Goal: Task Accomplishment & Management: Complete application form

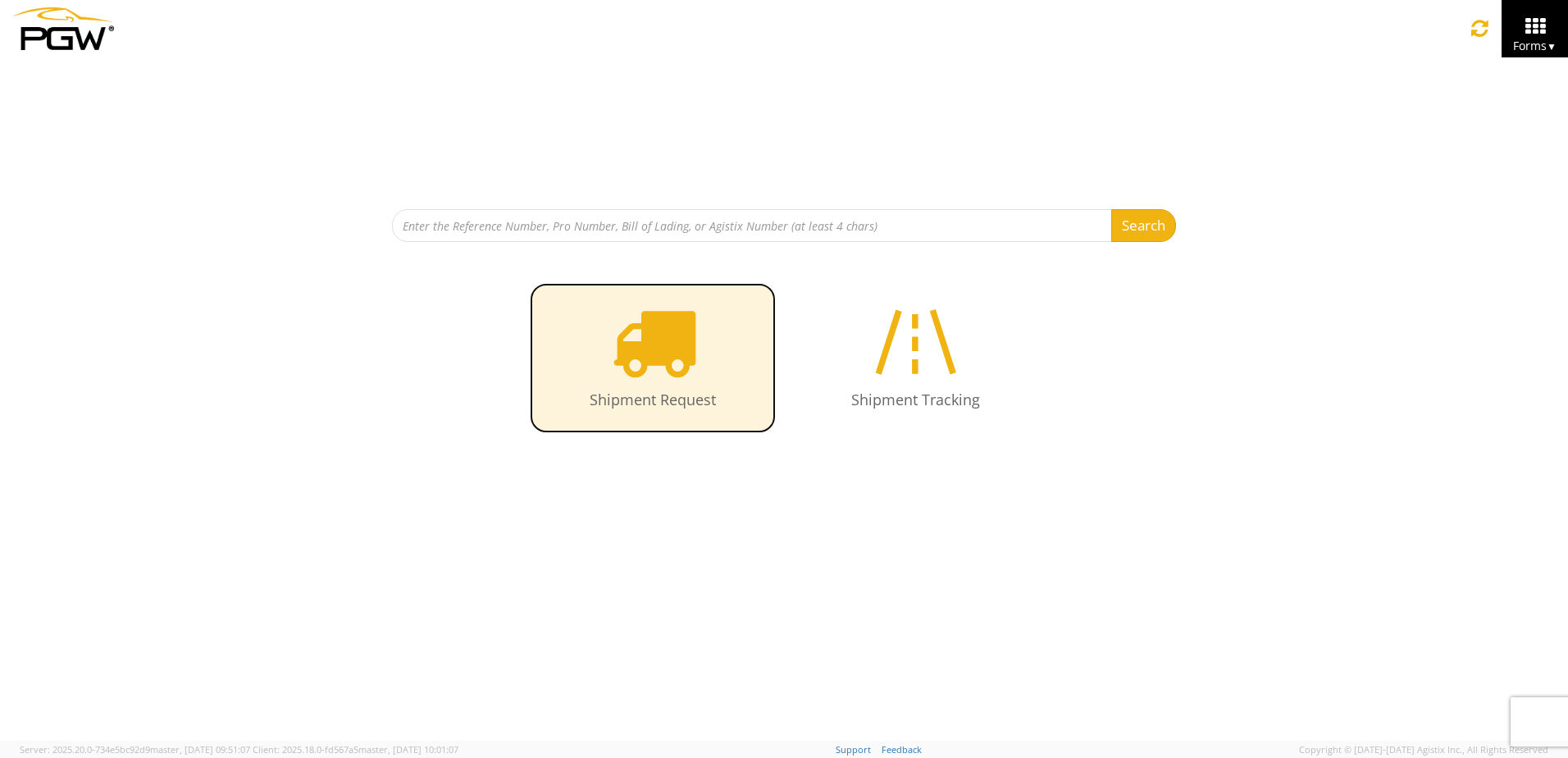
click at [663, 339] on icon at bounding box center [653, 341] width 85 height 85
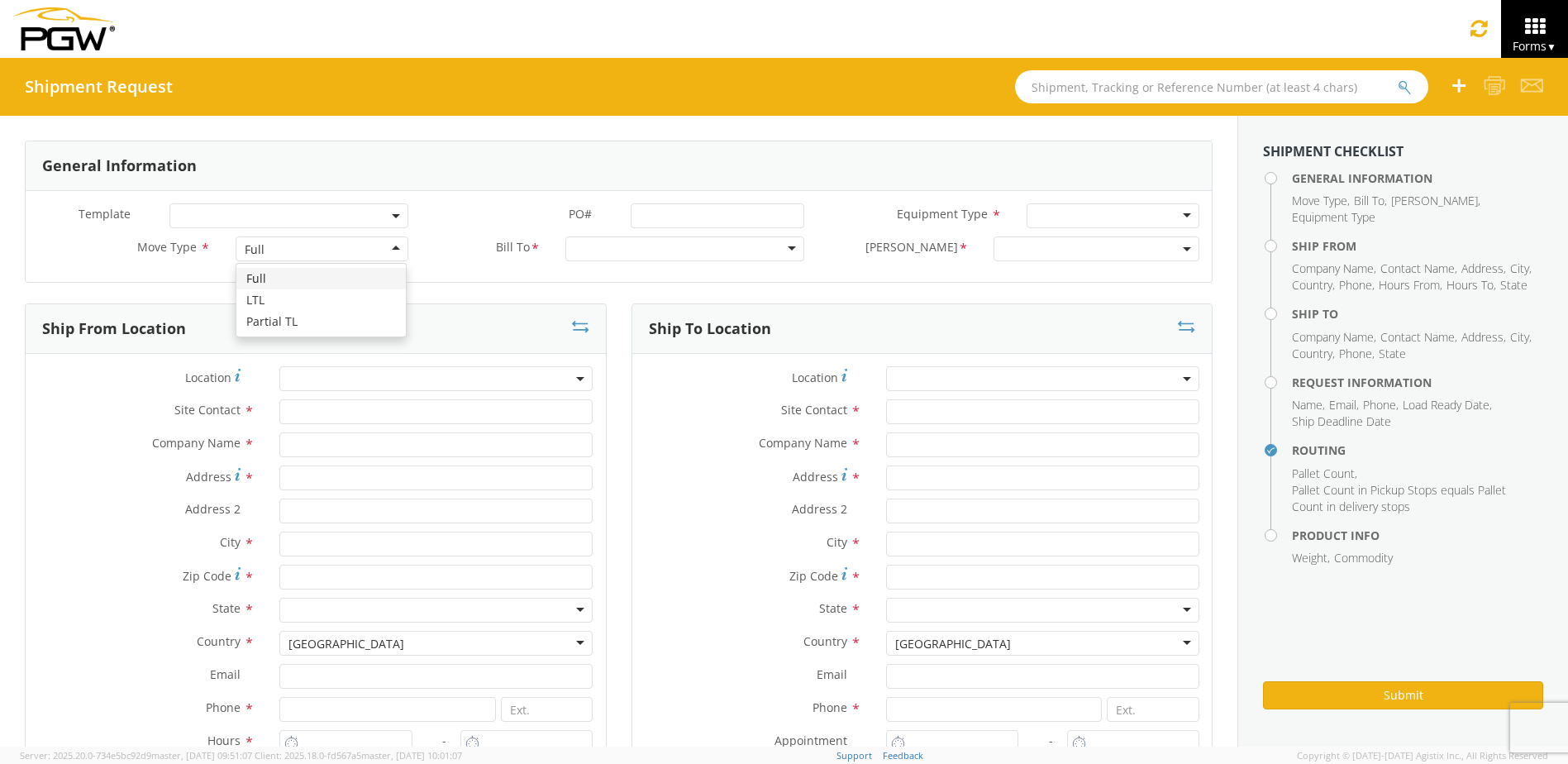
click at [391, 254] on div "Full" at bounding box center [322, 248] width 173 height 24
click at [780, 252] on div at bounding box center [684, 248] width 239 height 24
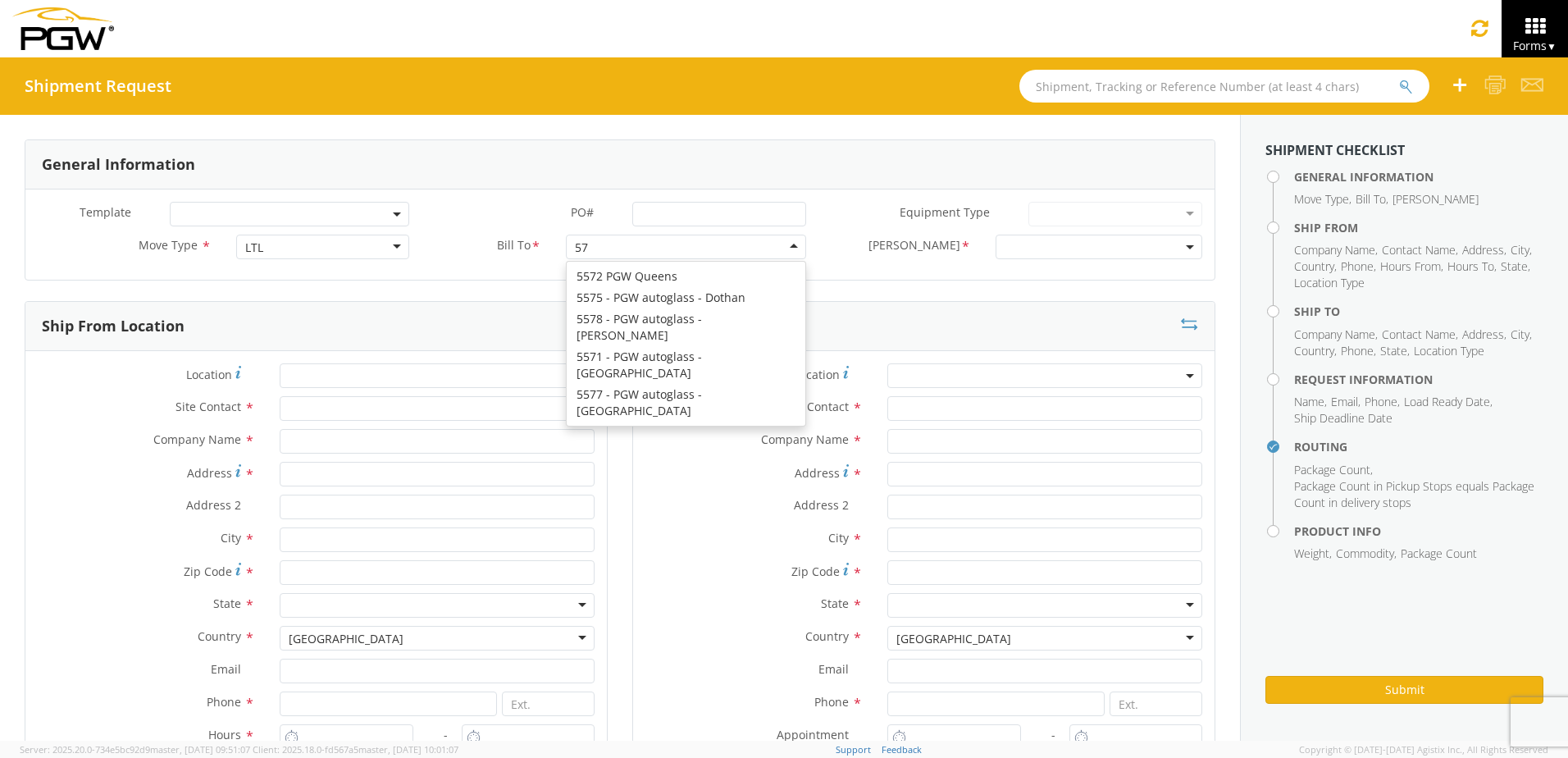
scroll to position [4, 0]
type input "5715"
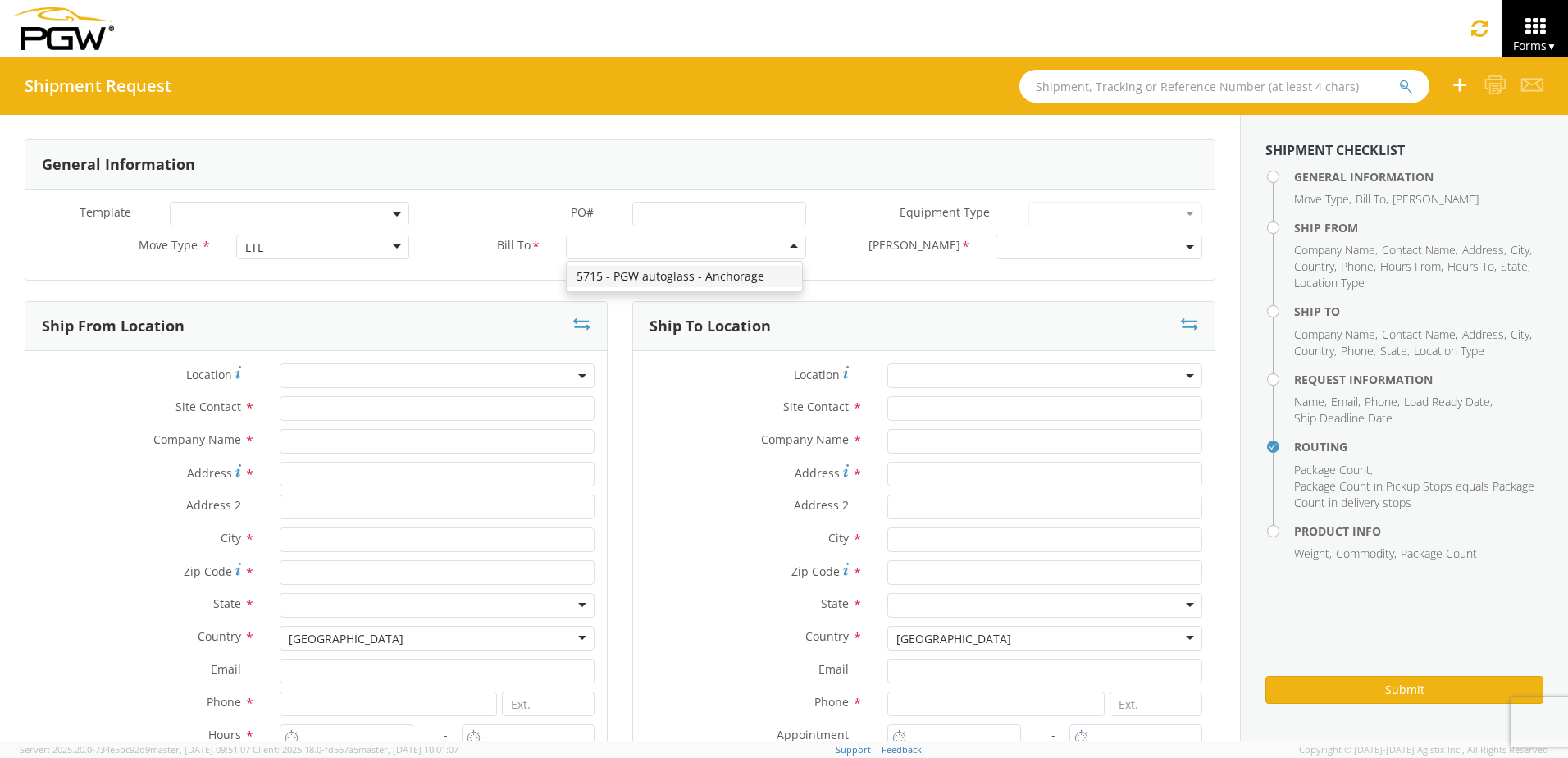
scroll to position [0, 0]
click at [1186, 245] on b at bounding box center [1190, 247] width 8 height 4
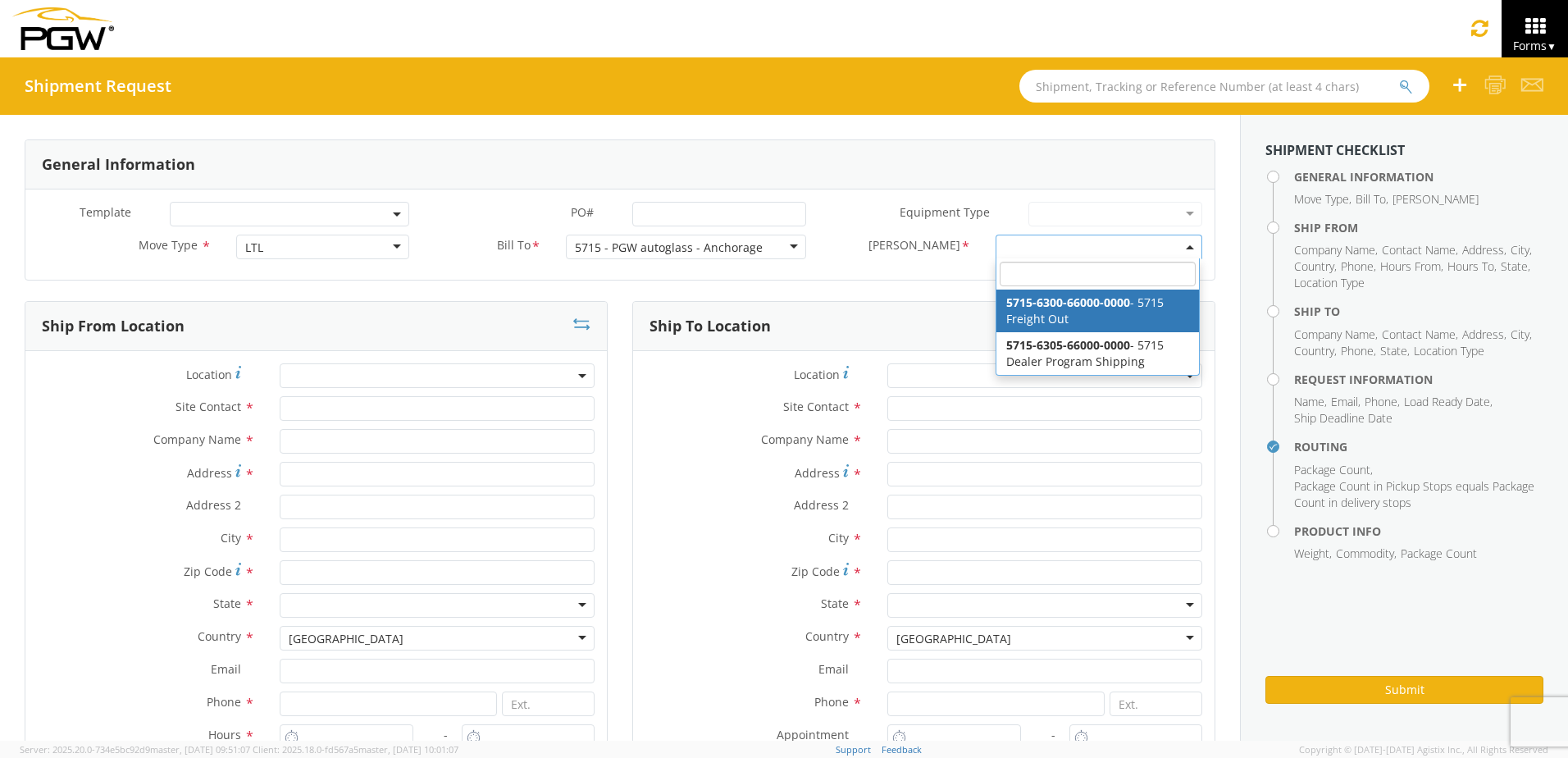
select select "5715-6300-66000-0000"
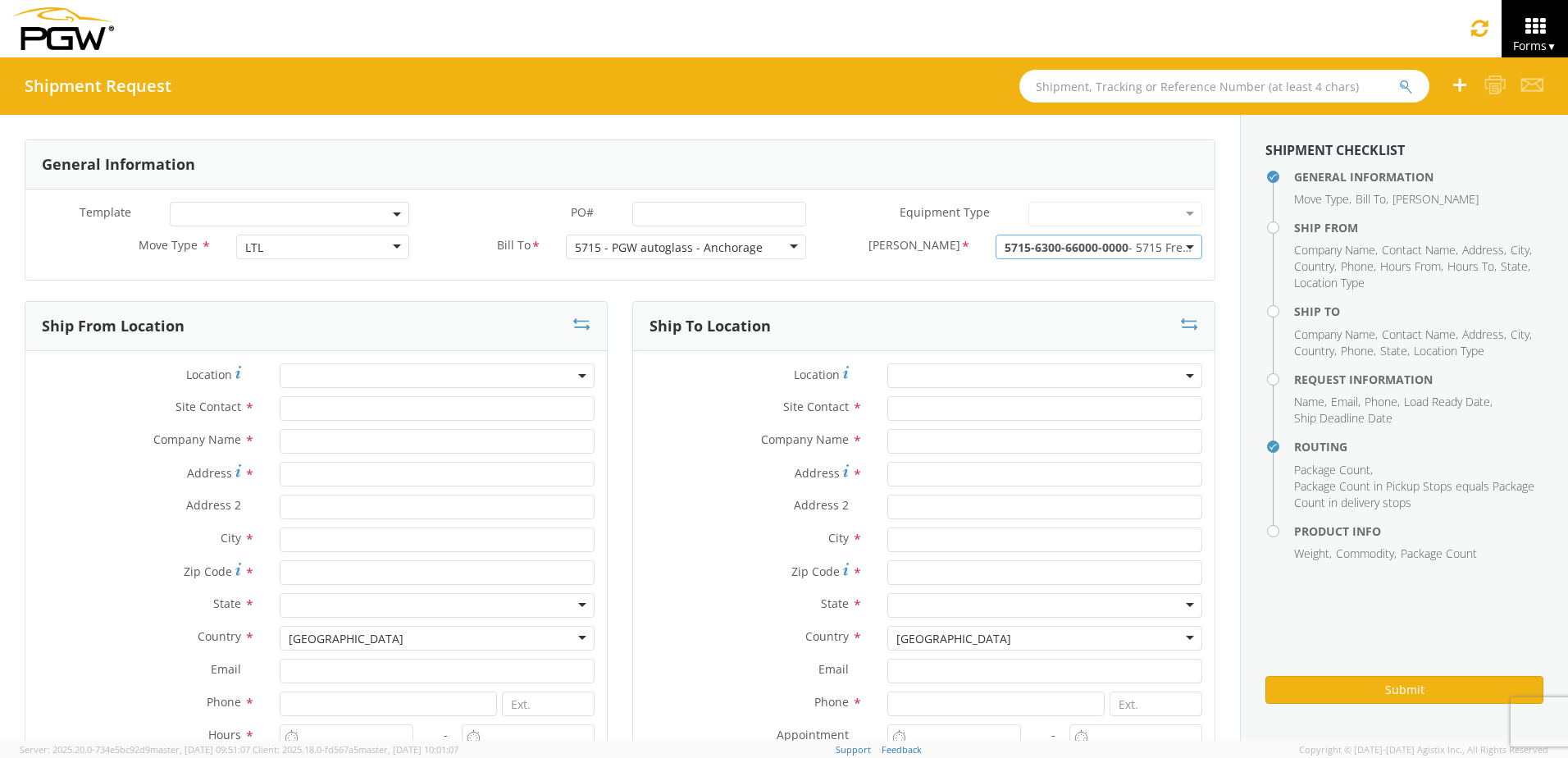
click at [297, 373] on span at bounding box center [437, 375] width 315 height 24
click at [301, 402] on input "search" at bounding box center [435, 402] width 303 height 24
drag, startPoint x: 323, startPoint y: 403, endPoint x: 200, endPoint y: 401, distance: 123.0
click at [200, 401] on div "Location * 52840 No results found Site Contact * Company Name * Address * Addre…" at bounding box center [316, 608] width 581 height 490
type input "1504"
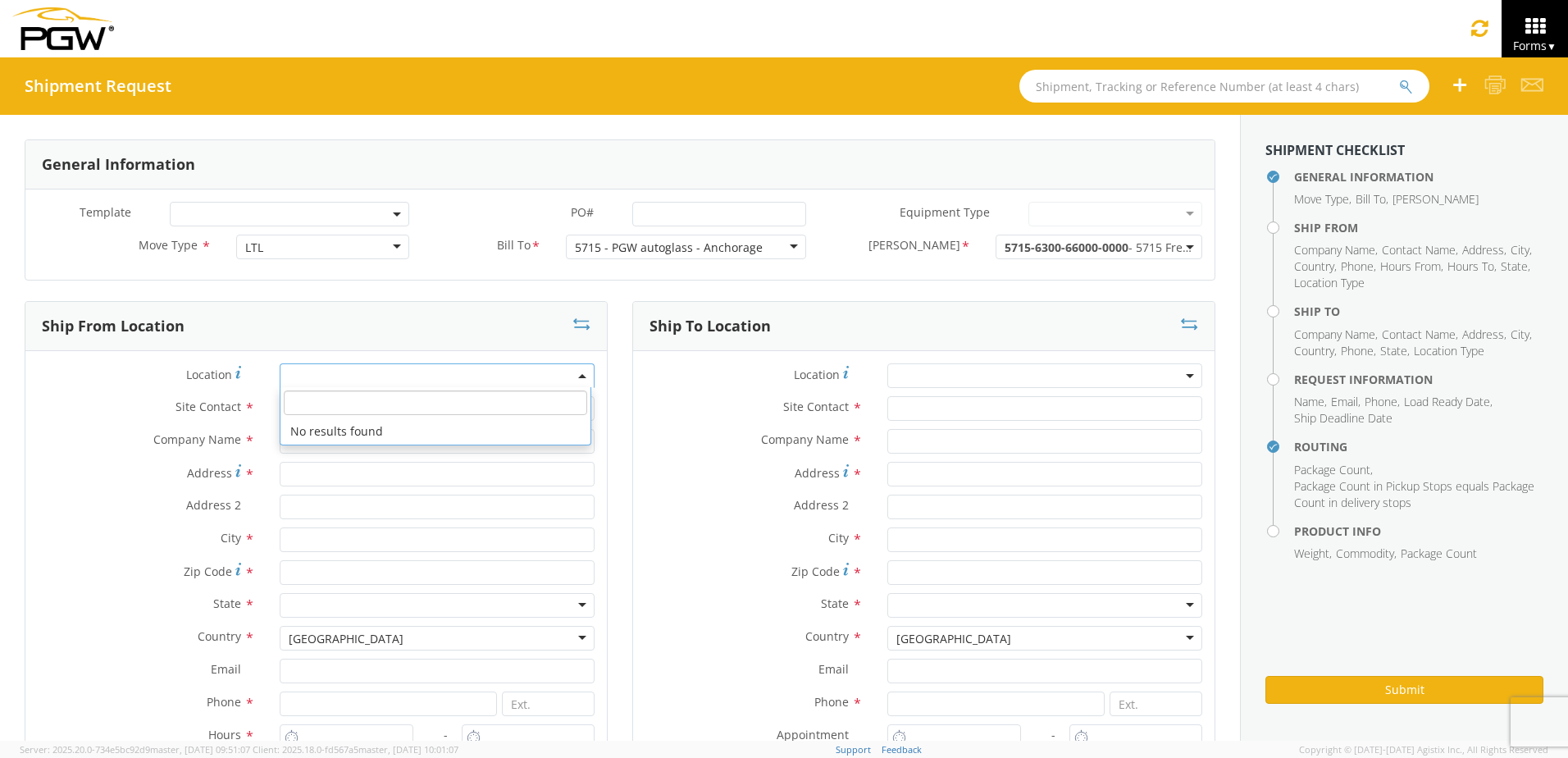
click at [212, 396] on label "Site Contact *" at bounding box center [146, 406] width 242 height 21
click at [302, 407] on input "text" at bounding box center [437, 408] width 315 height 24
type input "[PERSON_NAME]"
click at [116, 430] on label "Company Name *" at bounding box center [146, 439] width 242 height 21
click at [315, 444] on input "text" at bounding box center [437, 441] width 315 height 24
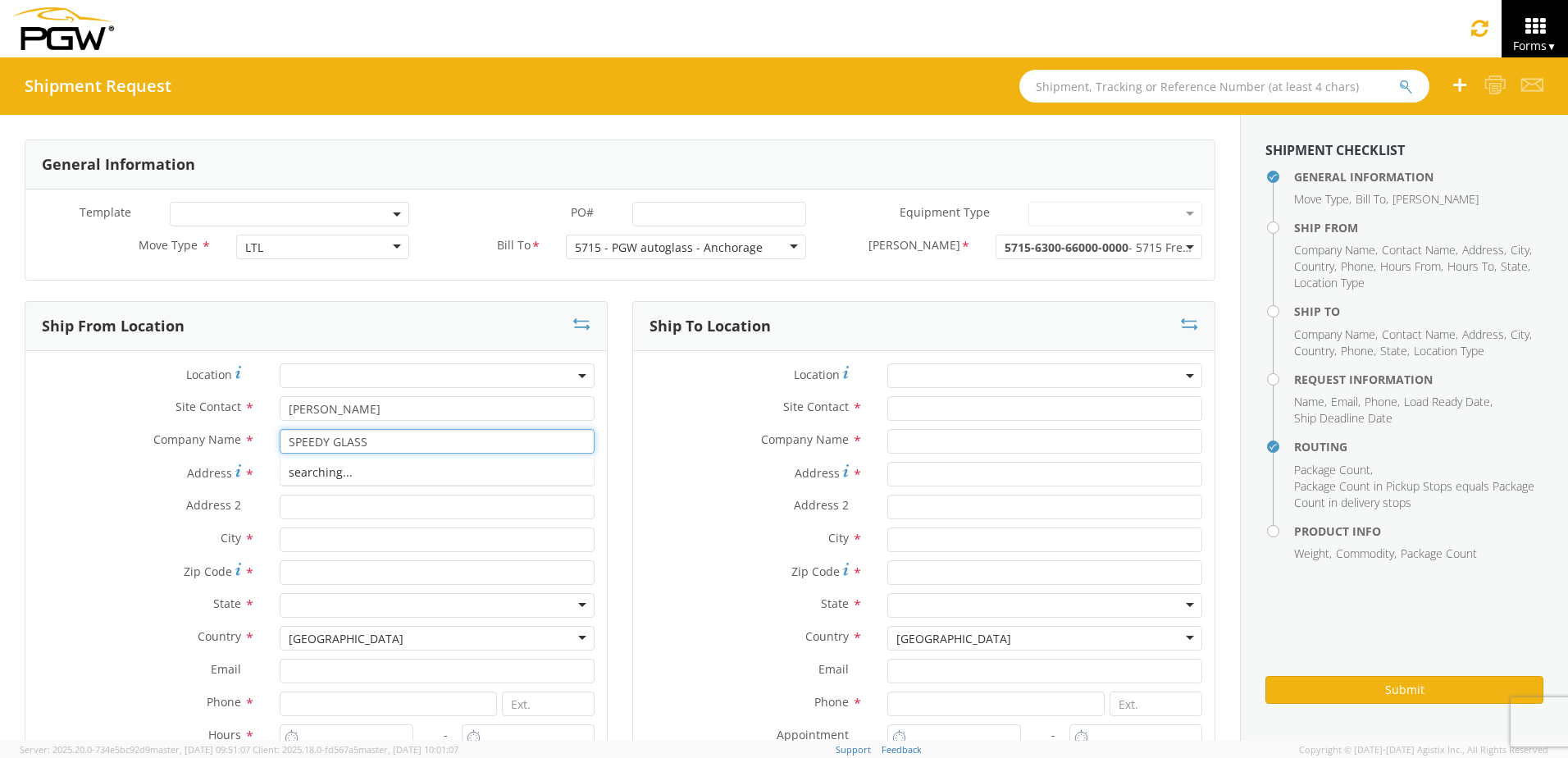
type input "SPEEDY GLASS"
click at [187, 468] on span "Address" at bounding box center [209, 473] width 46 height 16
click at [280, 468] on input "Address *" at bounding box center [437, 474] width 315 height 24
click at [294, 474] on input "Address For cross streets use street names with '&' or 'and' in between. For ex…" at bounding box center [437, 474] width 315 height 24
type input "[STREET_ADDRESS][PERSON_NAME]"
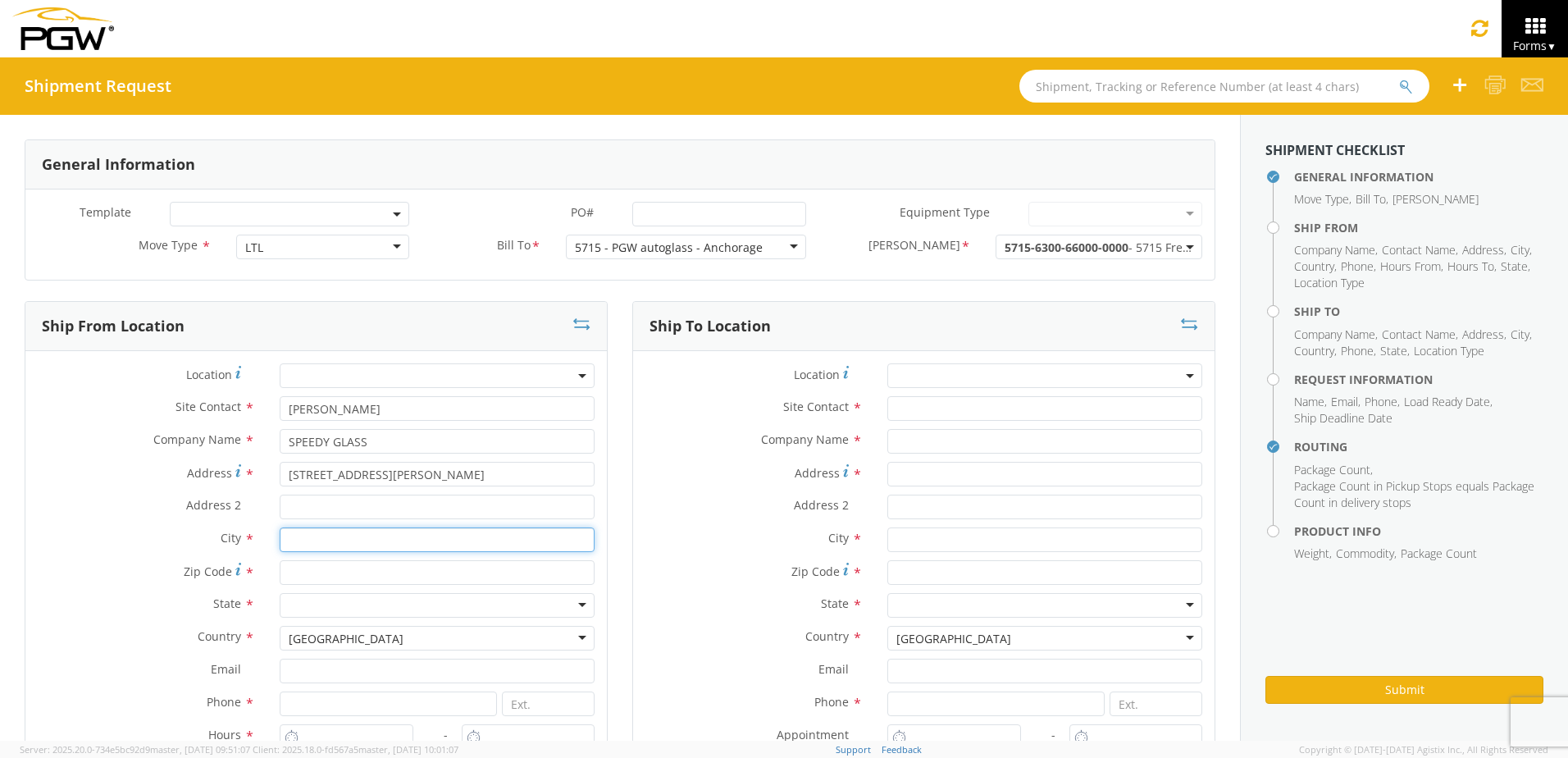
click at [290, 539] on input "text" at bounding box center [437, 540] width 315 height 24
click at [320, 549] on input "A" at bounding box center [437, 540] width 315 height 24
click at [352, 542] on input "A" at bounding box center [437, 540] width 315 height 24
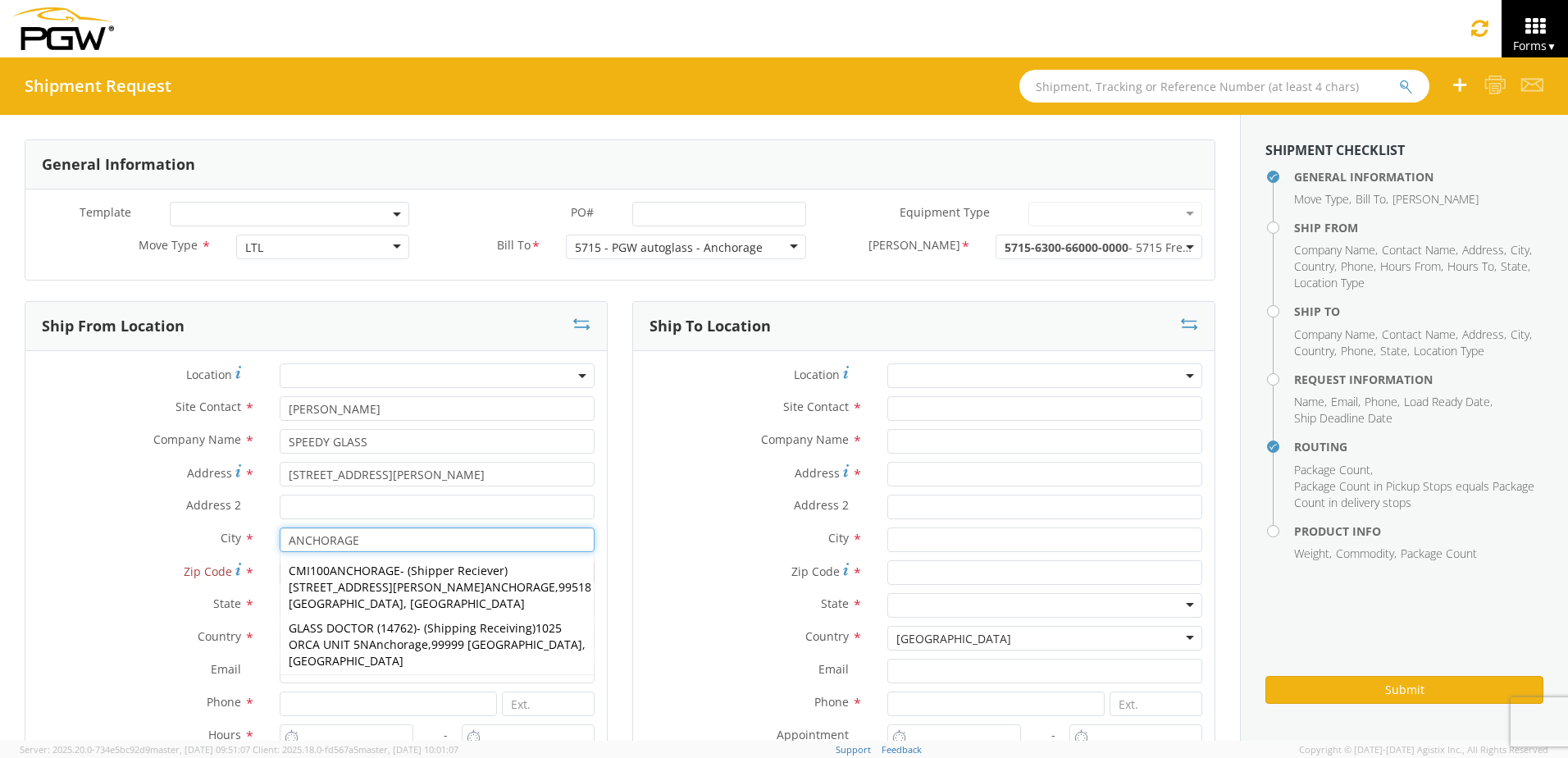
type input "ANCHORAGE"
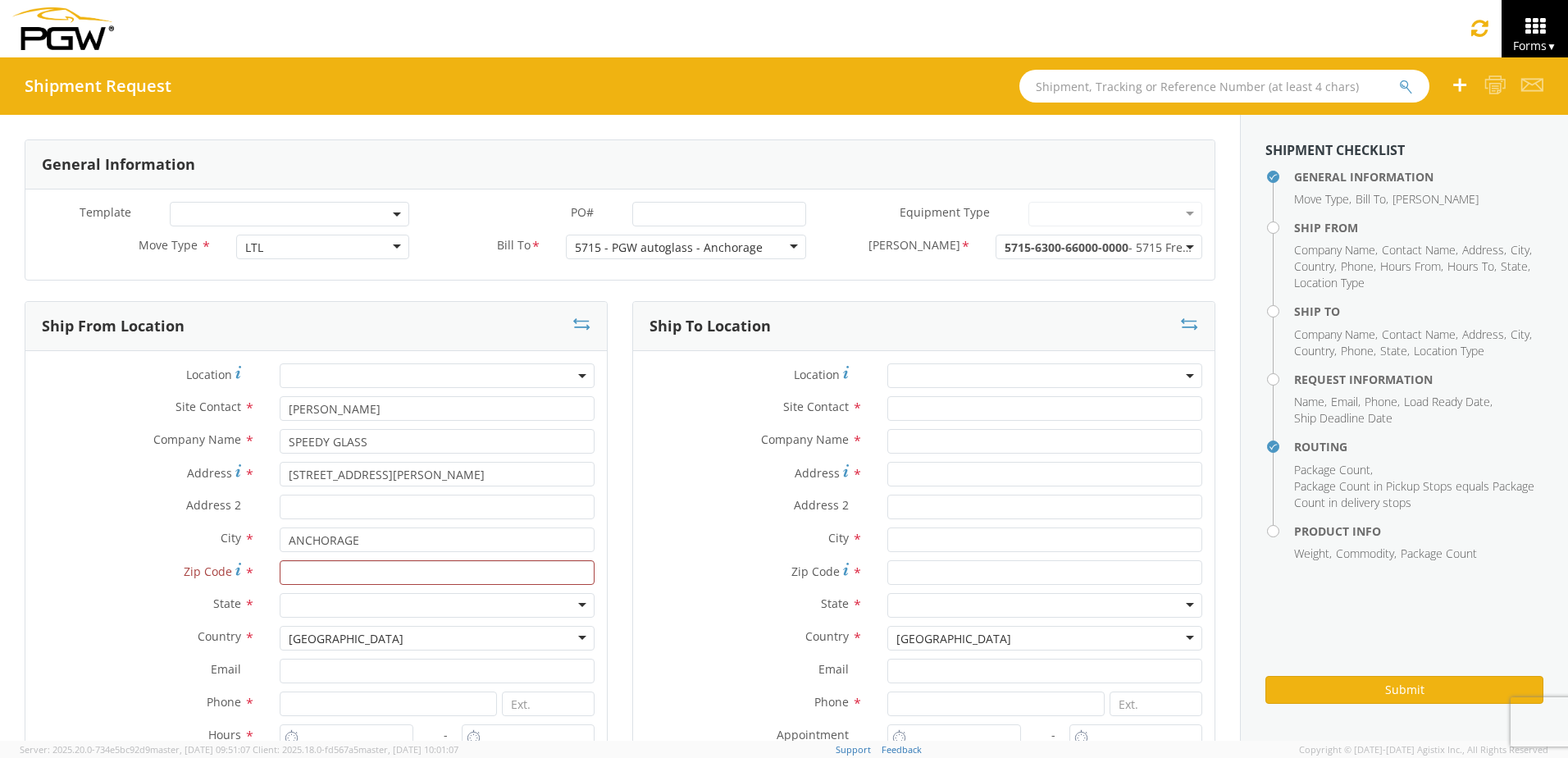
click at [105, 521] on div "Address 2 *" at bounding box center [316, 510] width 581 height 33
click at [320, 577] on input "Zip Code Zip Code for [GEOGRAPHIC_DATA] should have the following format: 5 dig…" at bounding box center [437, 572] width 315 height 24
type input "99507"
click at [329, 606] on div at bounding box center [437, 605] width 315 height 24
click at [333, 705] on input at bounding box center [388, 703] width 217 height 24
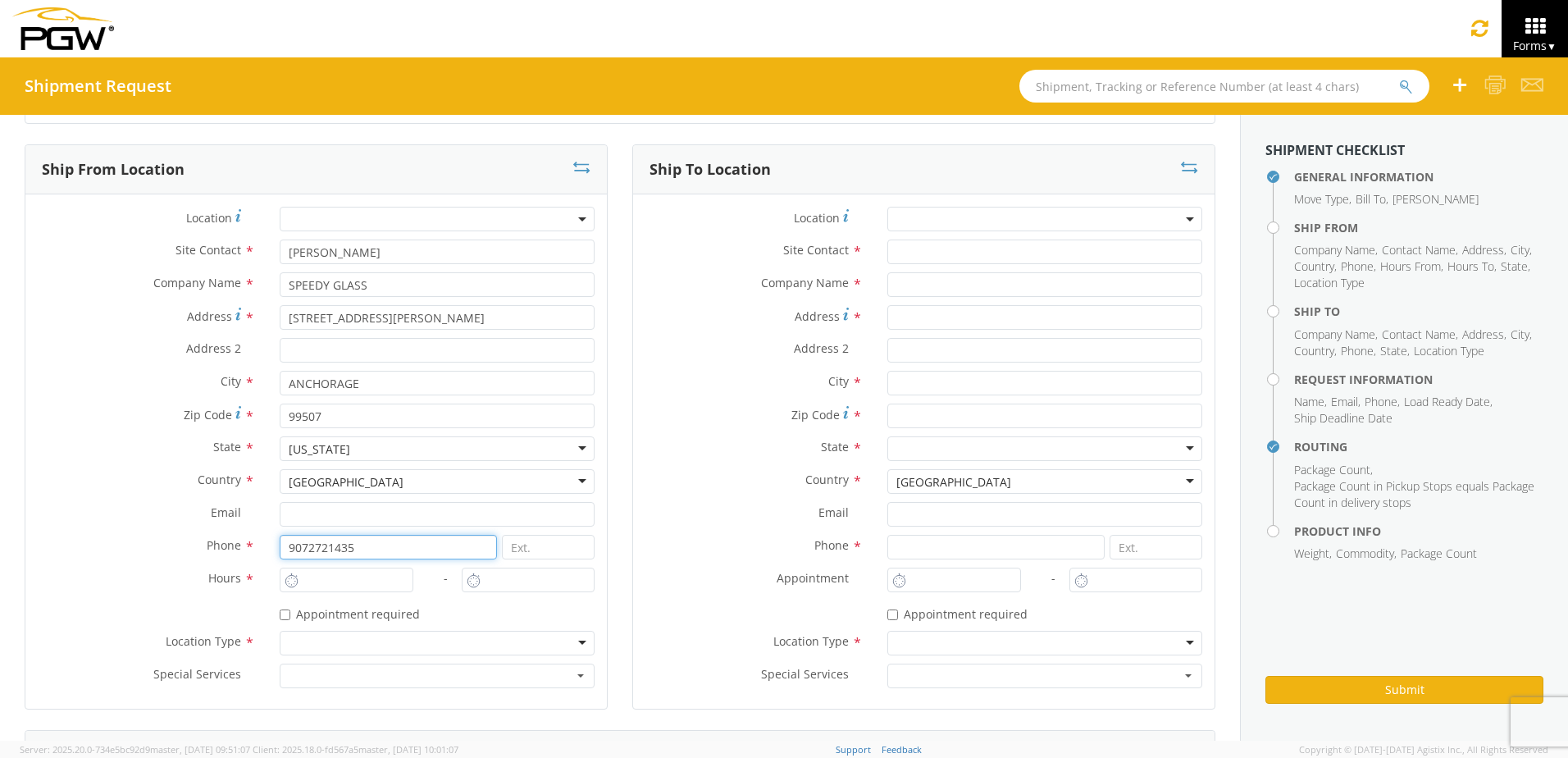
scroll to position [164, 0]
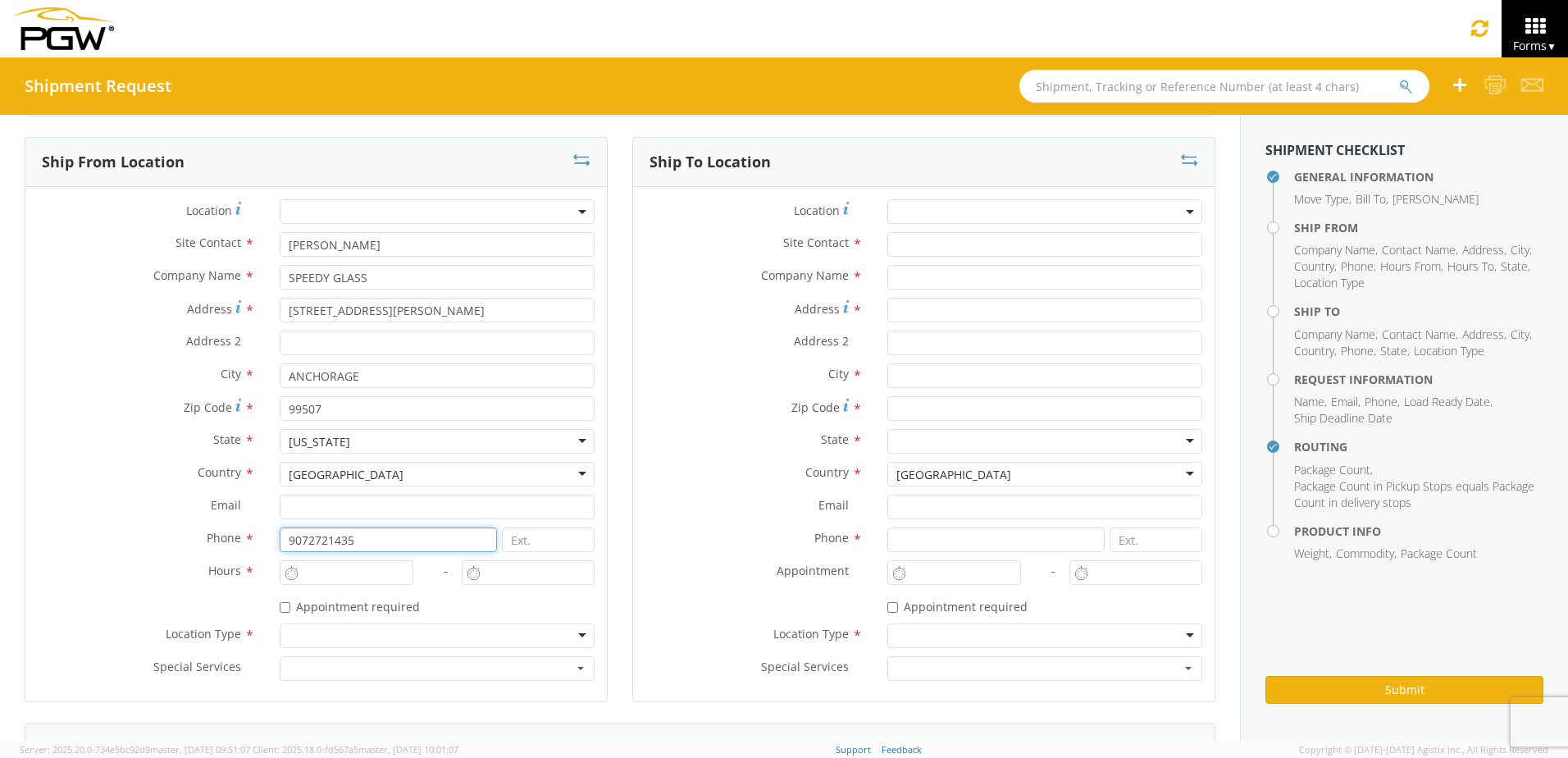
type input "9072721435"
type input "9:00 AM"
type input "10:00 AM"
click at [307, 568] on input "9:00 AM" at bounding box center [346, 572] width 133 height 24
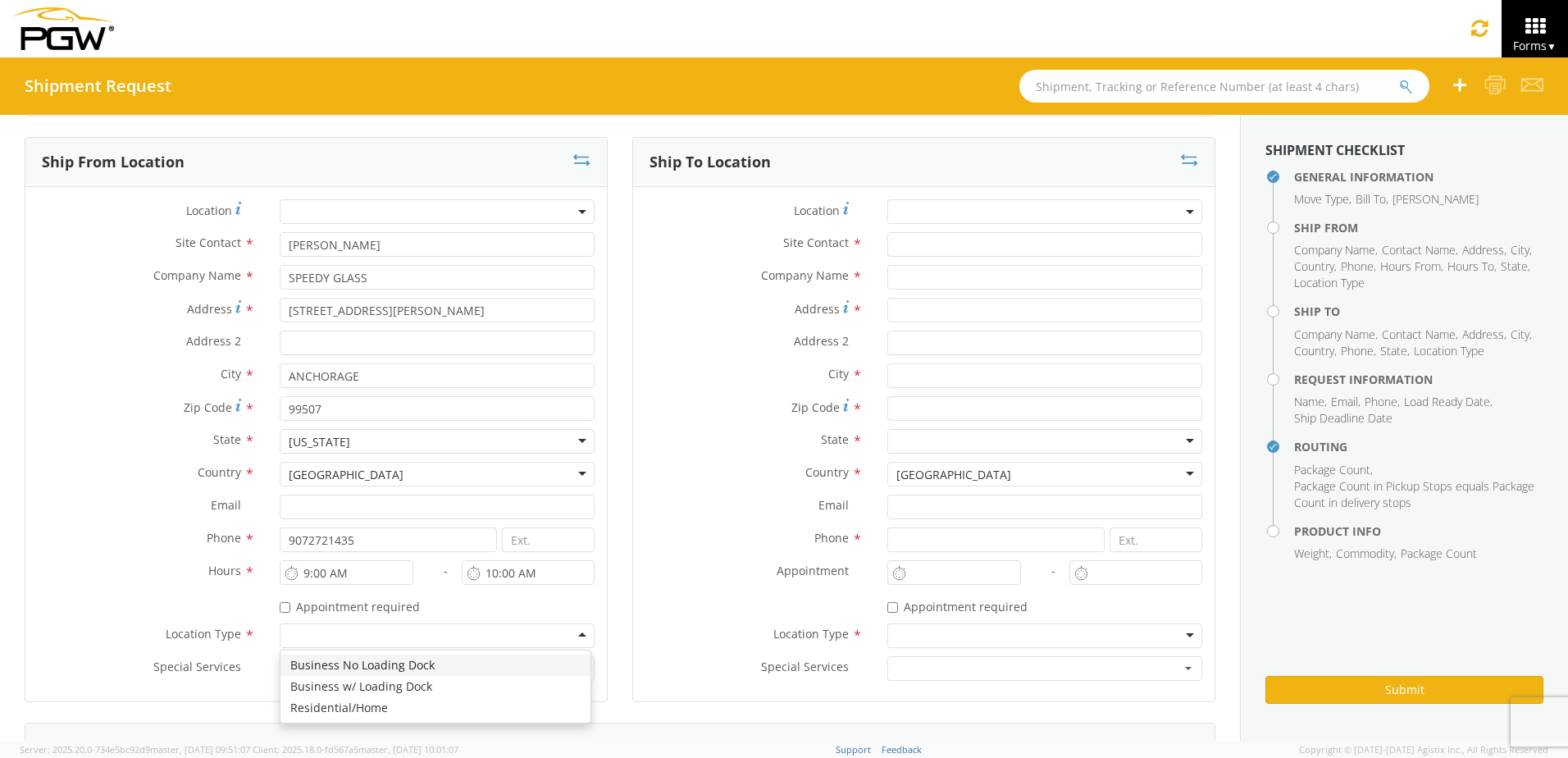
click at [358, 634] on div at bounding box center [437, 635] width 315 height 24
click at [581, 208] on span at bounding box center [583, 212] width 4 height 24
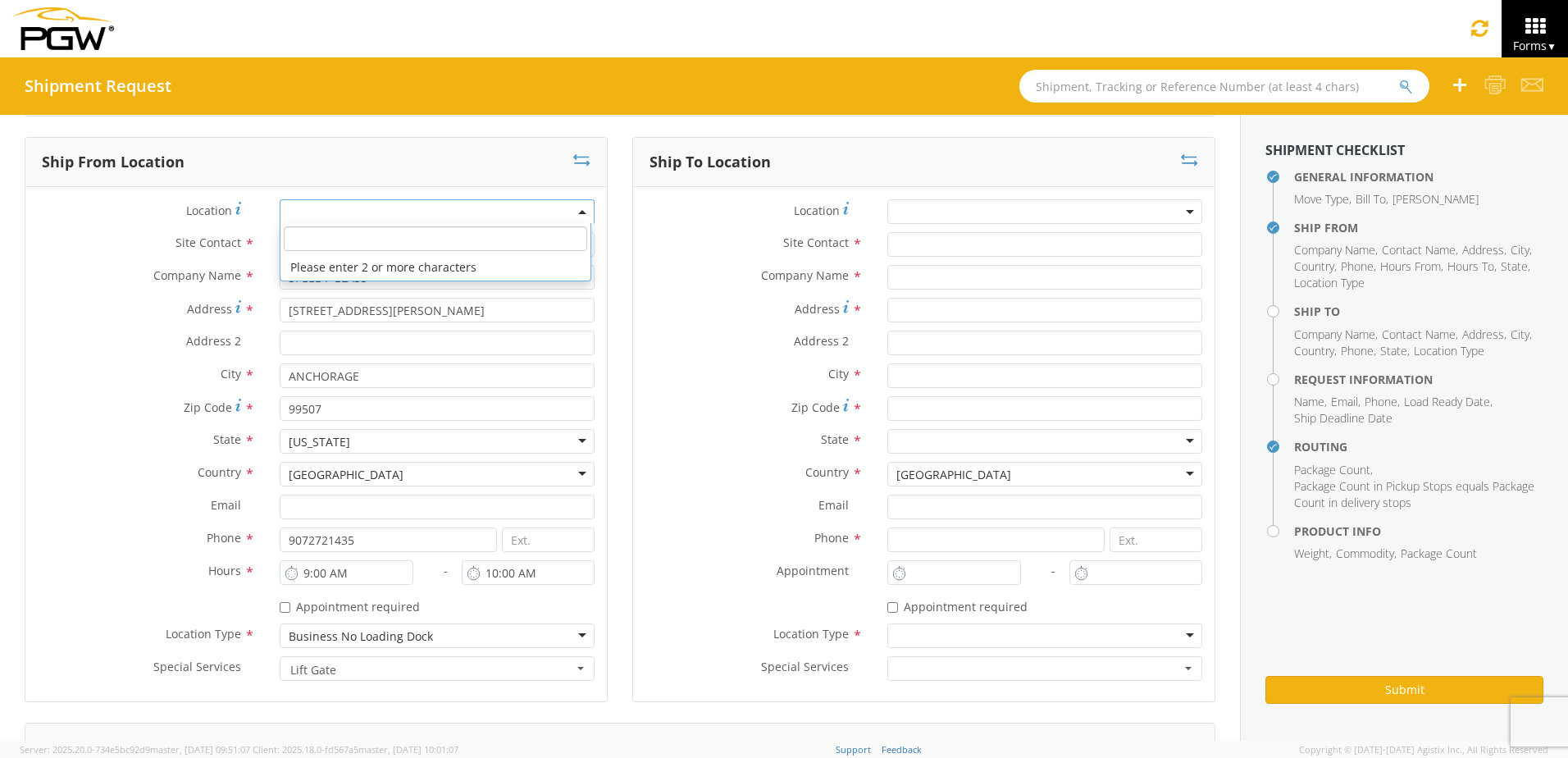
click at [400, 242] on input "search" at bounding box center [435, 239] width 303 height 24
type input "5715"
type input "5715 Branch Manager"
type input "5715 - PGW autoglass - Anchorage"
type input "[STREET_ADDRESS]"
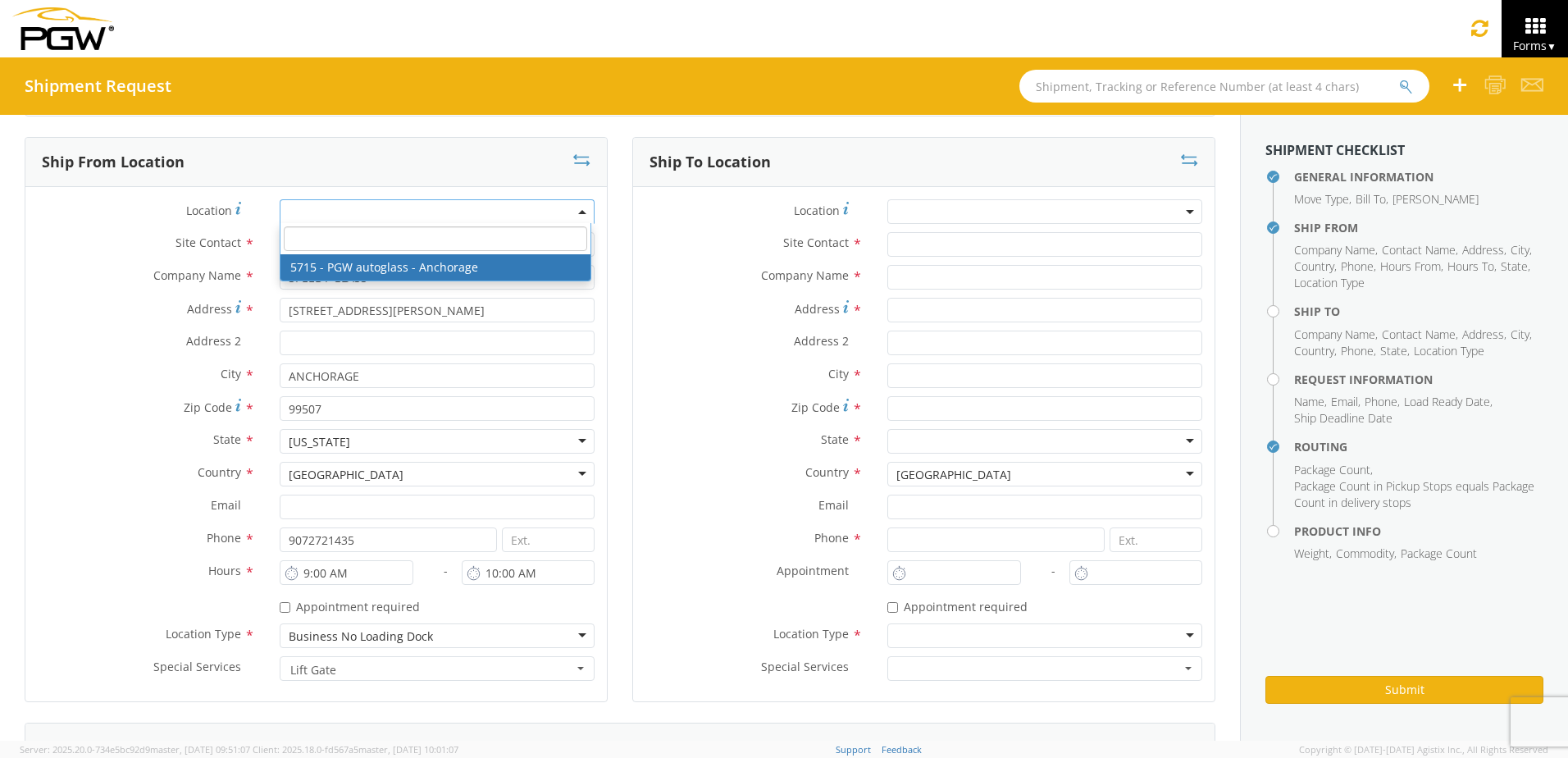
type input "Anchorage"
type input "99515"
type input "[EMAIL_ADDRESS][DOMAIN_NAME]"
type input "[PHONE_NUMBER]"
type input "10:00 AM"
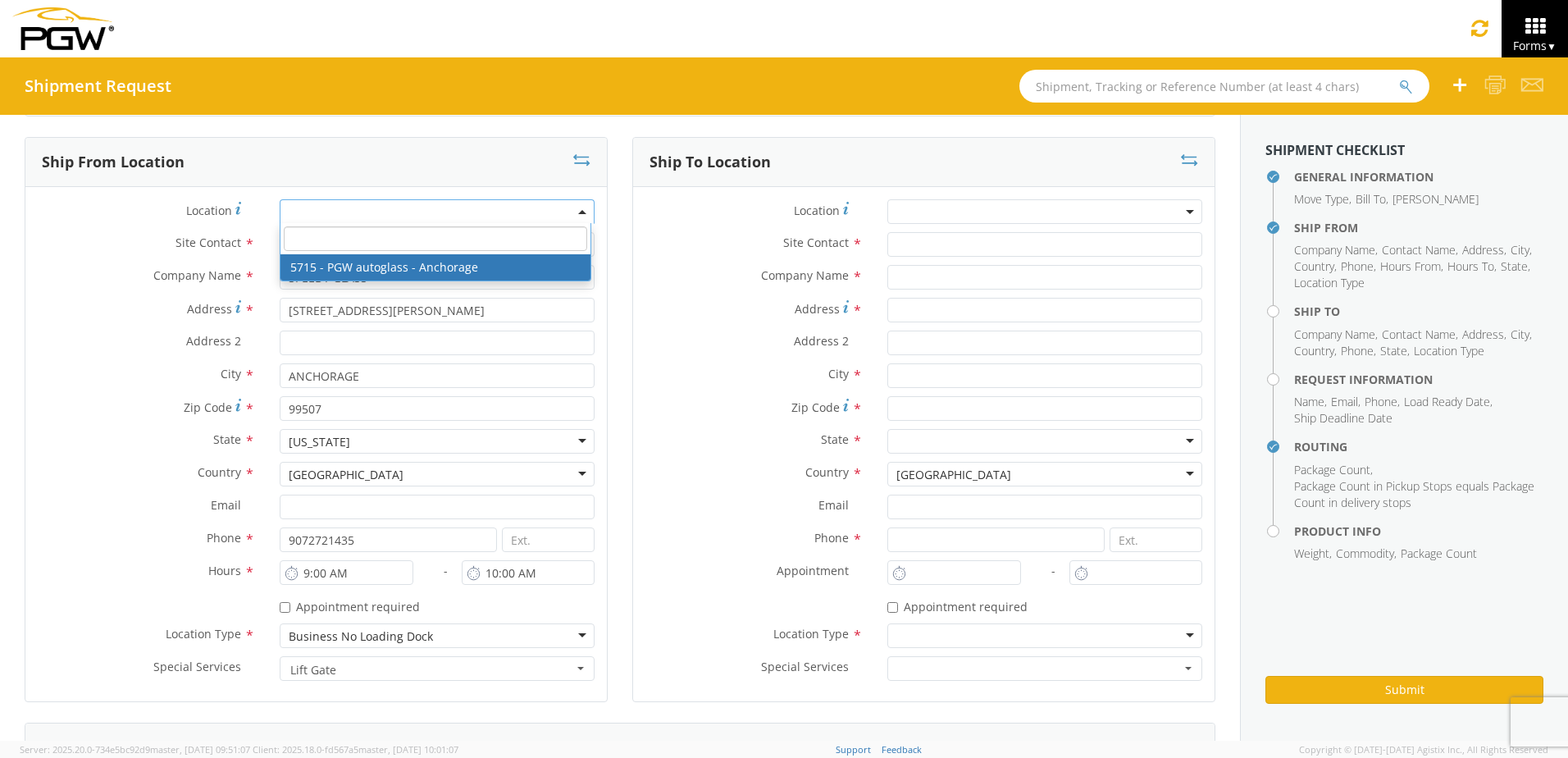
type input "3:00 PM"
select select "28471"
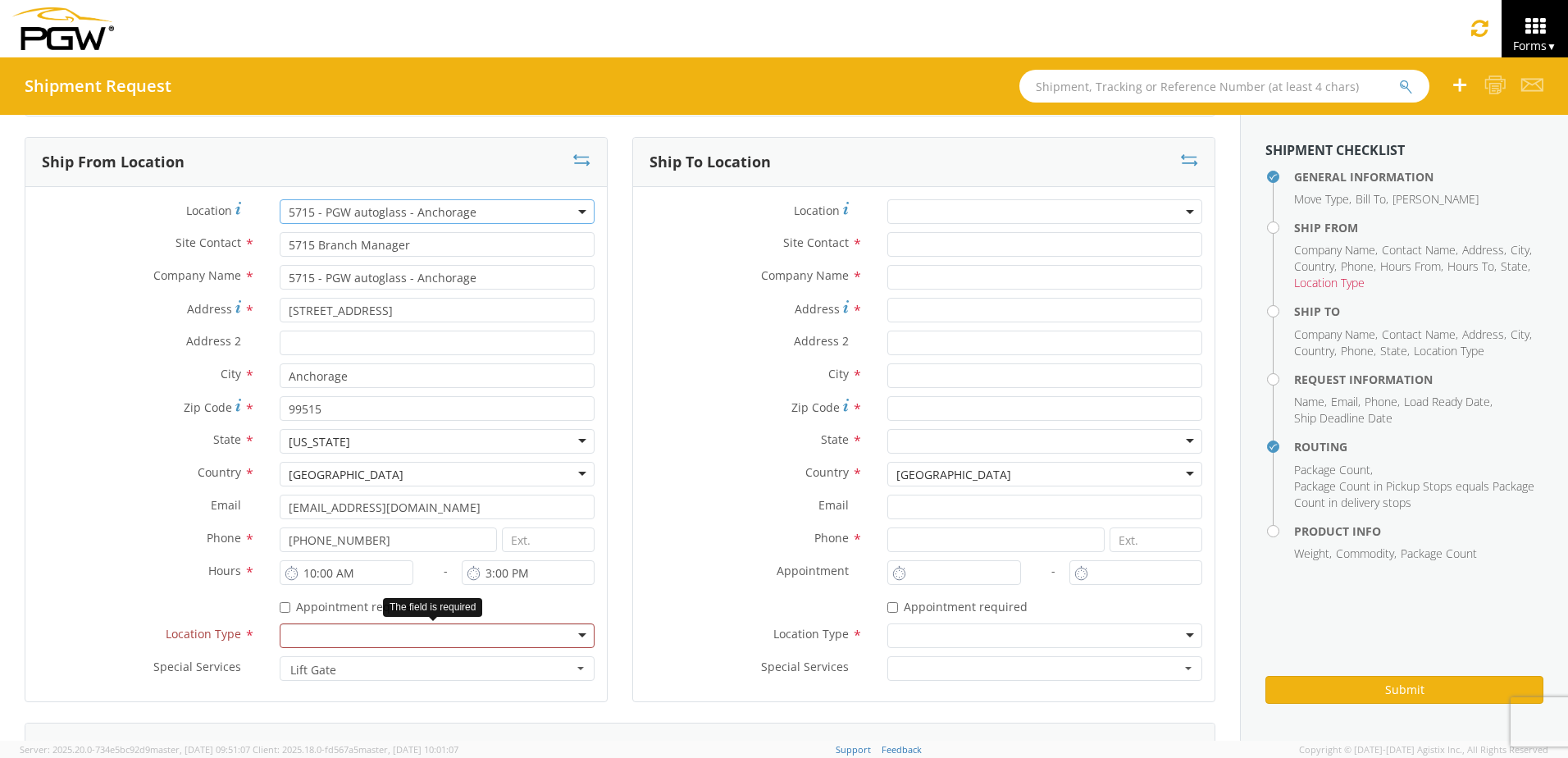
click at [312, 641] on div at bounding box center [437, 635] width 315 height 24
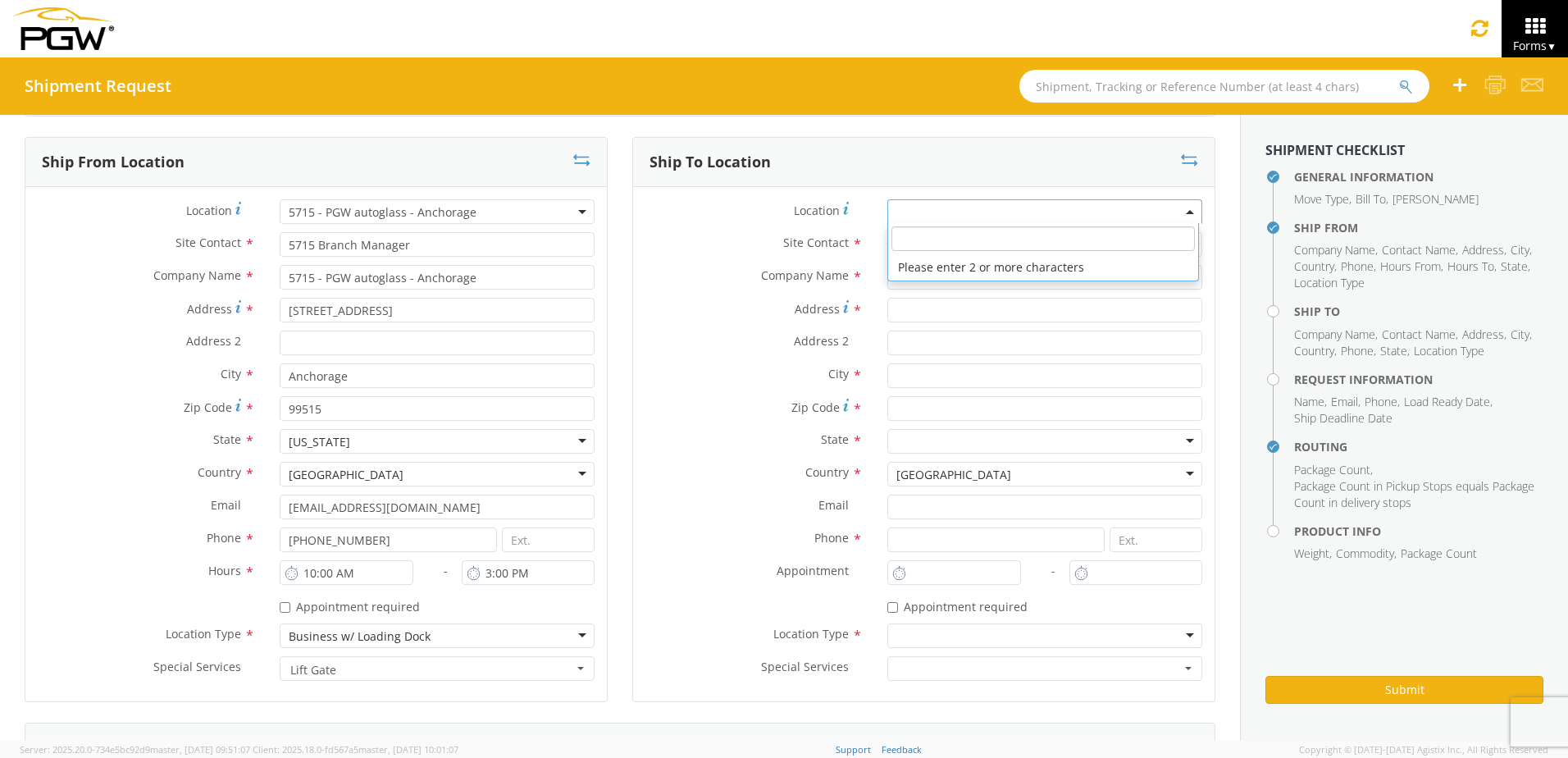
click at [962, 203] on span at bounding box center [1044, 212] width 315 height 24
click at [857, 246] on label "Site Contact *" at bounding box center [754, 242] width 242 height 21
click at [904, 240] on input "text" at bounding box center [1044, 244] width 315 height 24
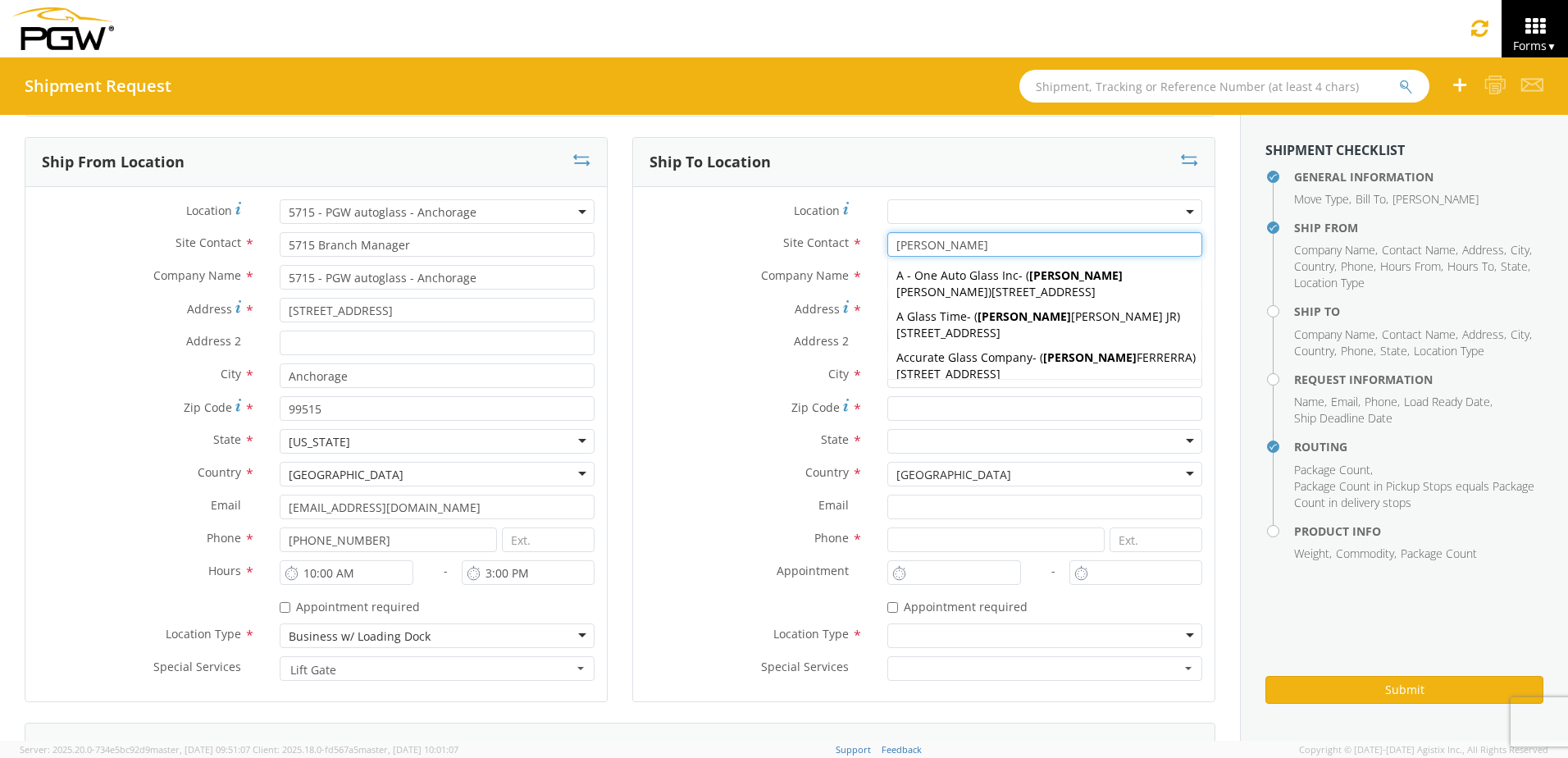
type input "[PERSON_NAME]"
click at [678, 271] on label "Company Name *" at bounding box center [754, 275] width 242 height 21
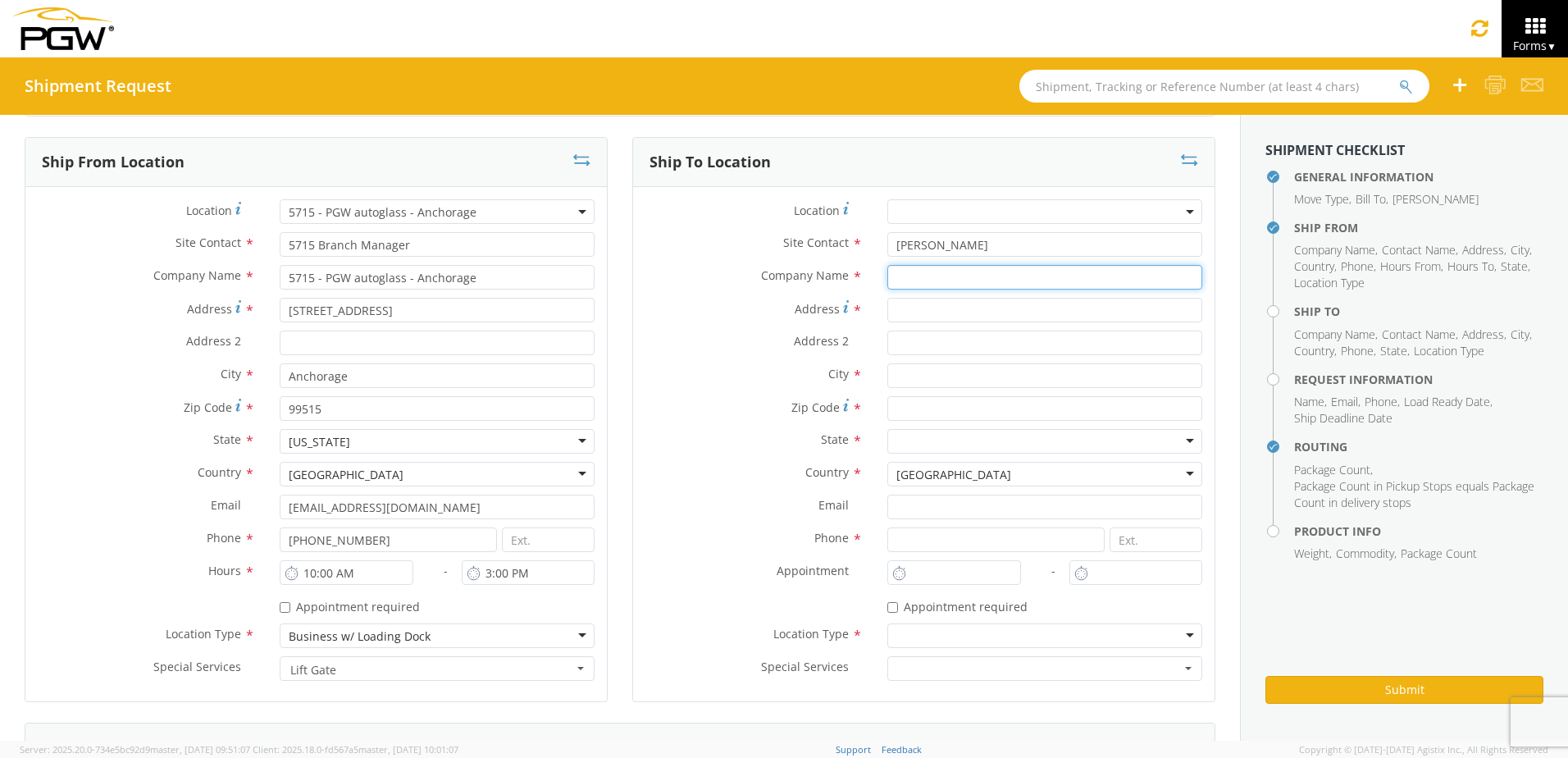
click at [888, 276] on input "text" at bounding box center [1044, 277] width 315 height 24
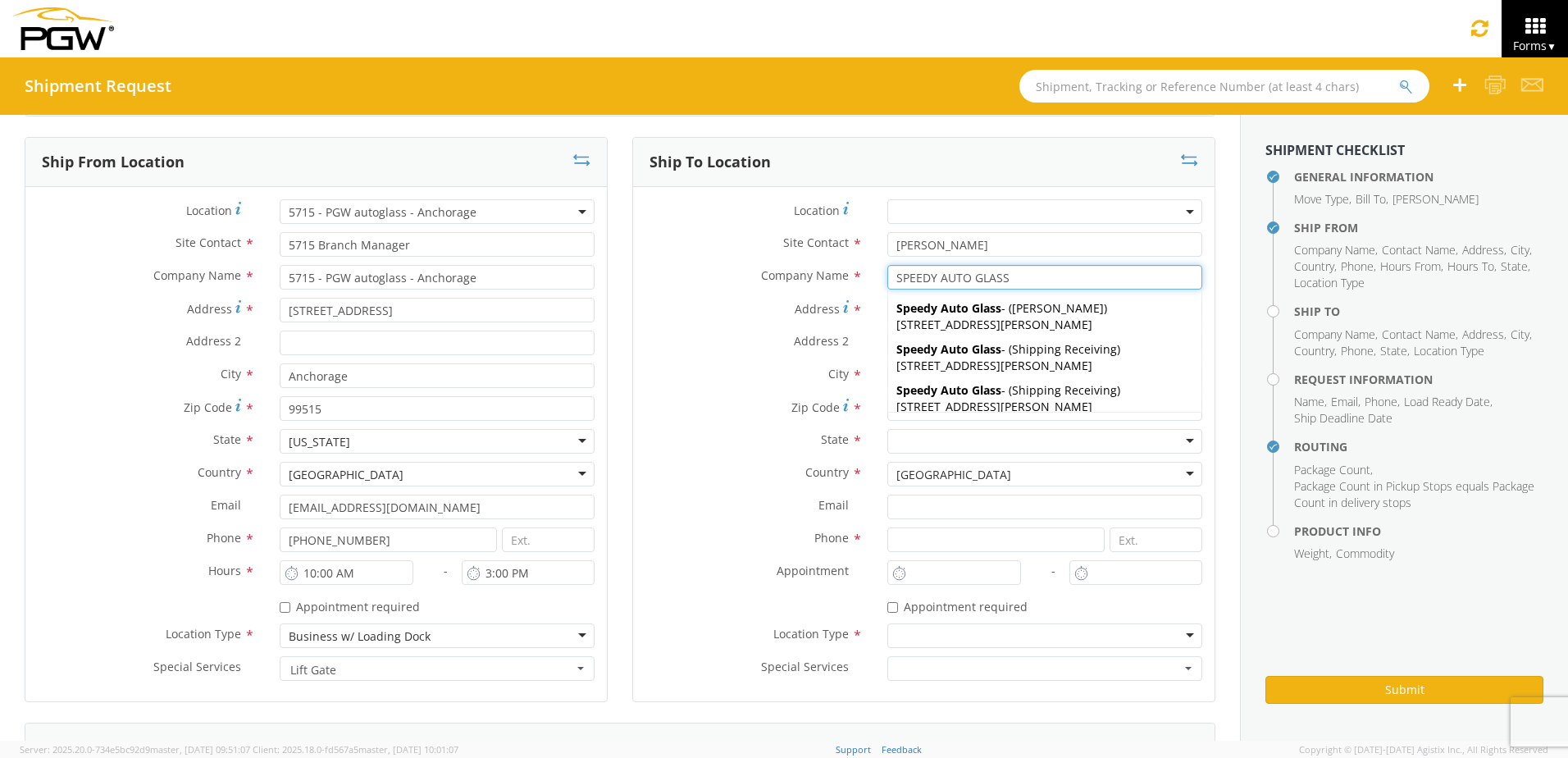
type input "SPEEDY AUTO GLASS"
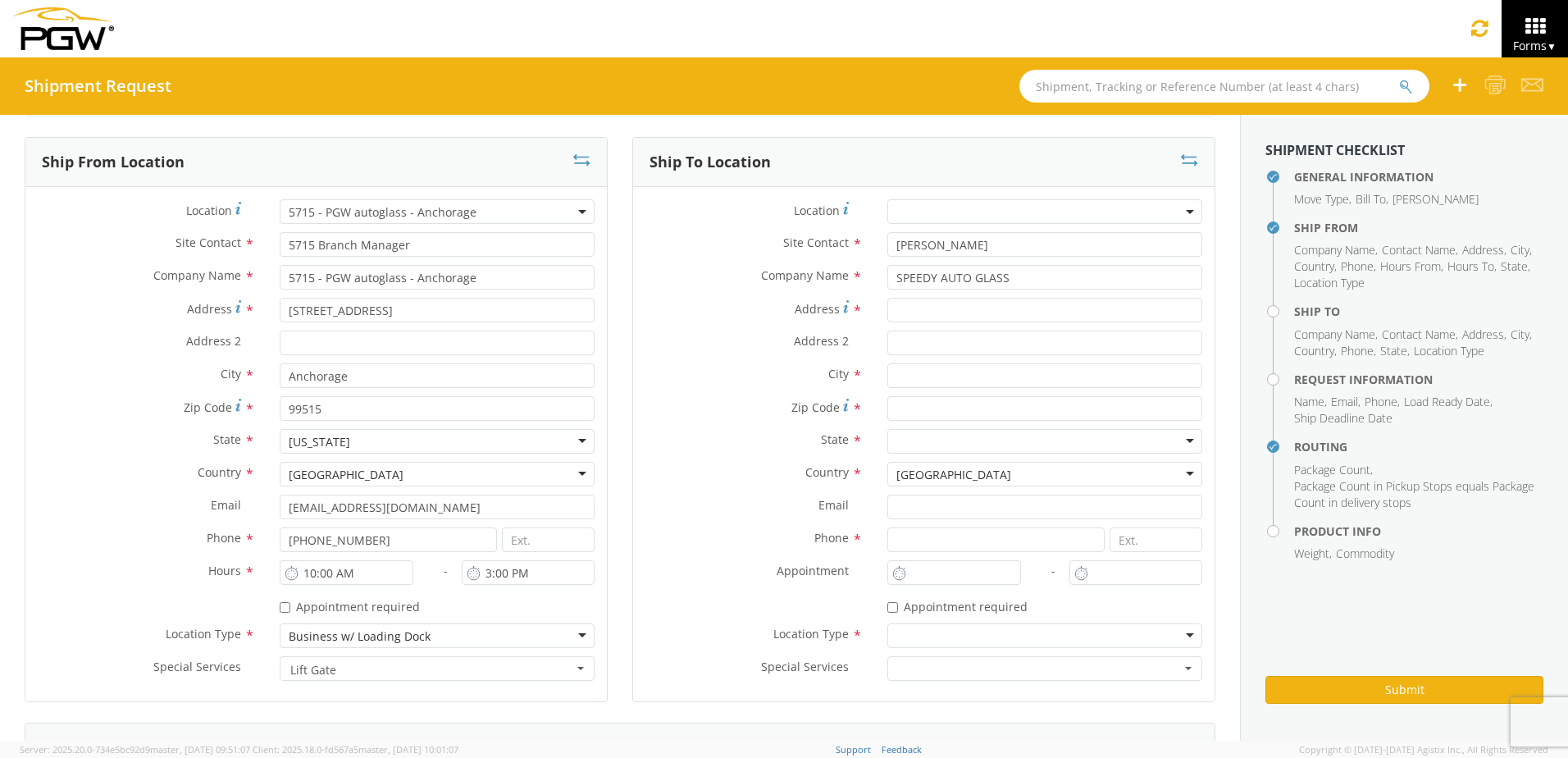
click at [722, 319] on label "Address *" at bounding box center [754, 308] width 242 height 22
click at [887, 319] on input "Address *" at bounding box center [1044, 309] width 315 height 24
click at [919, 311] on input "Address *" at bounding box center [1044, 309] width 315 height 24
type input "5"
type input "[STREET_ADDRESS][PERSON_NAME]"
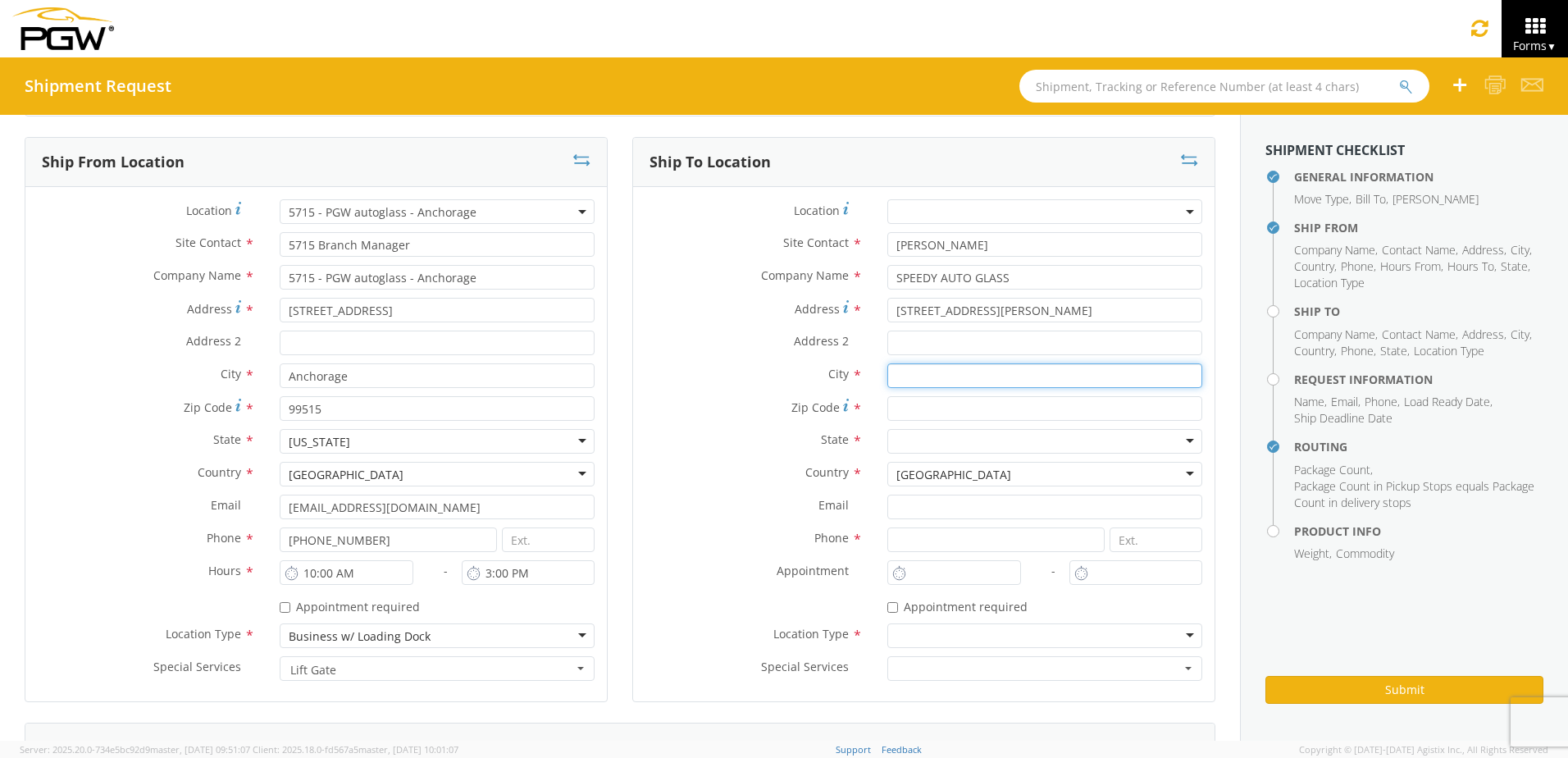
click at [916, 378] on input "text" at bounding box center [1044, 375] width 315 height 24
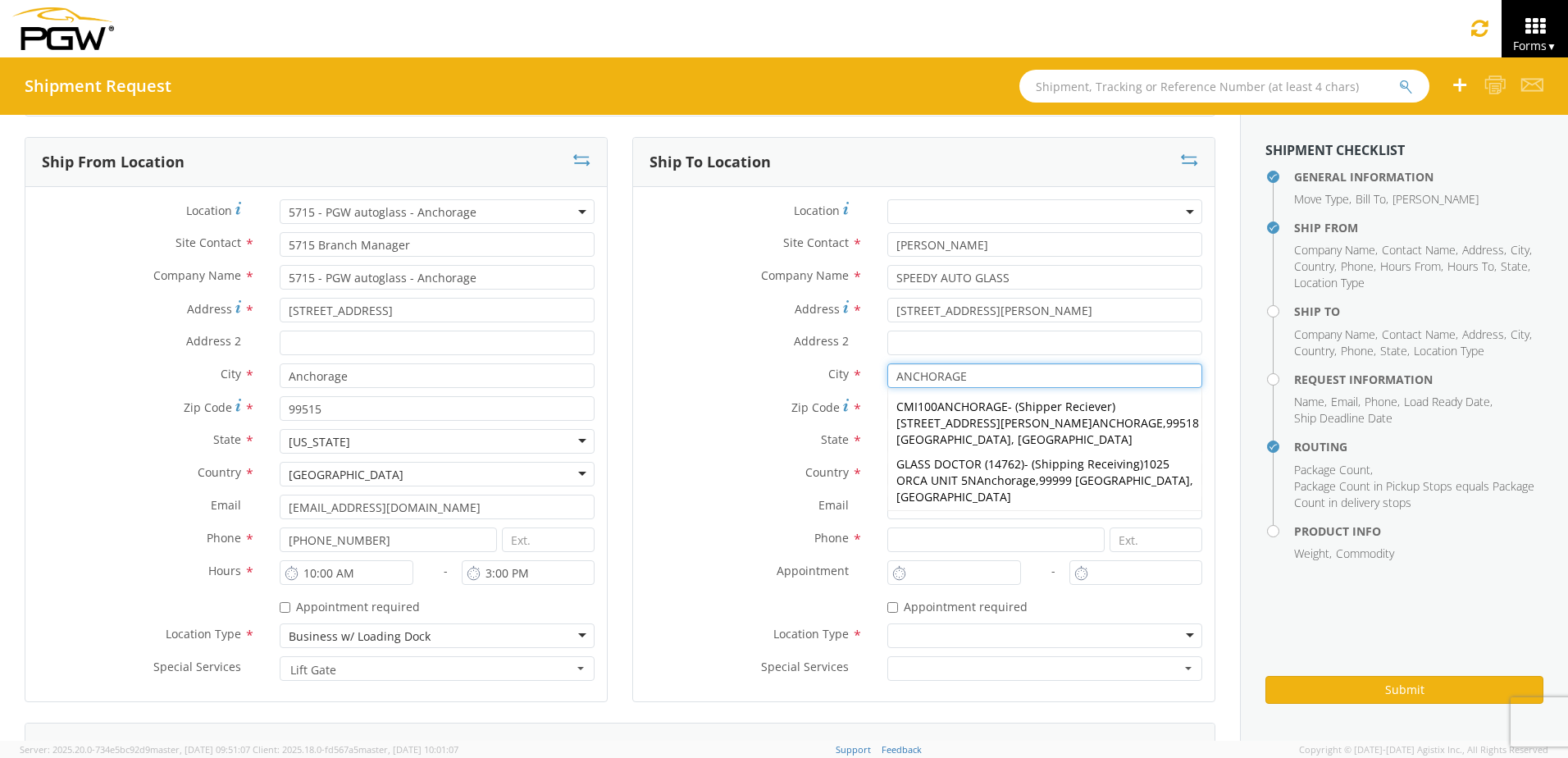
type input "ANCHORAGE"
click at [696, 403] on label "Zip Code *" at bounding box center [754, 407] width 242 height 22
click at [887, 403] on input "Zip Code *" at bounding box center [1044, 408] width 315 height 24
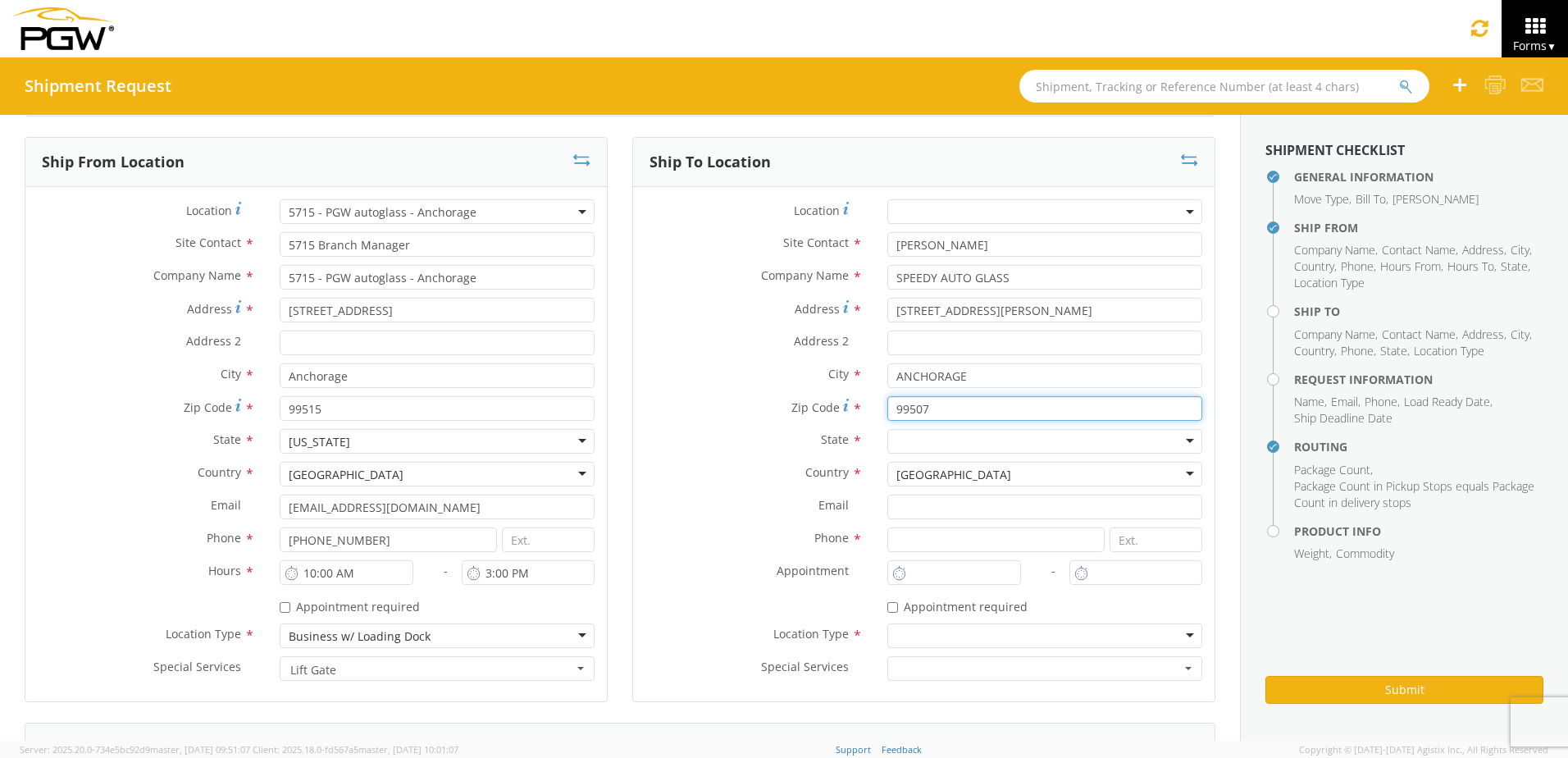
type input "99507"
click at [904, 444] on div at bounding box center [1044, 441] width 315 height 24
click at [913, 539] on input at bounding box center [996, 540] width 217 height 24
type input "[PHONE_NUMBER]"
click at [894, 636] on div at bounding box center [1044, 635] width 315 height 24
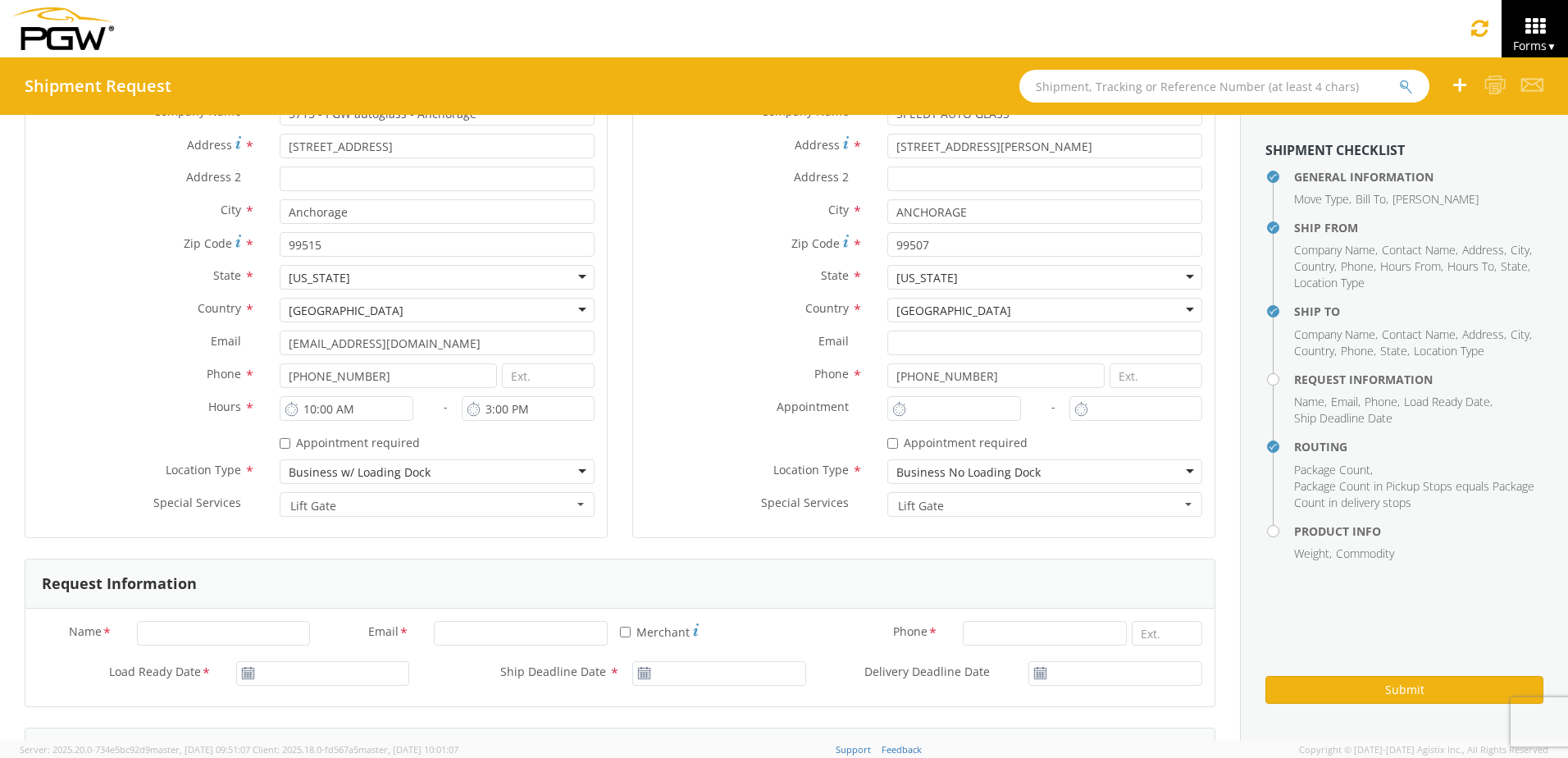
scroll to position [492, 0]
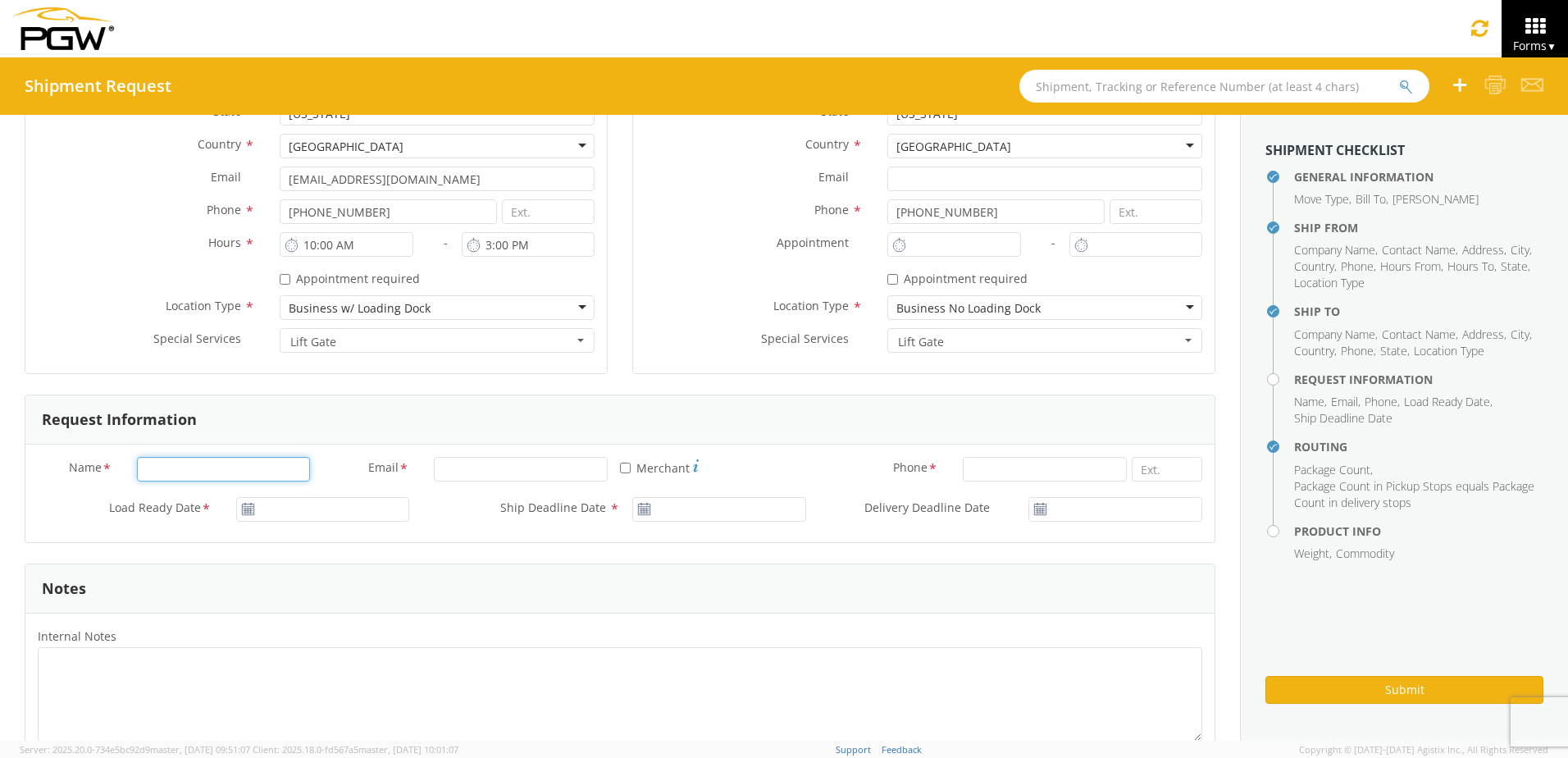
click at [198, 475] on input "Name *" at bounding box center [223, 469] width 174 height 24
type input "[PERSON_NAME]"
type input "Frontier Glass"
type input "[EMAIL_ADDRESS][DOMAIN_NAME]"
type input "9077179862"
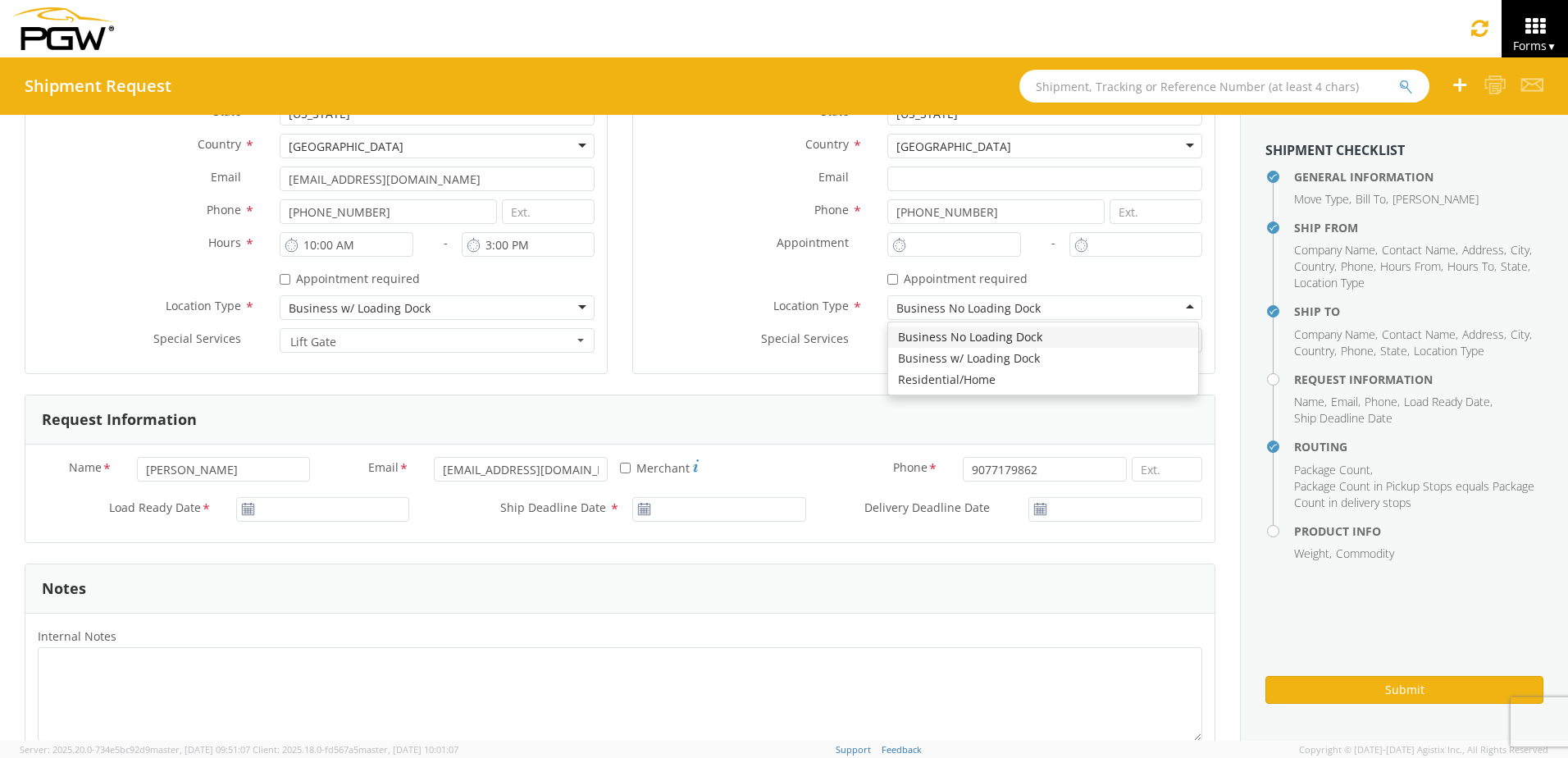
type input "Frontier Glass"
click at [242, 507] on use at bounding box center [247, 508] width 11 height 11
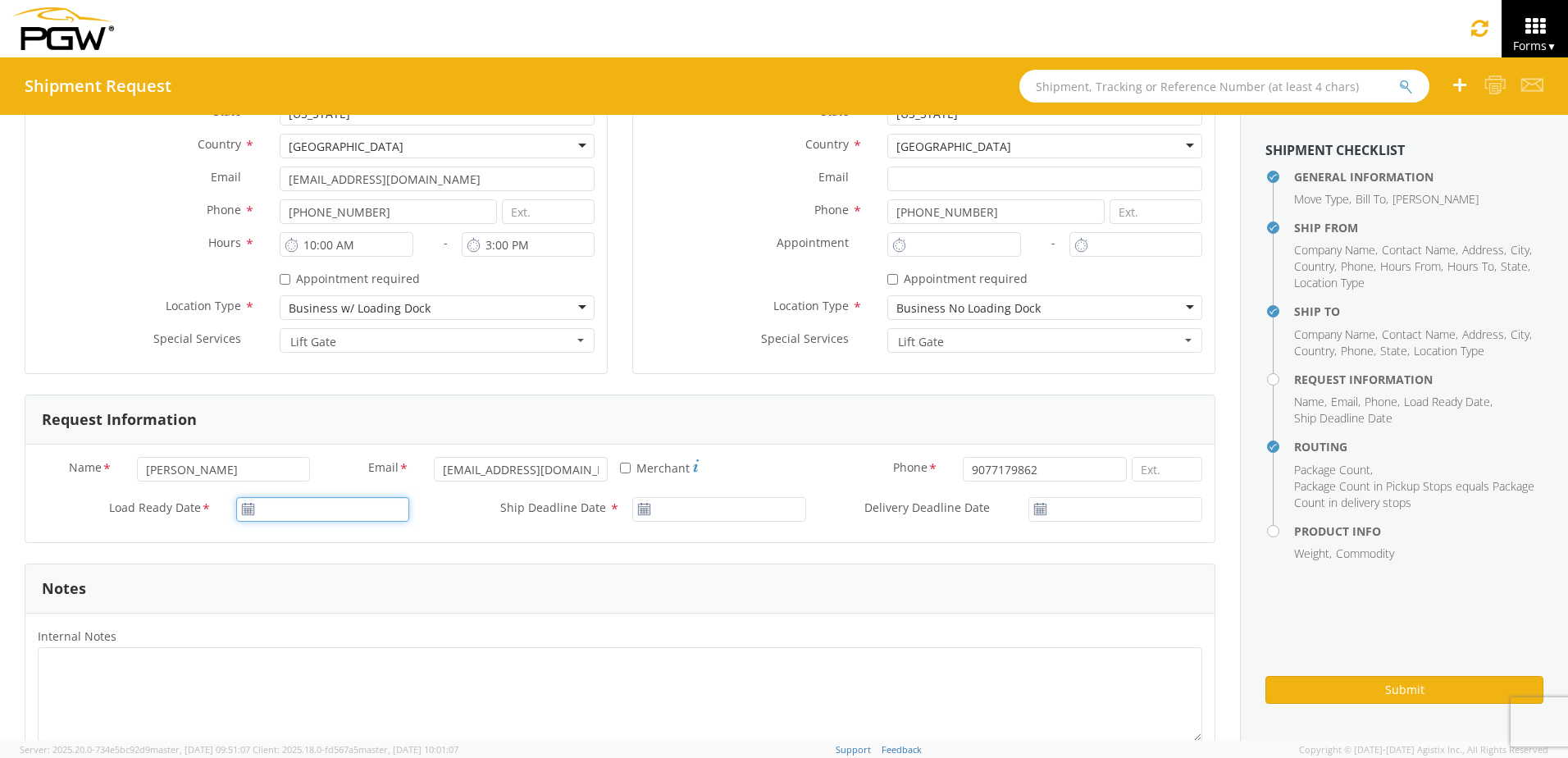
type input "[DATE]"
click at [265, 506] on input "[DATE]" at bounding box center [322, 509] width 174 height 24
click at [403, 381] on td "10" at bounding box center [409, 380] width 28 height 24
type input "[DATE]"
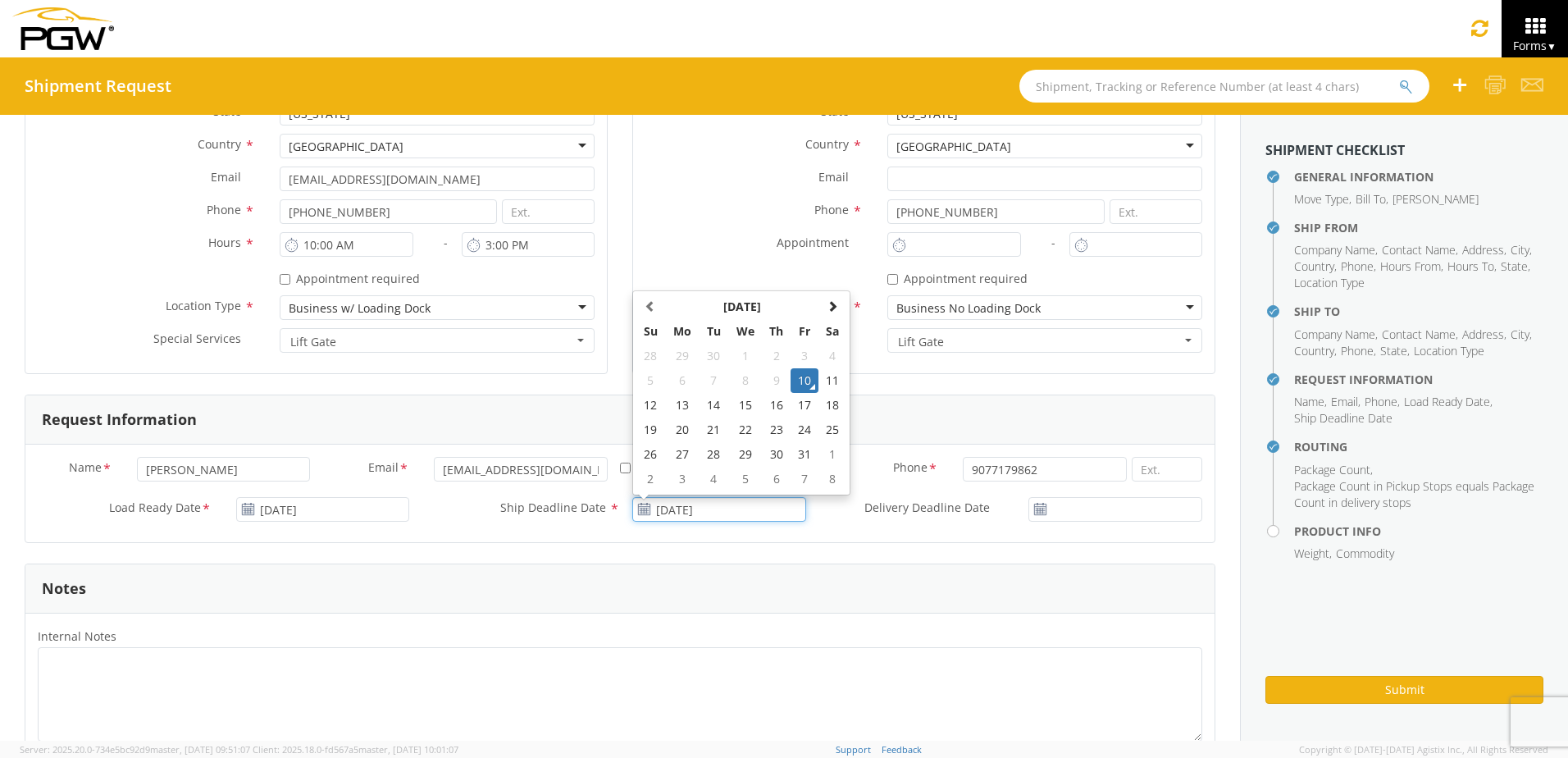
click at [666, 503] on input "[DATE]" at bounding box center [719, 509] width 174 height 24
click at [796, 378] on td "10" at bounding box center [804, 380] width 28 height 24
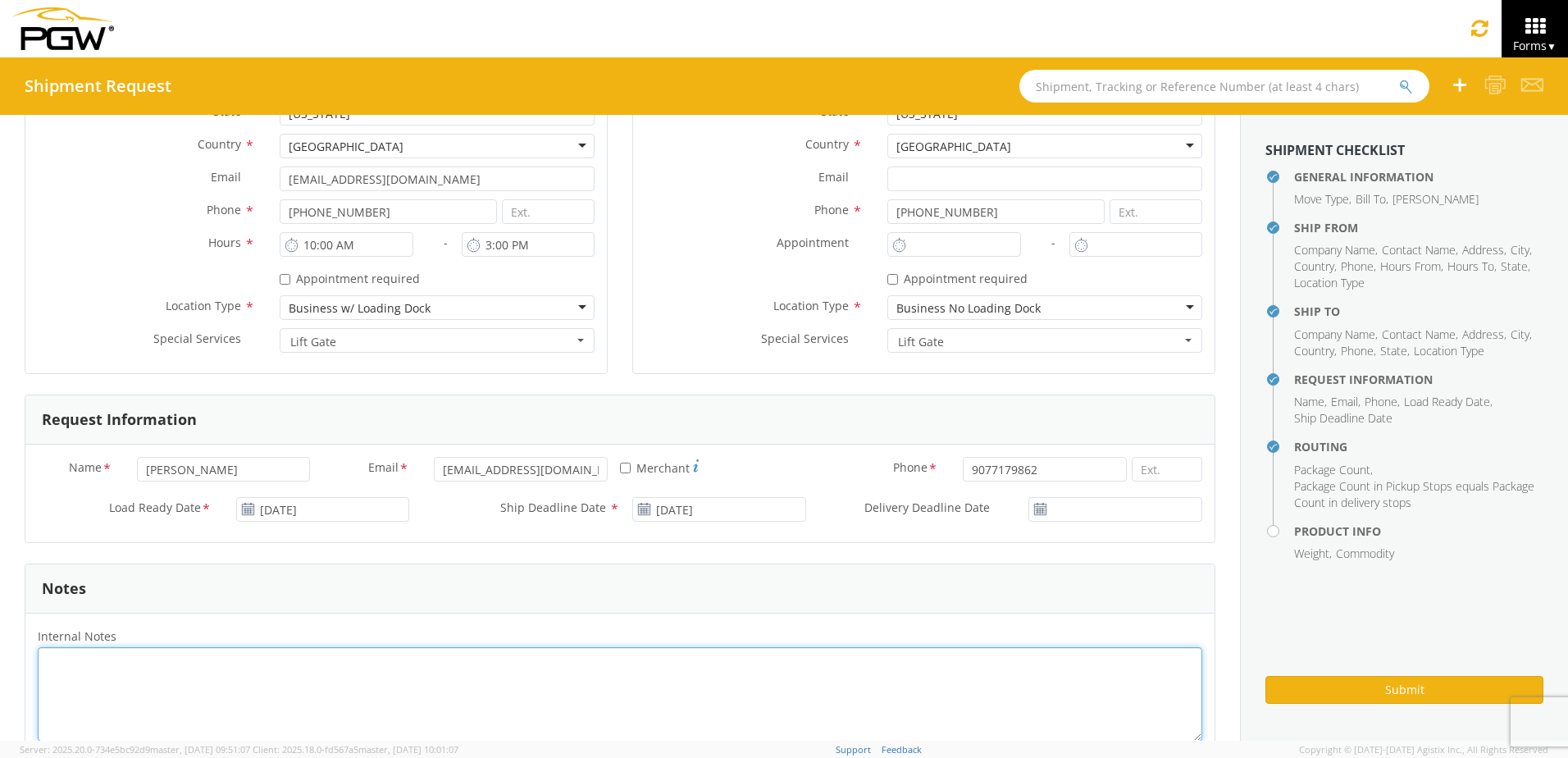
click at [138, 660] on textarea "Internal Notes *" at bounding box center [621, 695] width 1165 height 95
type textarea "b"
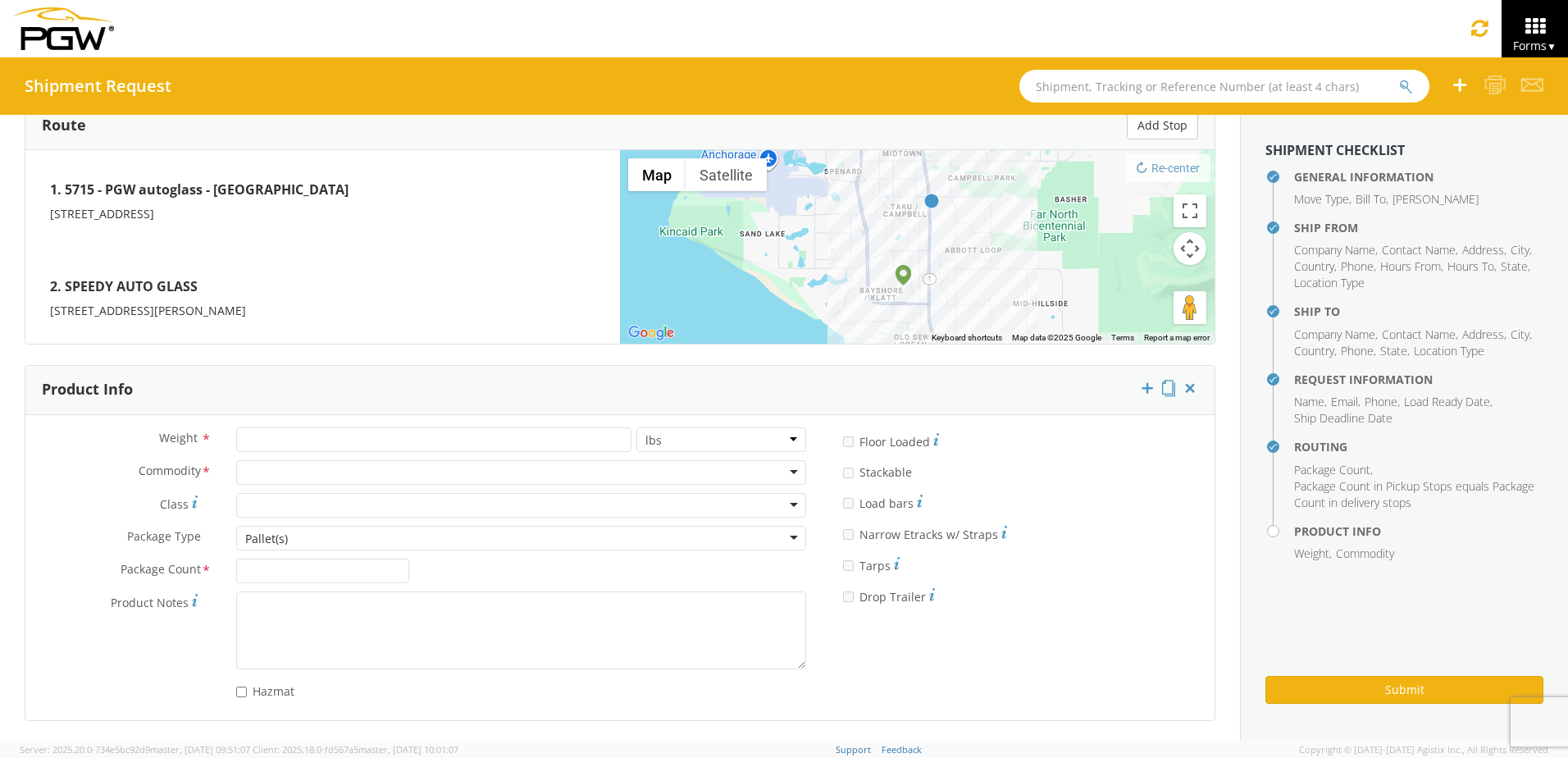
scroll to position [1300, 0]
type textarea "BOL 1227804 WINDSHIELD CARTONS"
click at [304, 438] on input "number" at bounding box center [434, 438] width 396 height 24
type input "400"
click at [316, 466] on div at bounding box center [521, 471] width 570 height 24
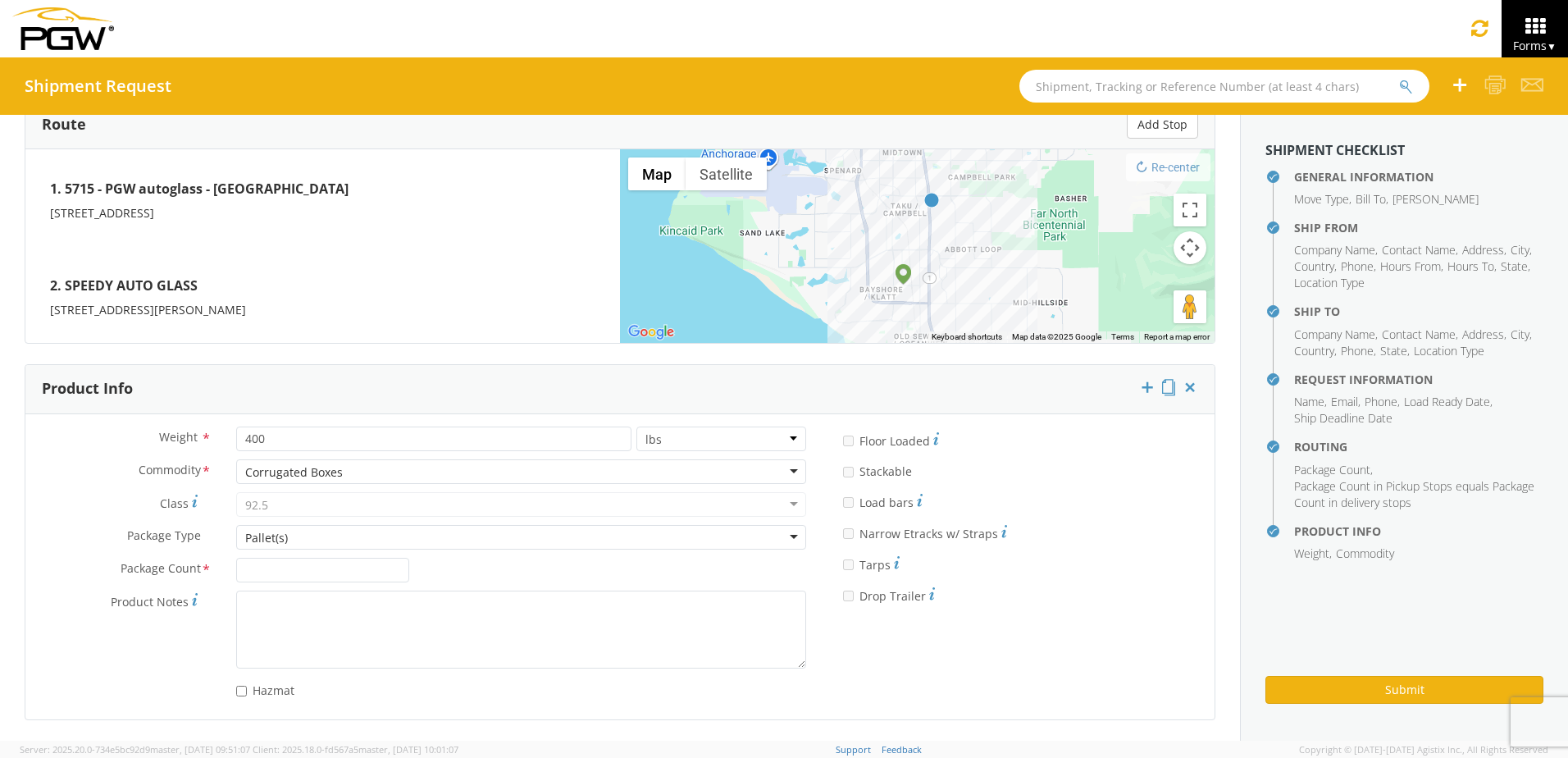
scroll to position [0, 0]
click at [265, 570] on input "Package Count *" at bounding box center [322, 569] width 174 height 24
type input "1"
click at [1418, 689] on button "Submit" at bounding box center [1404, 689] width 278 height 28
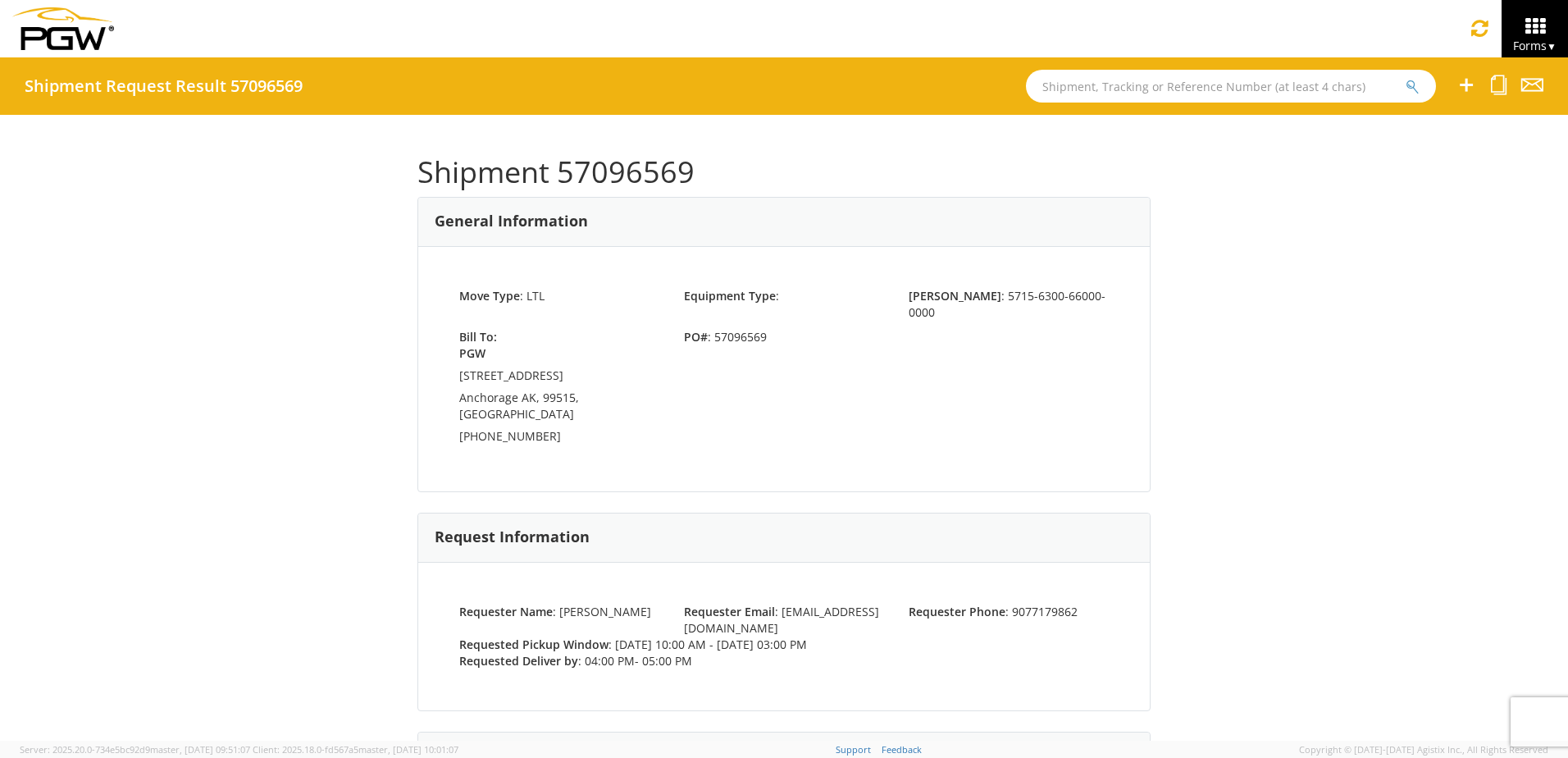
click at [1286, 474] on div "Shipment 57096569 General Information Move Type : LTL Equipment Type : [PERSON_…" at bounding box center [784, 428] width 1568 height 626
click at [1467, 84] on icon at bounding box center [1466, 85] width 20 height 20
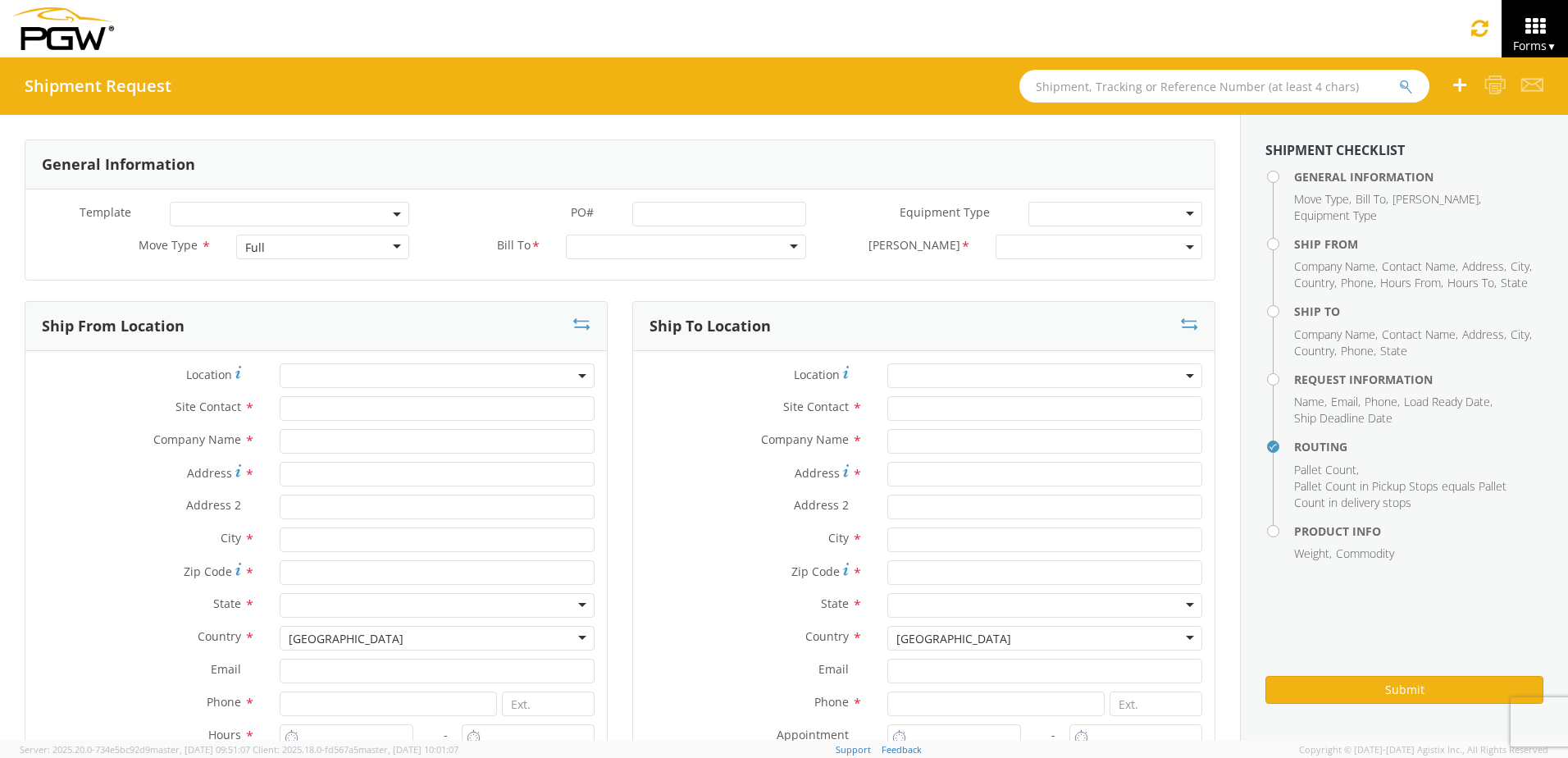
click at [392, 245] on div "Full" at bounding box center [322, 246] width 174 height 24
click at [788, 249] on div at bounding box center [686, 246] width 240 height 24
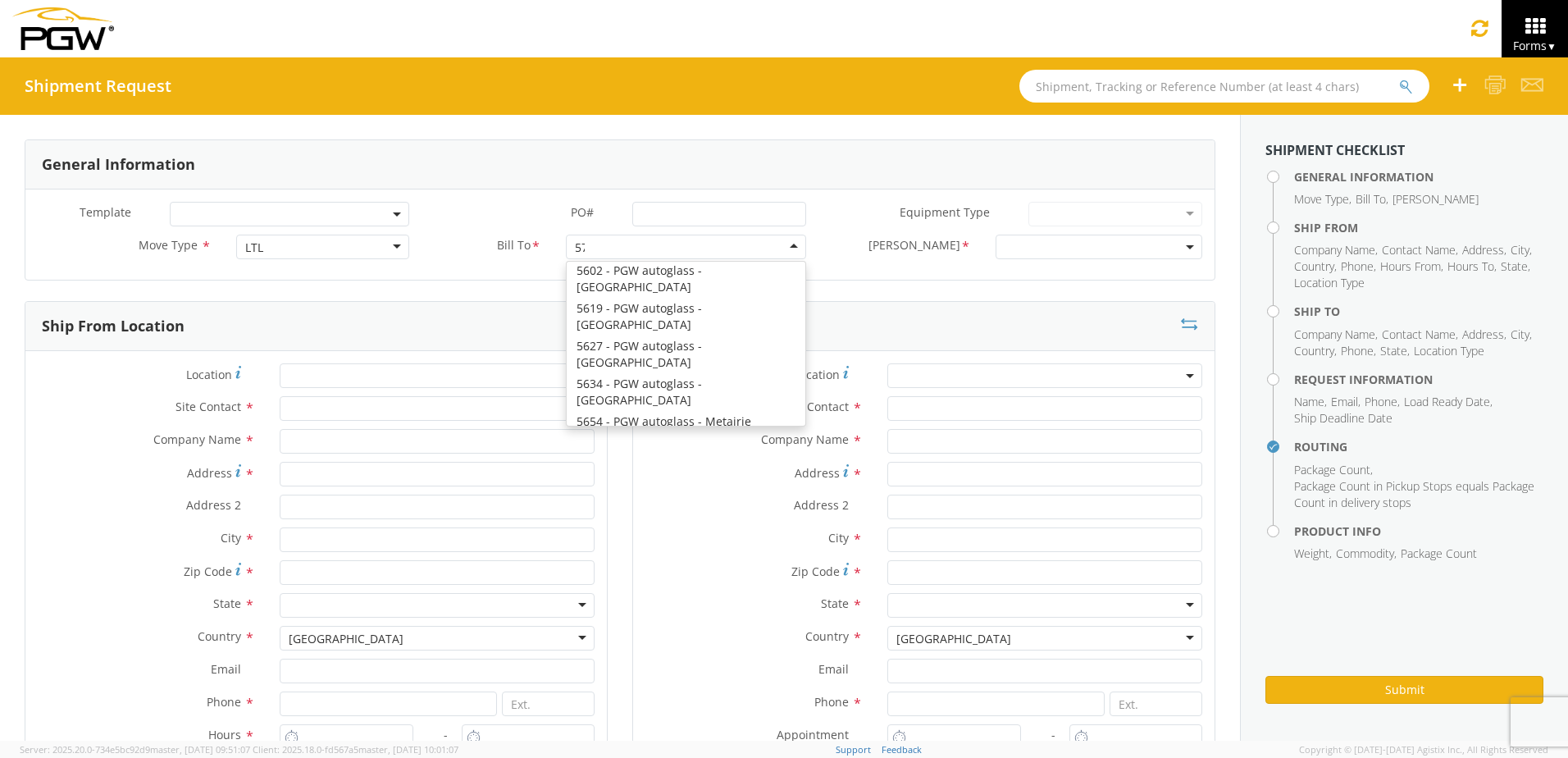
scroll to position [4, 0]
type input "5715"
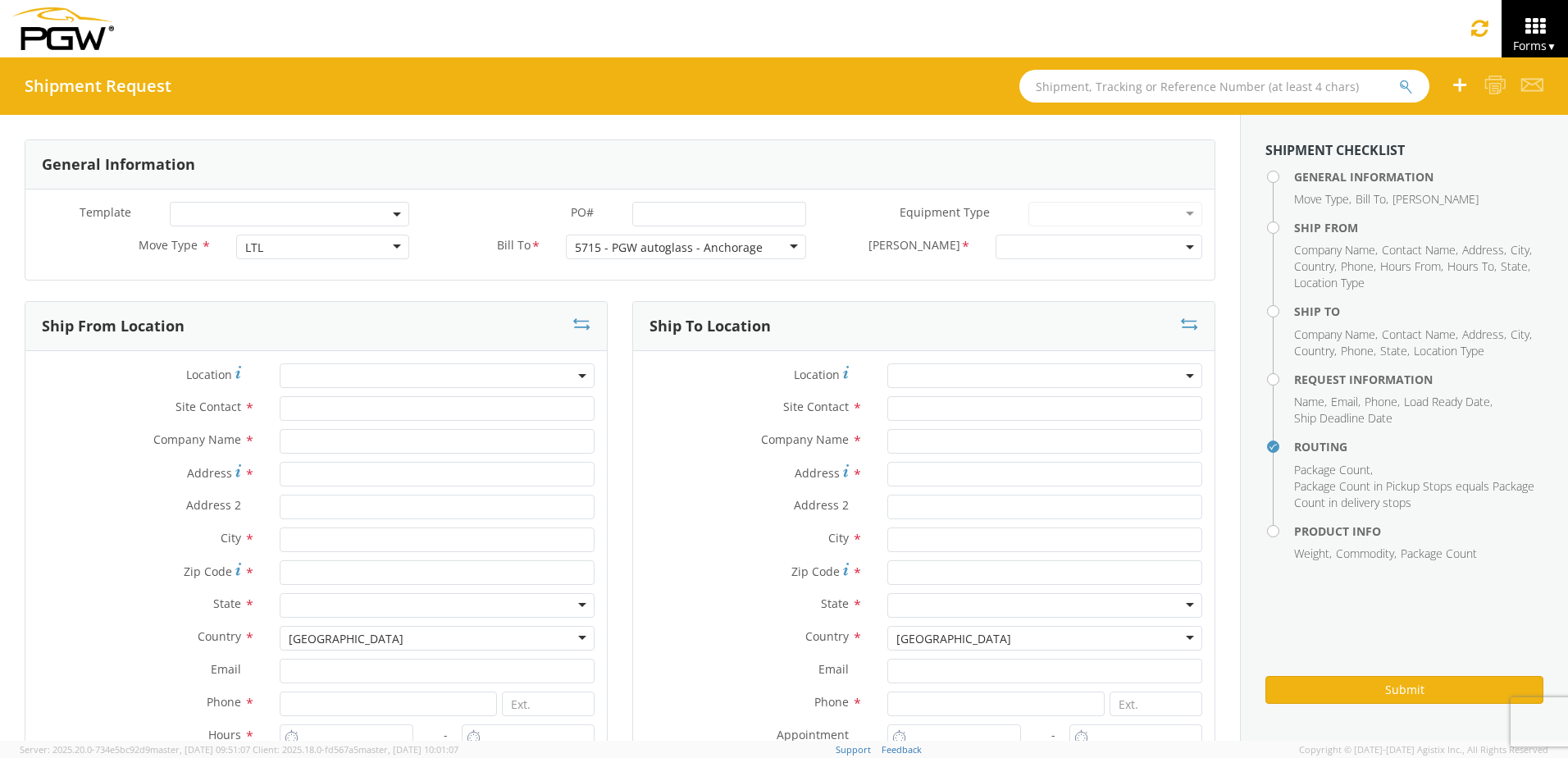
scroll to position [0, 0]
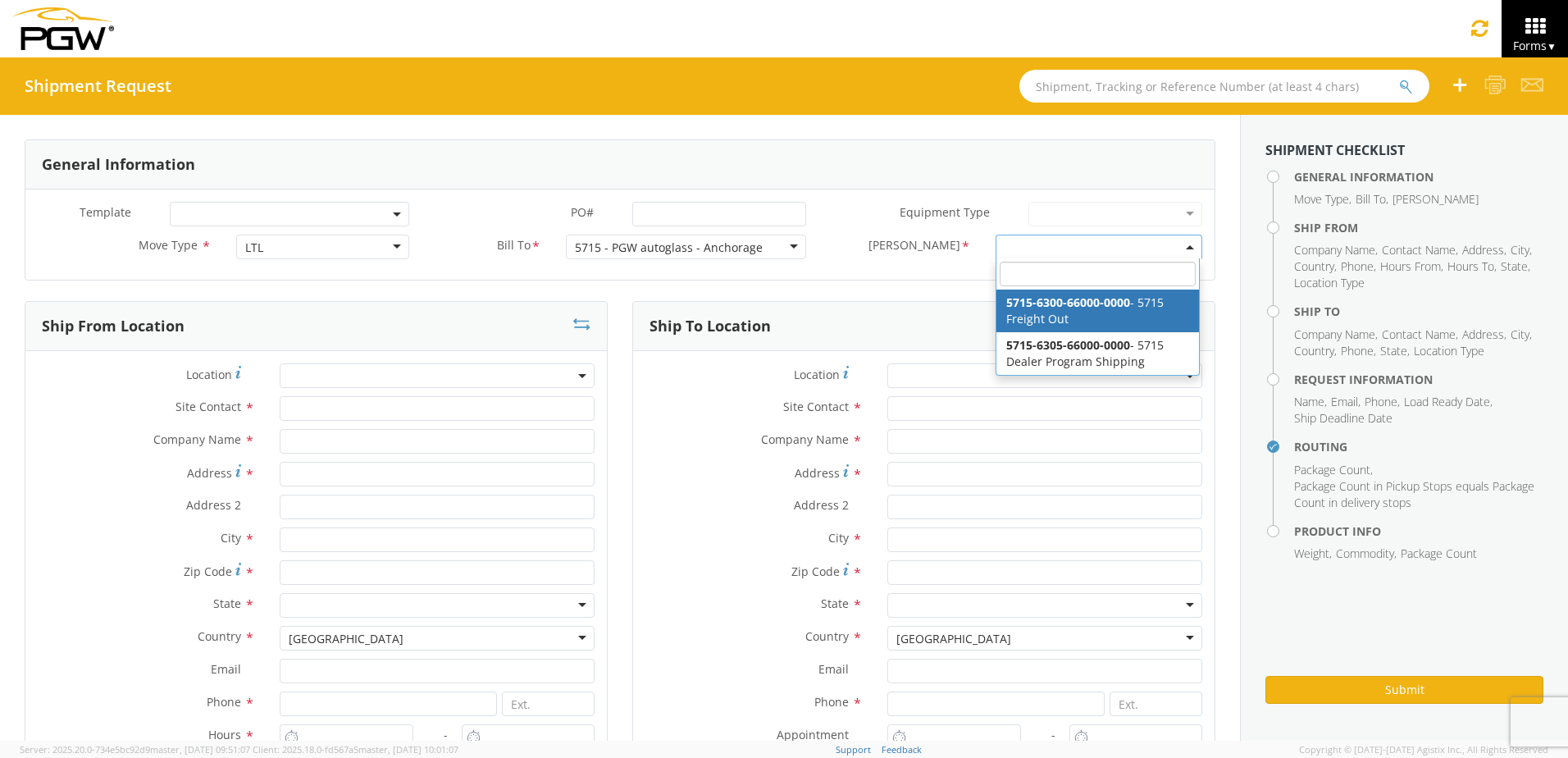
click at [1175, 244] on span at bounding box center [1099, 246] width 206 height 24
select select "5715-6300-66000-0000"
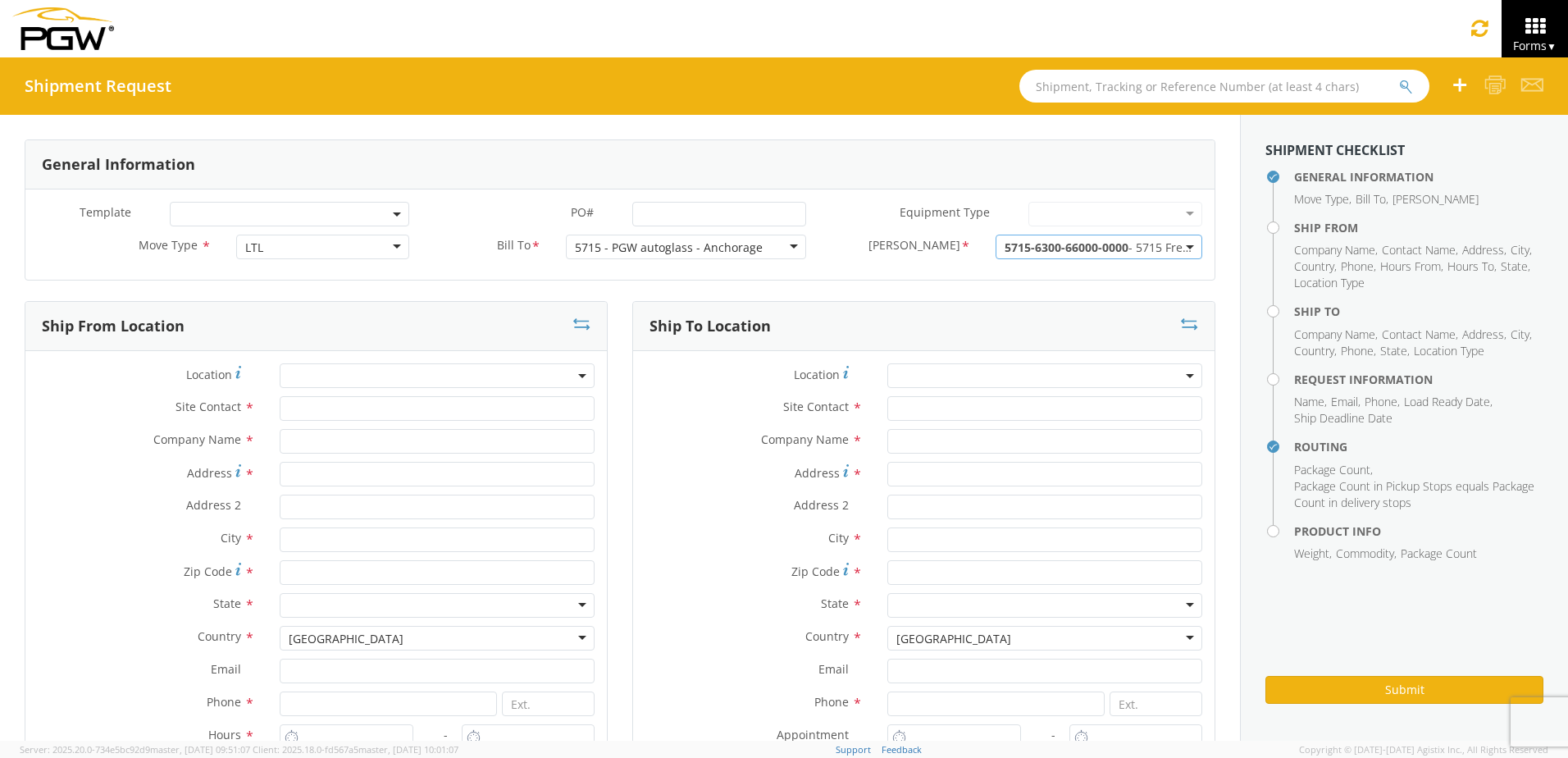
click at [403, 379] on span at bounding box center [437, 375] width 315 height 24
click at [350, 402] on input "search" at bounding box center [435, 402] width 303 height 24
type input "5715"
select select "28471"
type input "5715 Branch Manager"
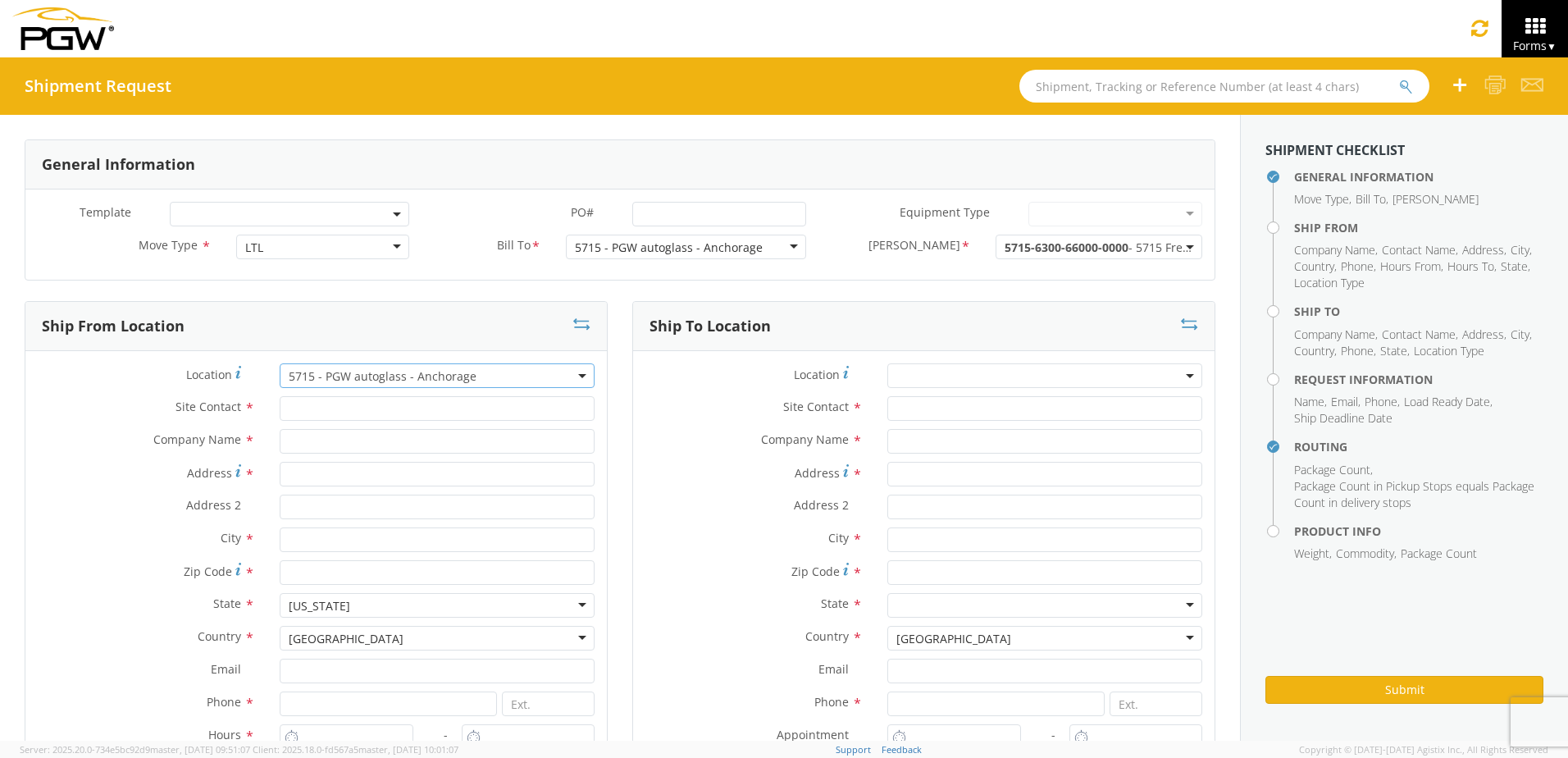
type input "5715 - PGW autoglass - Anchorage"
type input "[STREET_ADDRESS]"
type input "Anchorage"
type input "99515"
type input "[EMAIL_ADDRESS][DOMAIN_NAME]"
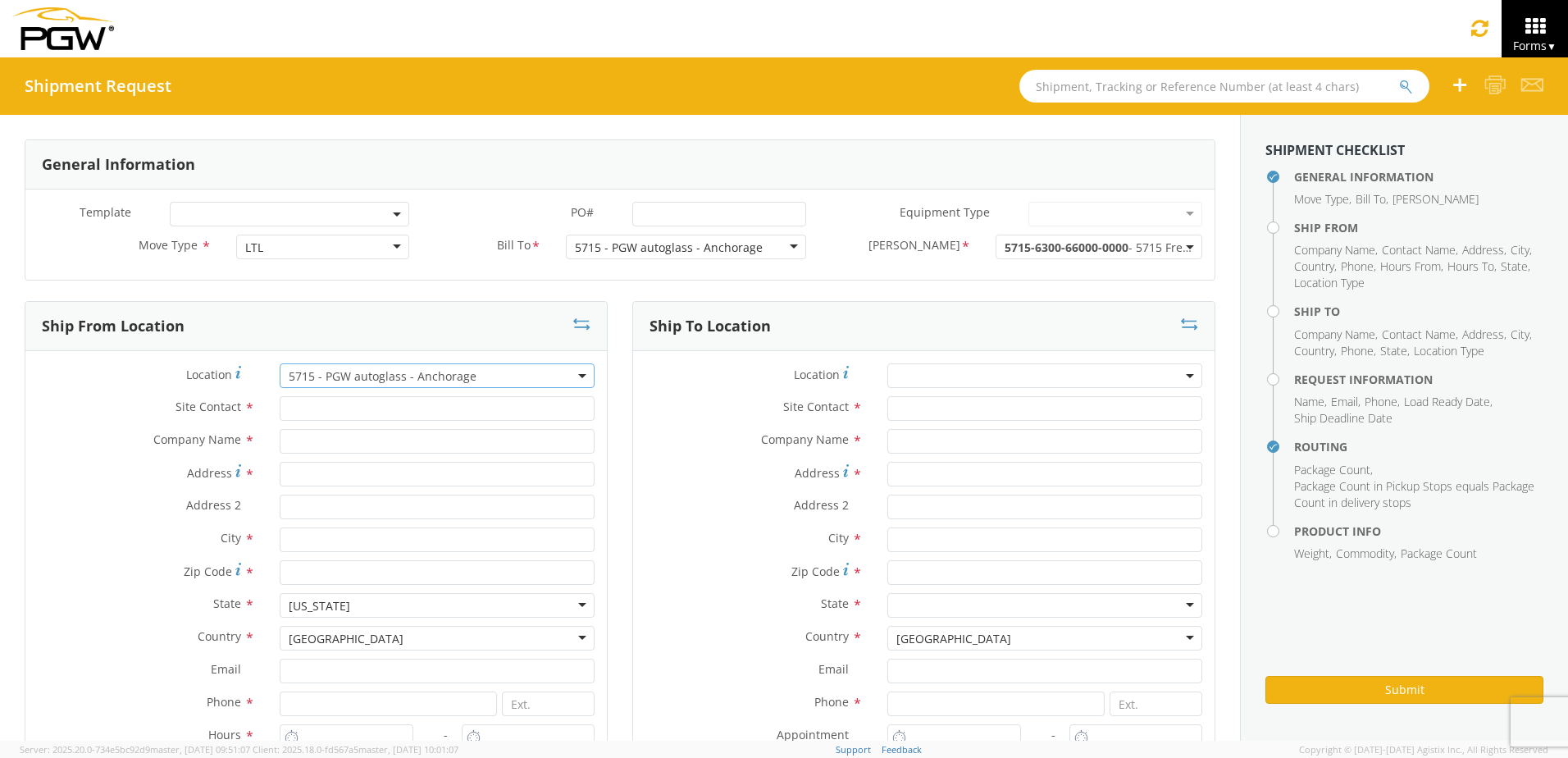
type input "[PHONE_NUMBER]"
type input "10:00 AM"
type input "3:00 PM"
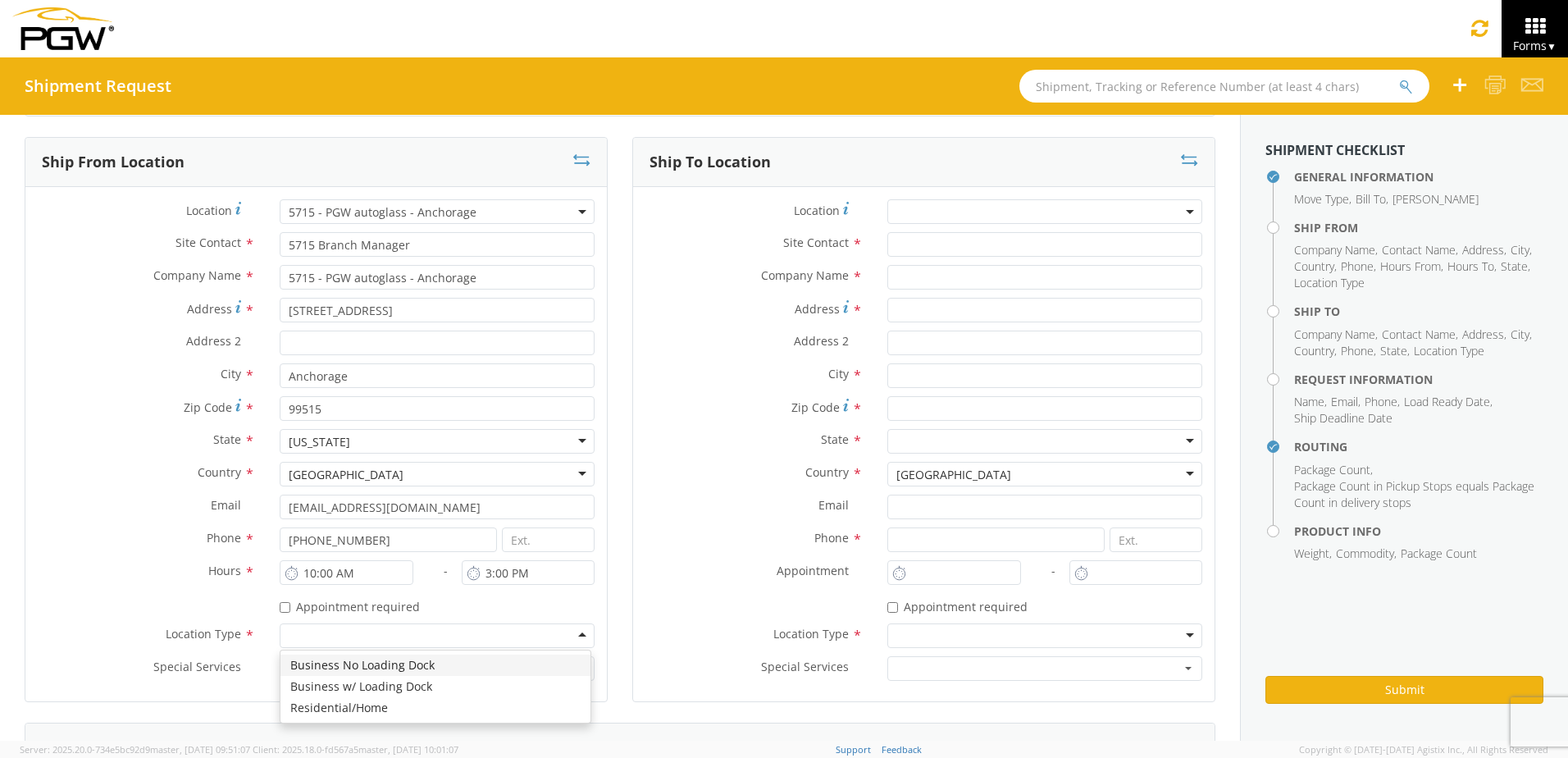
click at [340, 633] on div at bounding box center [437, 635] width 315 height 24
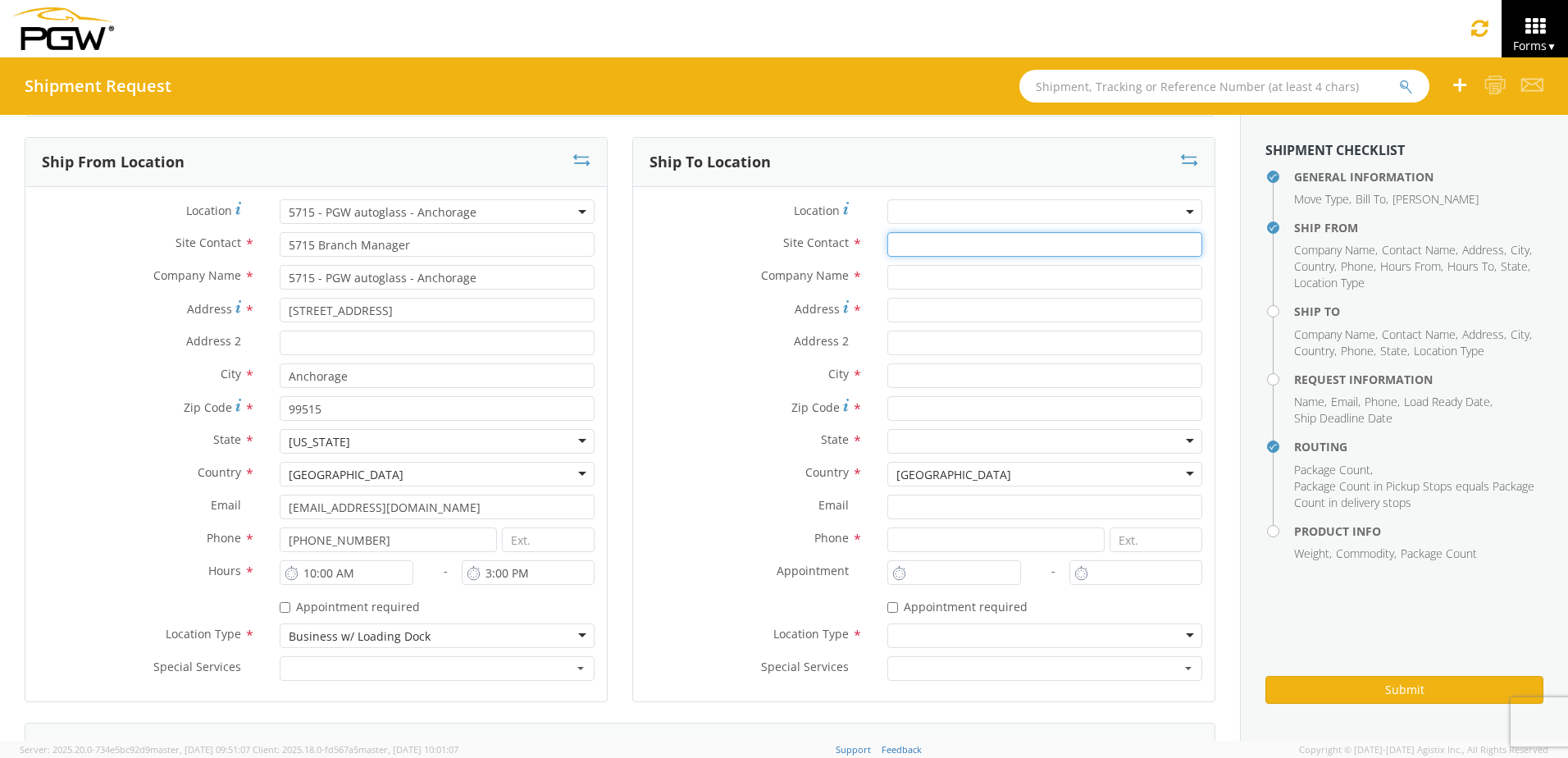
click at [947, 239] on input "text" at bounding box center [1044, 244] width 315 height 24
type input "[PERSON_NAME]"
click at [702, 262] on div "Site Contact * [PERSON_NAME] searching..." at bounding box center [924, 248] width 581 height 33
click at [893, 277] on input "text" at bounding box center [1044, 277] width 315 height 24
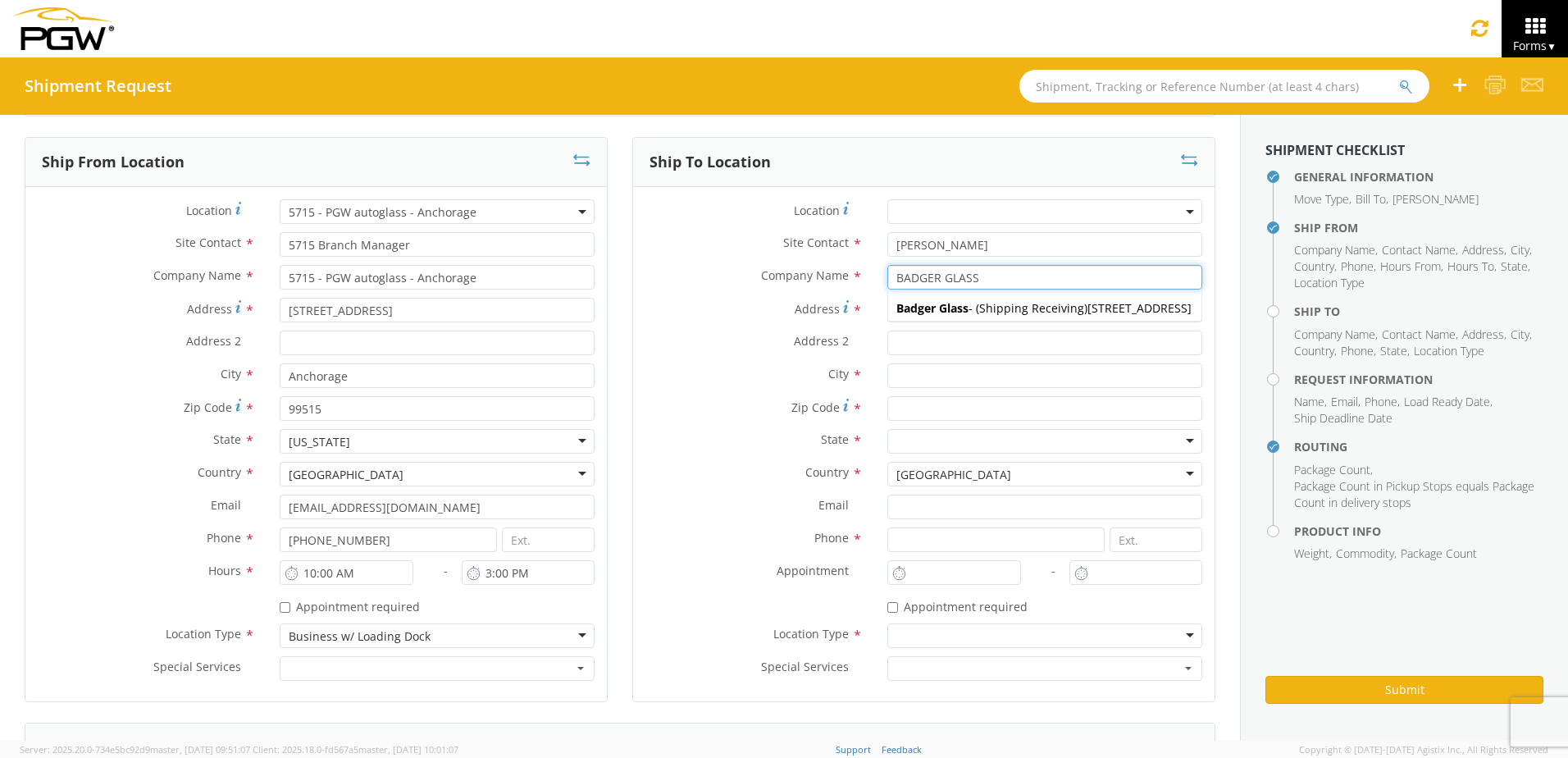
type input "BADGER GLASS"
click at [733, 299] on label "Address *" at bounding box center [754, 308] width 242 height 22
click at [887, 299] on input "Address *" at bounding box center [1044, 309] width 315 height 24
type input "[STREET_ADDRESS]"
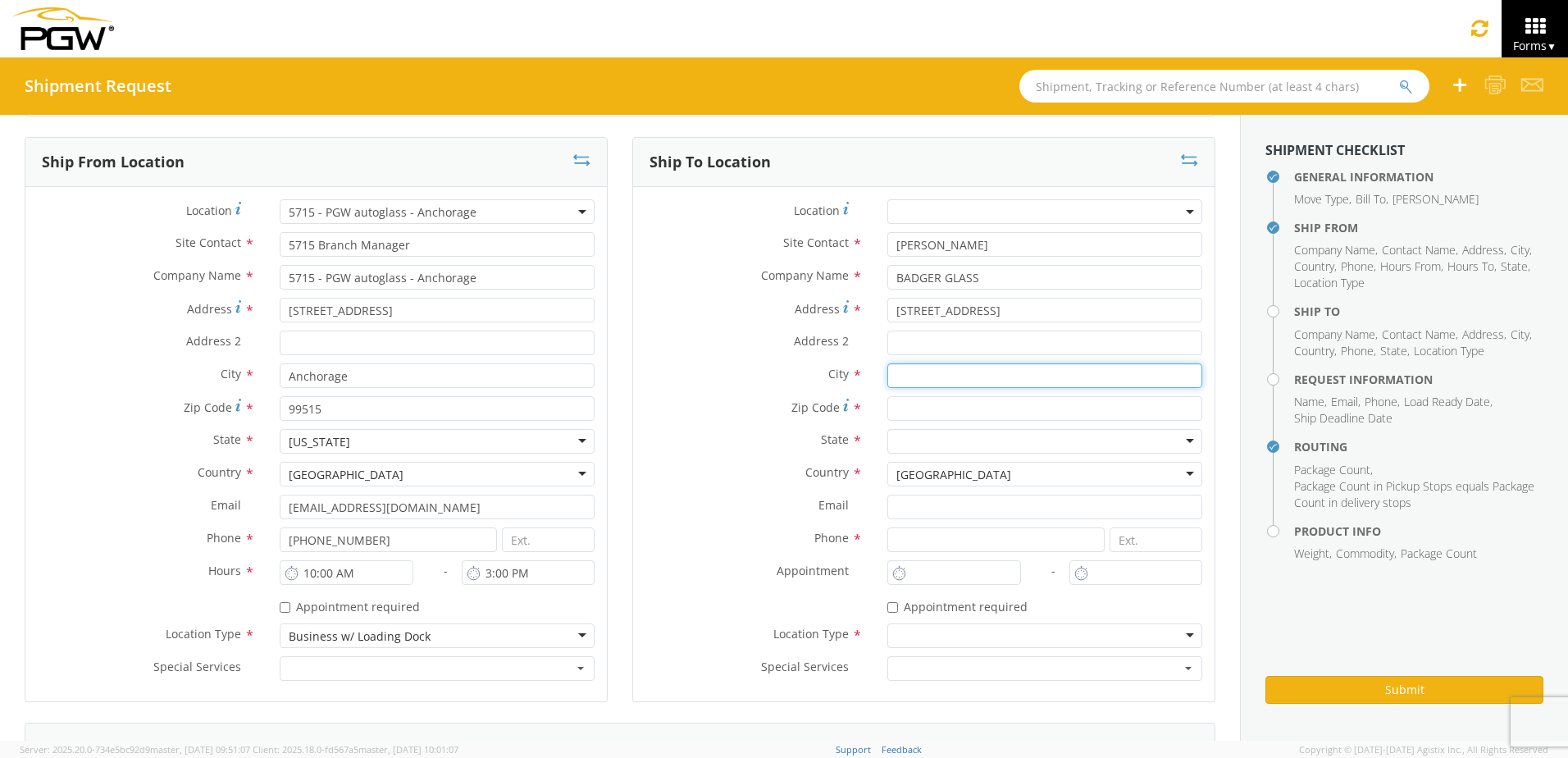
click at [927, 376] on input "text" at bounding box center [1044, 375] width 315 height 24
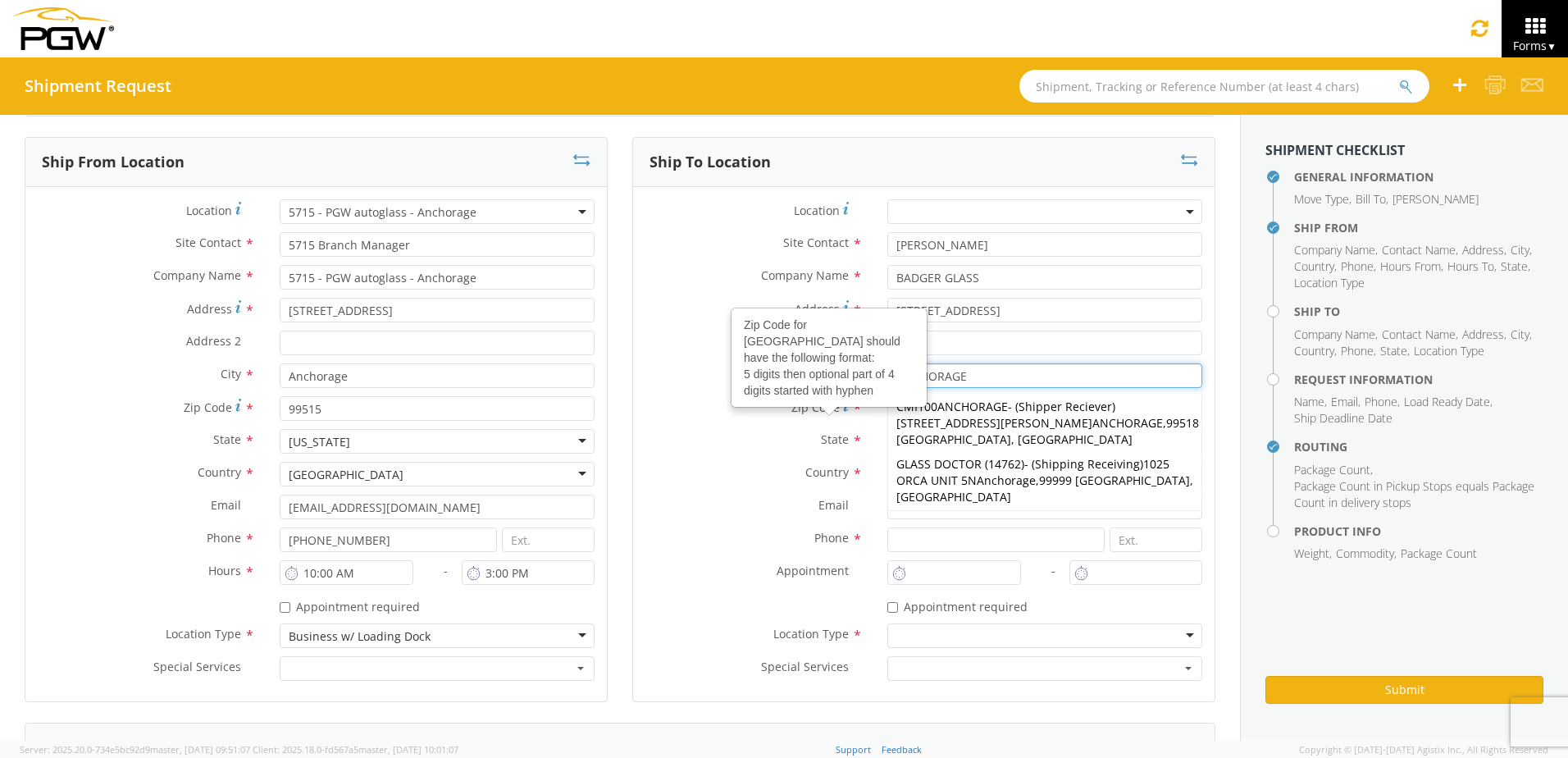
type input "ANCHORAGE"
click at [752, 374] on div "Zip Code for [GEOGRAPHIC_DATA] should have the following format: 5 digits then …" at bounding box center [829, 358] width 193 height 97
click at [887, 396] on input "Zip Code Zip Code for [GEOGRAPHIC_DATA] should have the following format: 5 dig…" at bounding box center [1044, 408] width 315 height 24
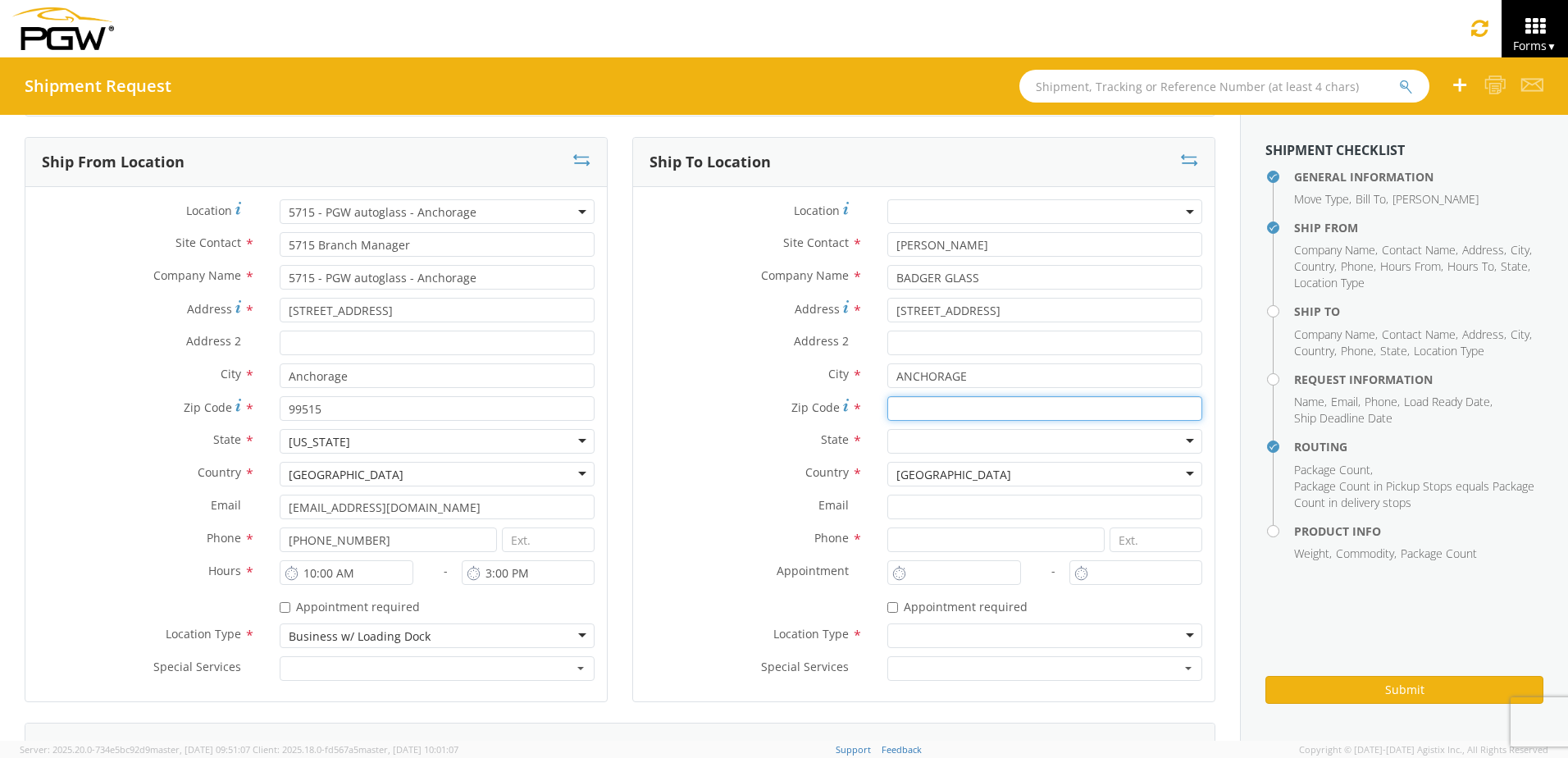
click at [897, 409] on input "Zip Code *" at bounding box center [1044, 408] width 315 height 24
type input "99518"
click at [1003, 437] on div at bounding box center [1044, 441] width 315 height 24
click at [911, 539] on input at bounding box center [996, 540] width 217 height 24
type input "[PHONE_NUMBER]"
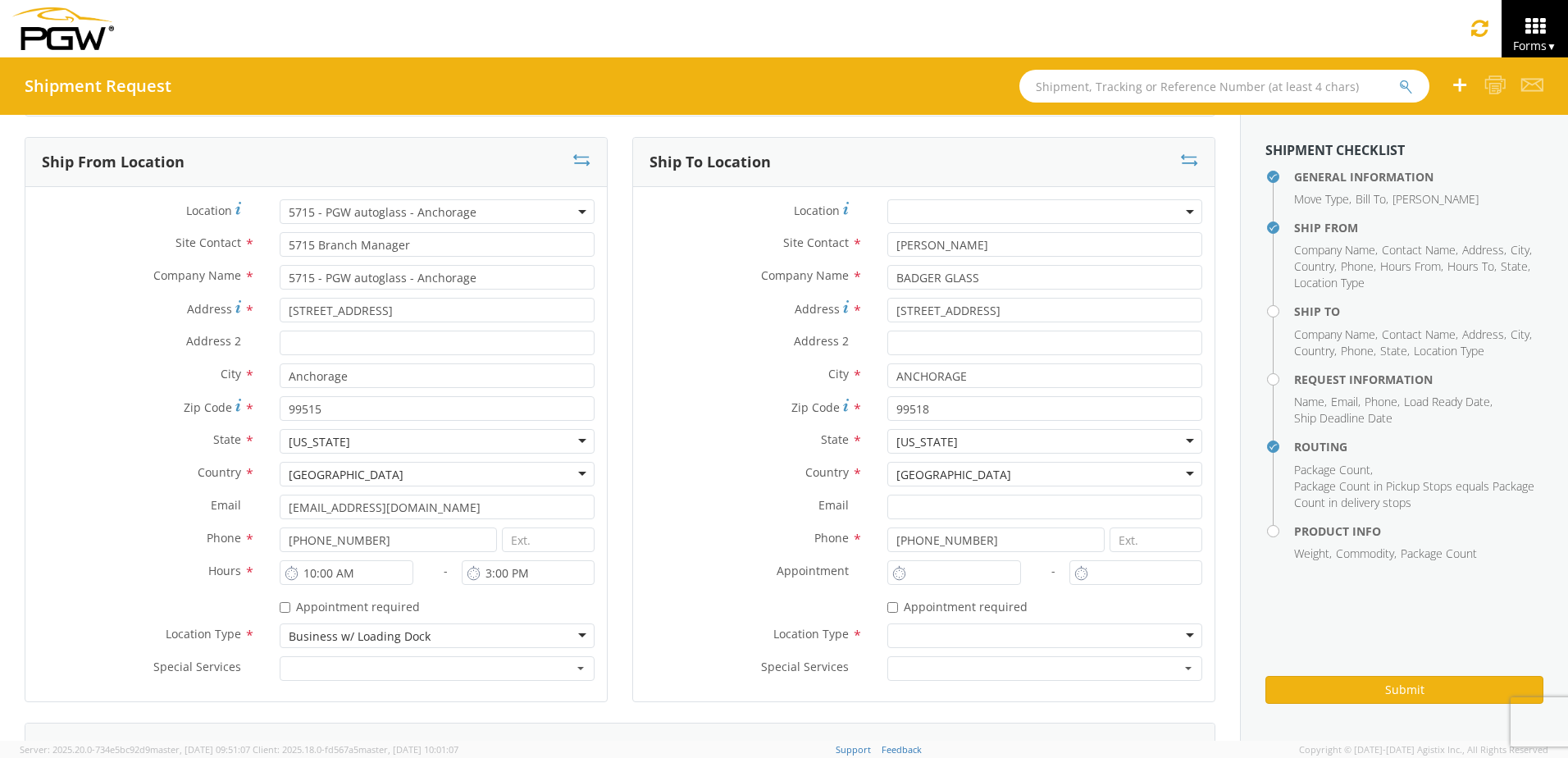
click at [927, 644] on div at bounding box center [1044, 635] width 315 height 24
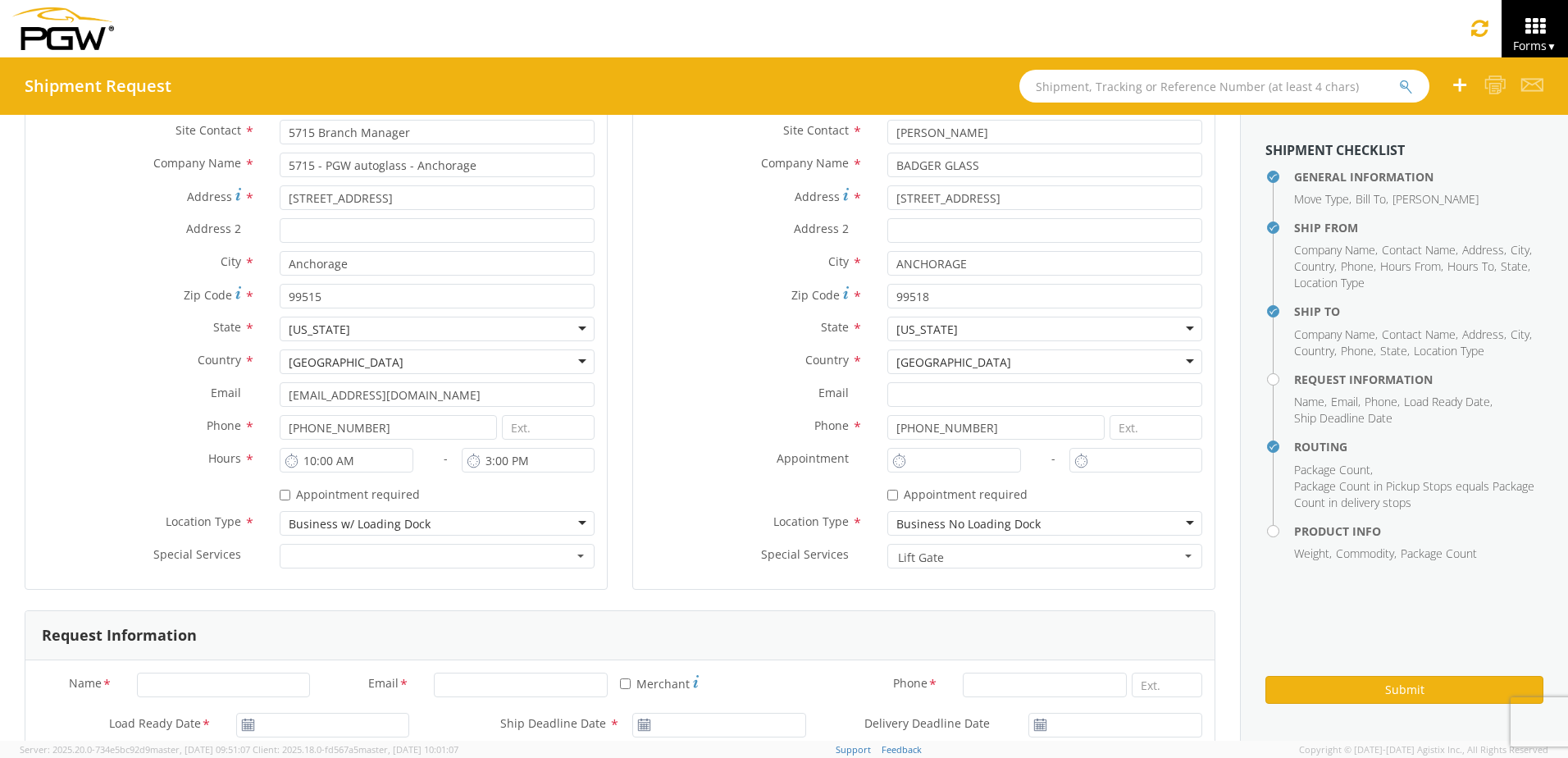
scroll to position [328, 0]
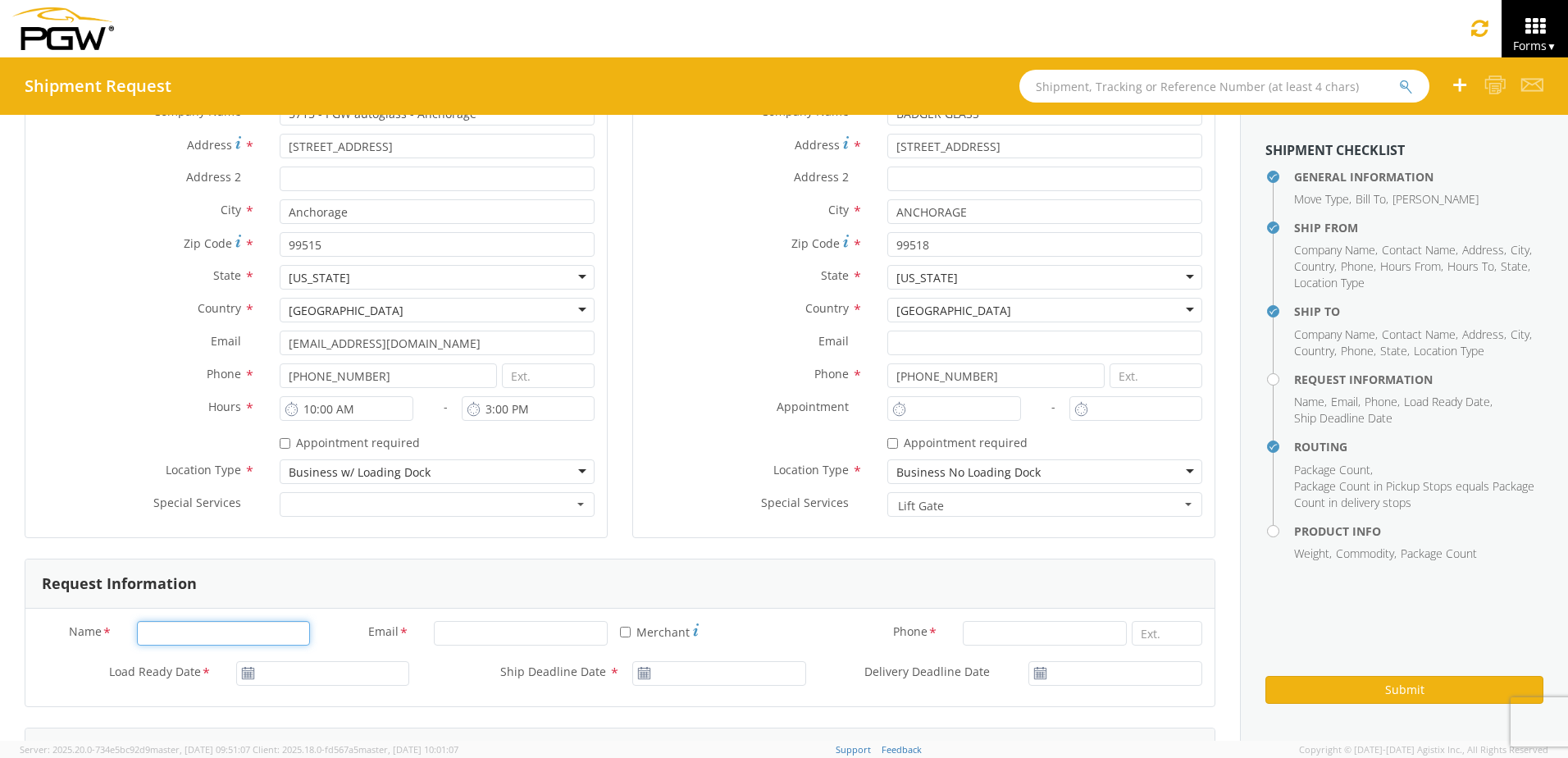
click at [223, 634] on input "Name *" at bounding box center [223, 633] width 174 height 24
type input "[PERSON_NAME]"
type input "[EMAIL_ADDRESS][DOMAIN_NAME]"
type input "9077179862"
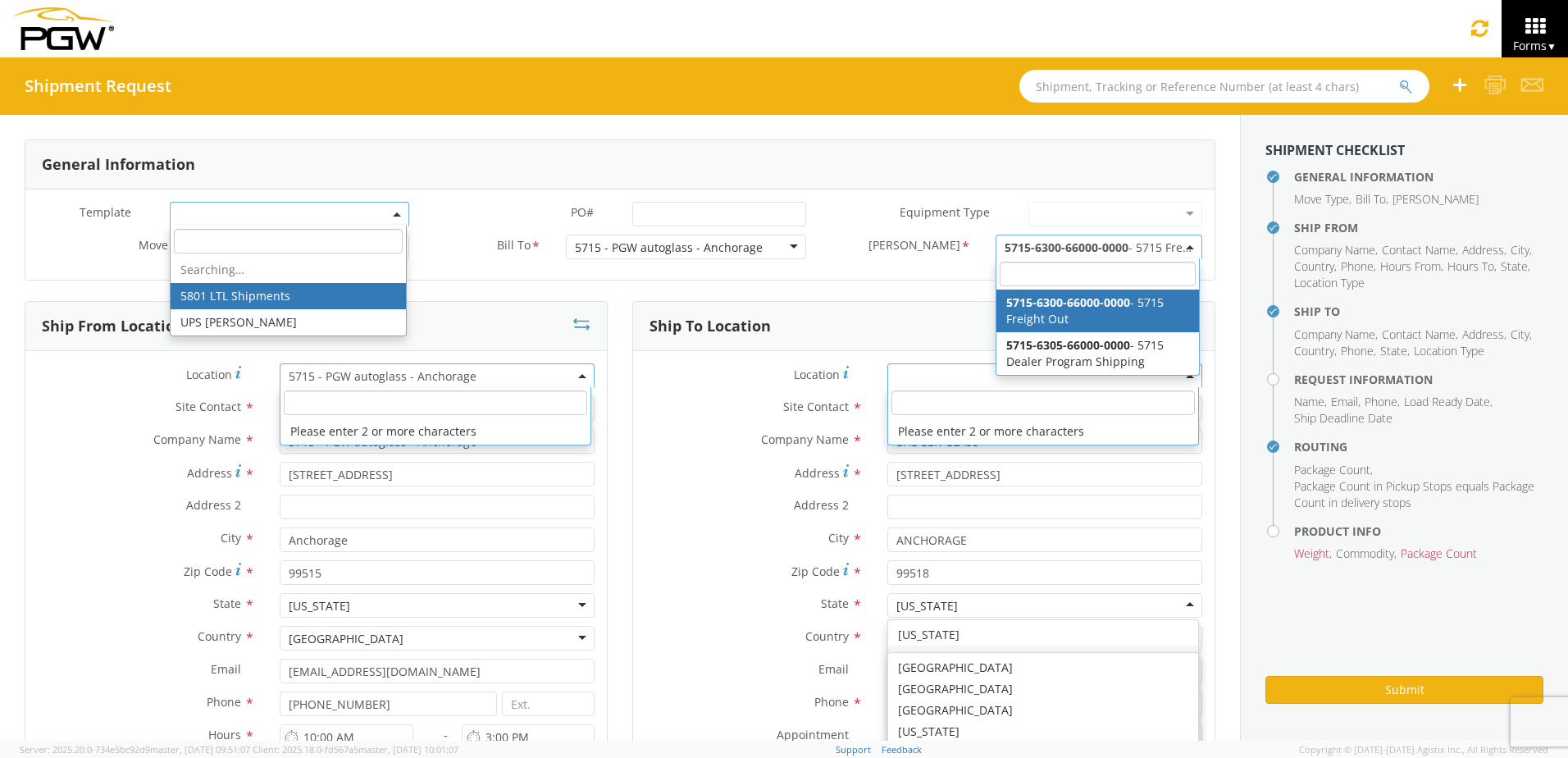
scroll to position [0, 0]
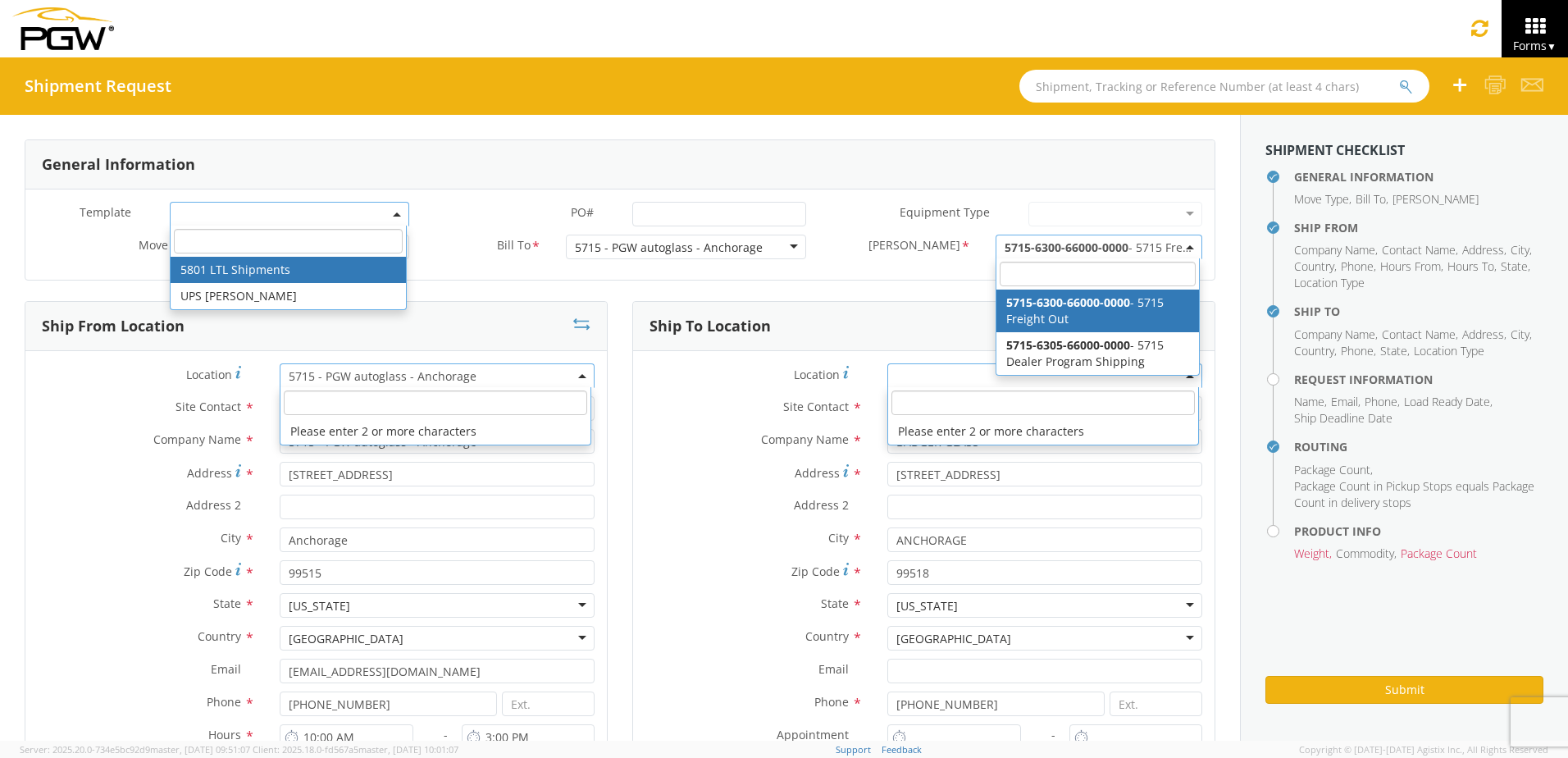
select select "56744968"
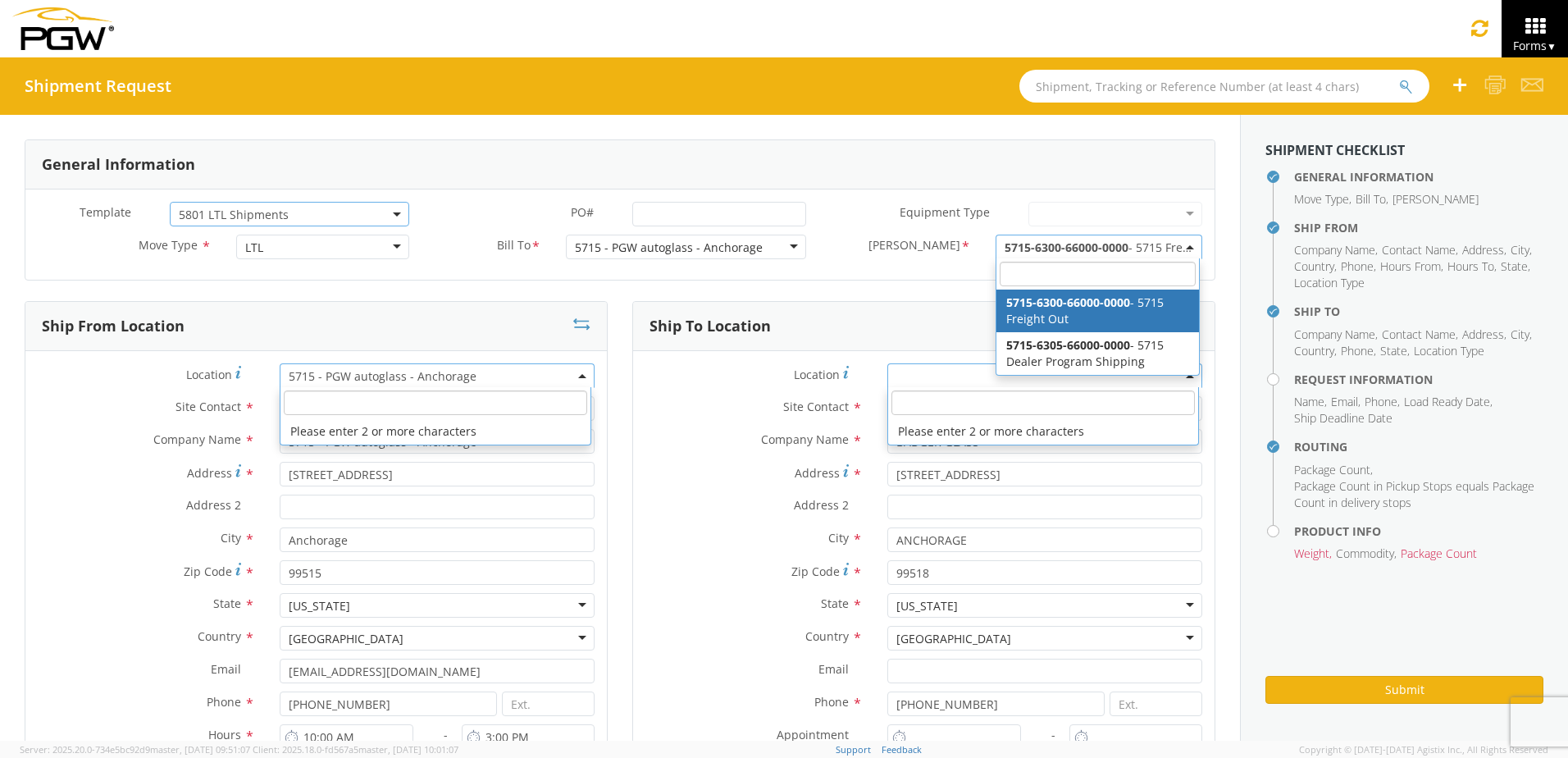
select select
type input "5801 Branch Manager"
type input "PGW"
type input "5000 [GEOGRAPHIC_DATA]"
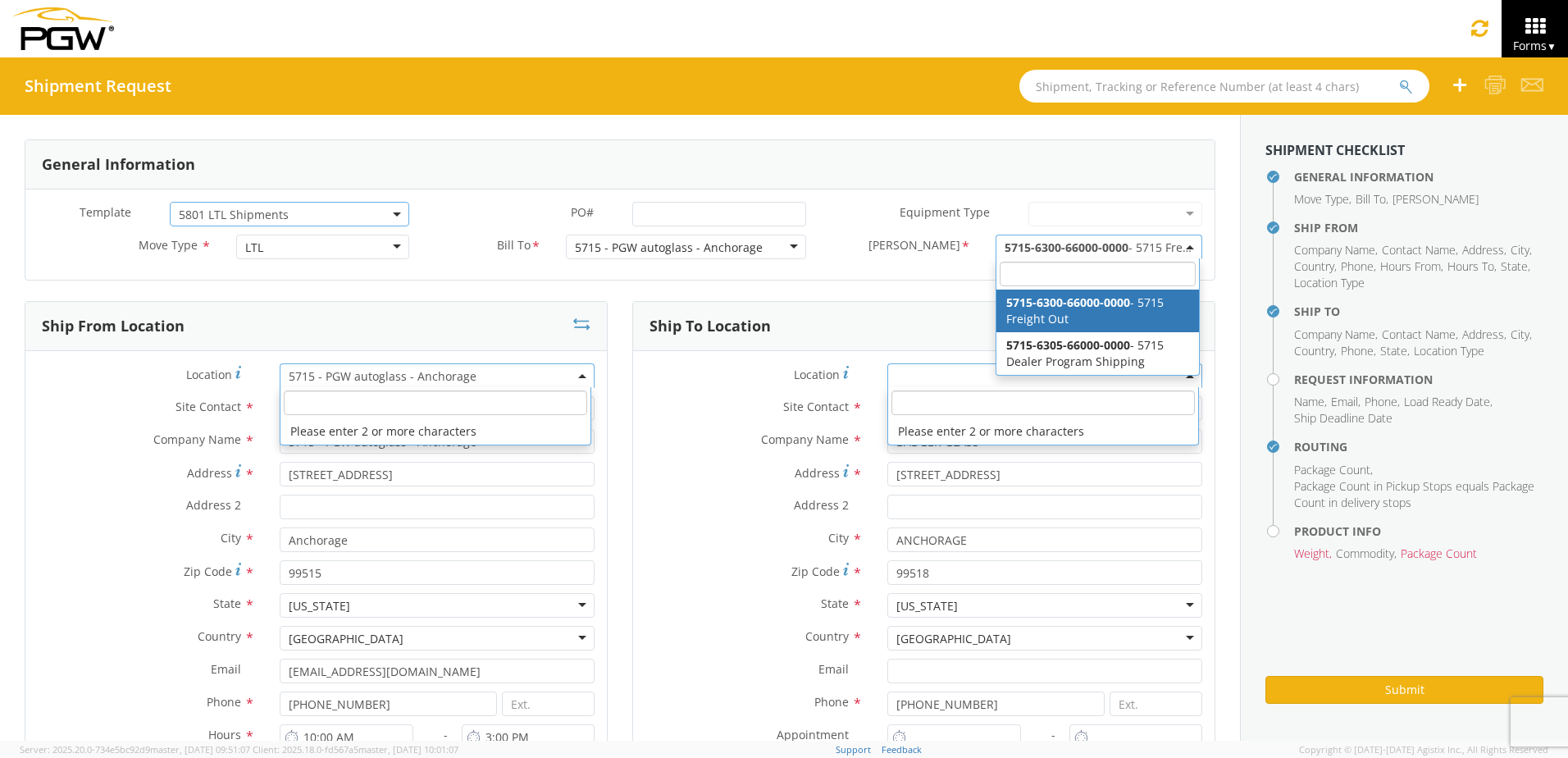
type input "[GEOGRAPHIC_DATA]"
type input "[EMAIL_ADDRESS][DOMAIN_NAME]"
type input "[PHONE_NUMBER]"
type input "5403 Branch Manager"
type input "PGW"
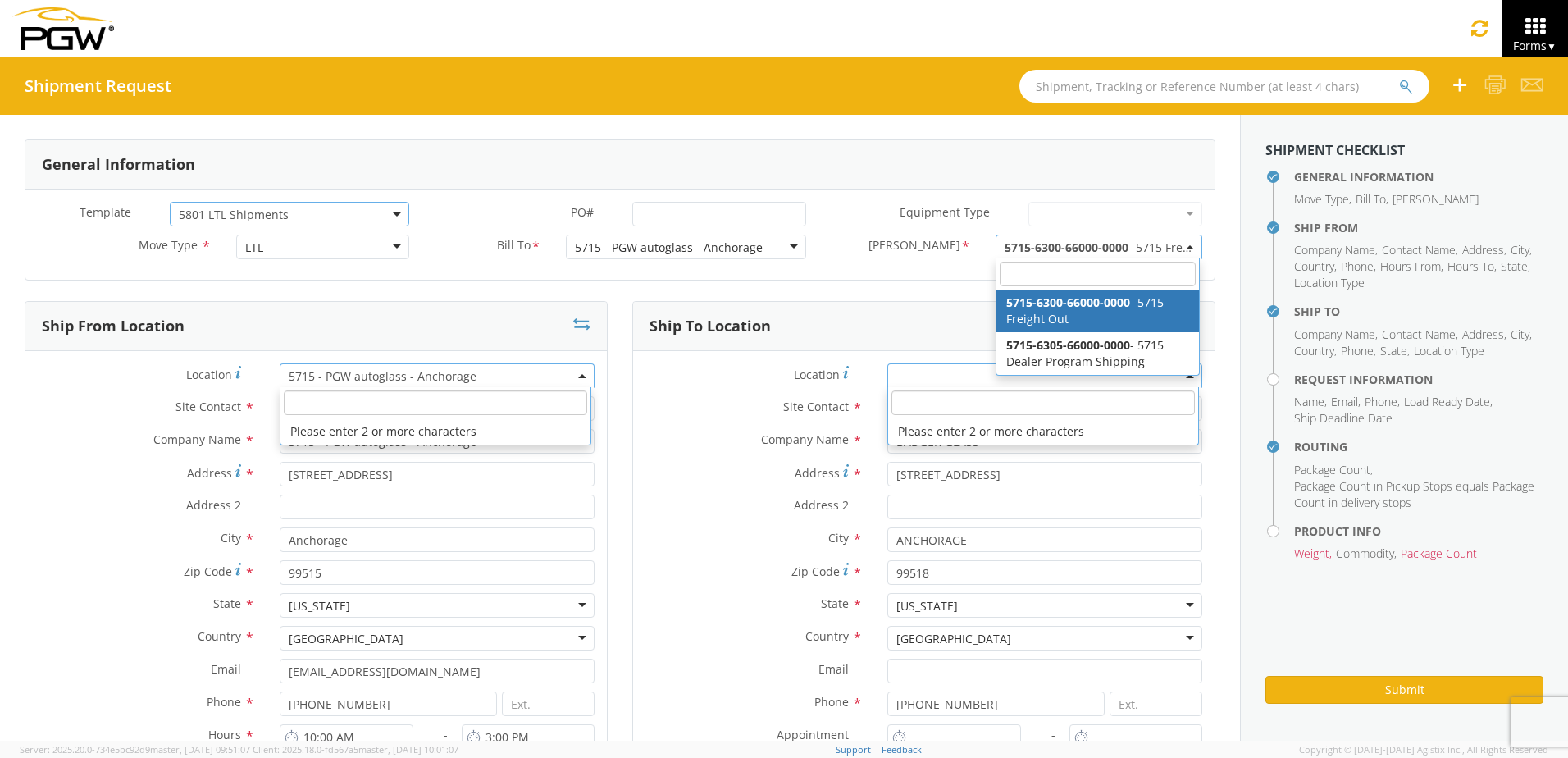
type input "[STREET_ADDRESS]"
type input "Amarillo"
type input "79101"
type input "[EMAIL_ADDRESS][DOMAIN_NAME]"
type input "[PHONE_NUMBER]"
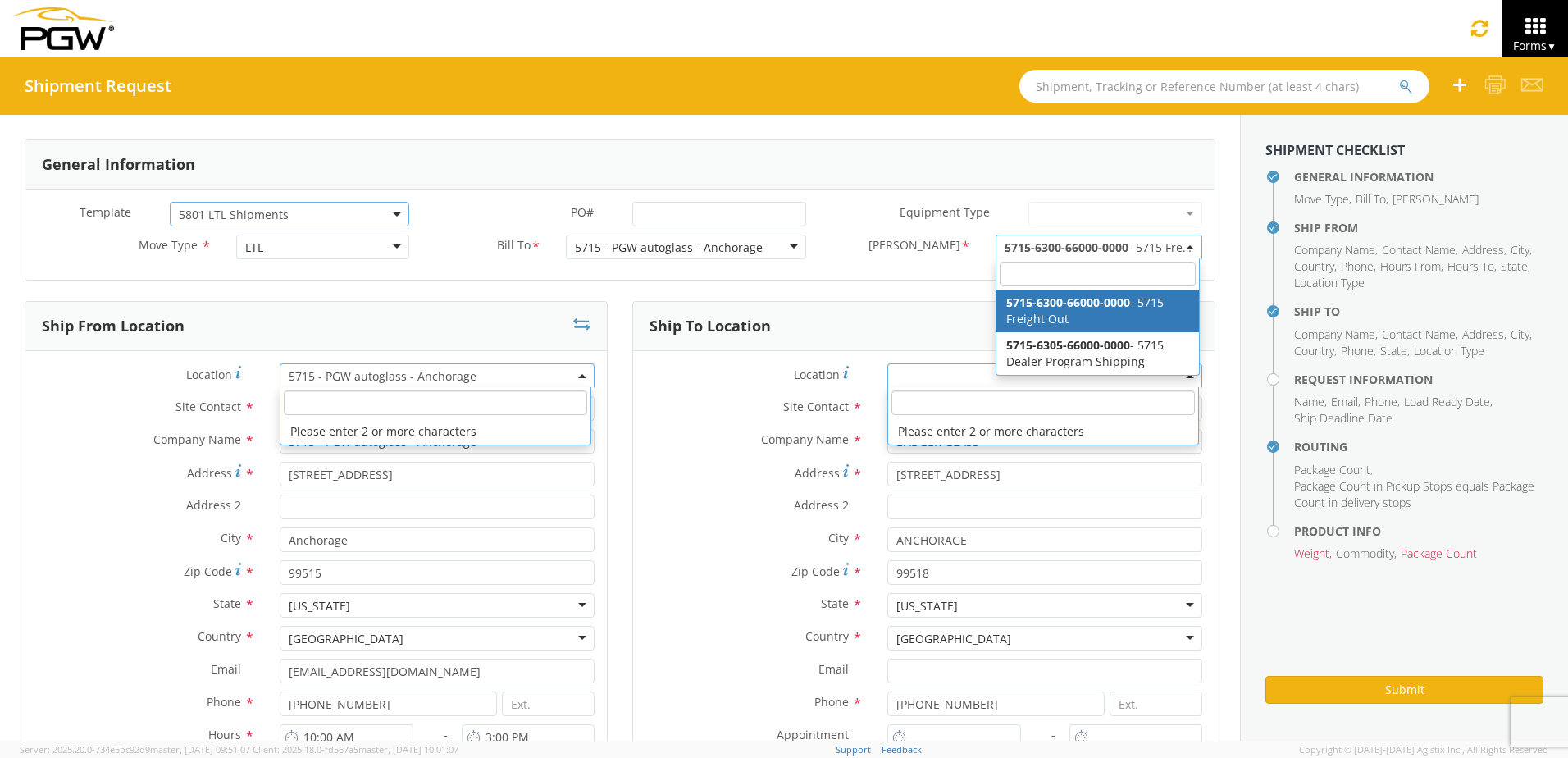
type textarea "NO LTL Appt unless noted, ALL Truckload APPT Reqd. Contact [PERSON_NAME]. Call …"
type input "980"
type input "1"
select select "28259"
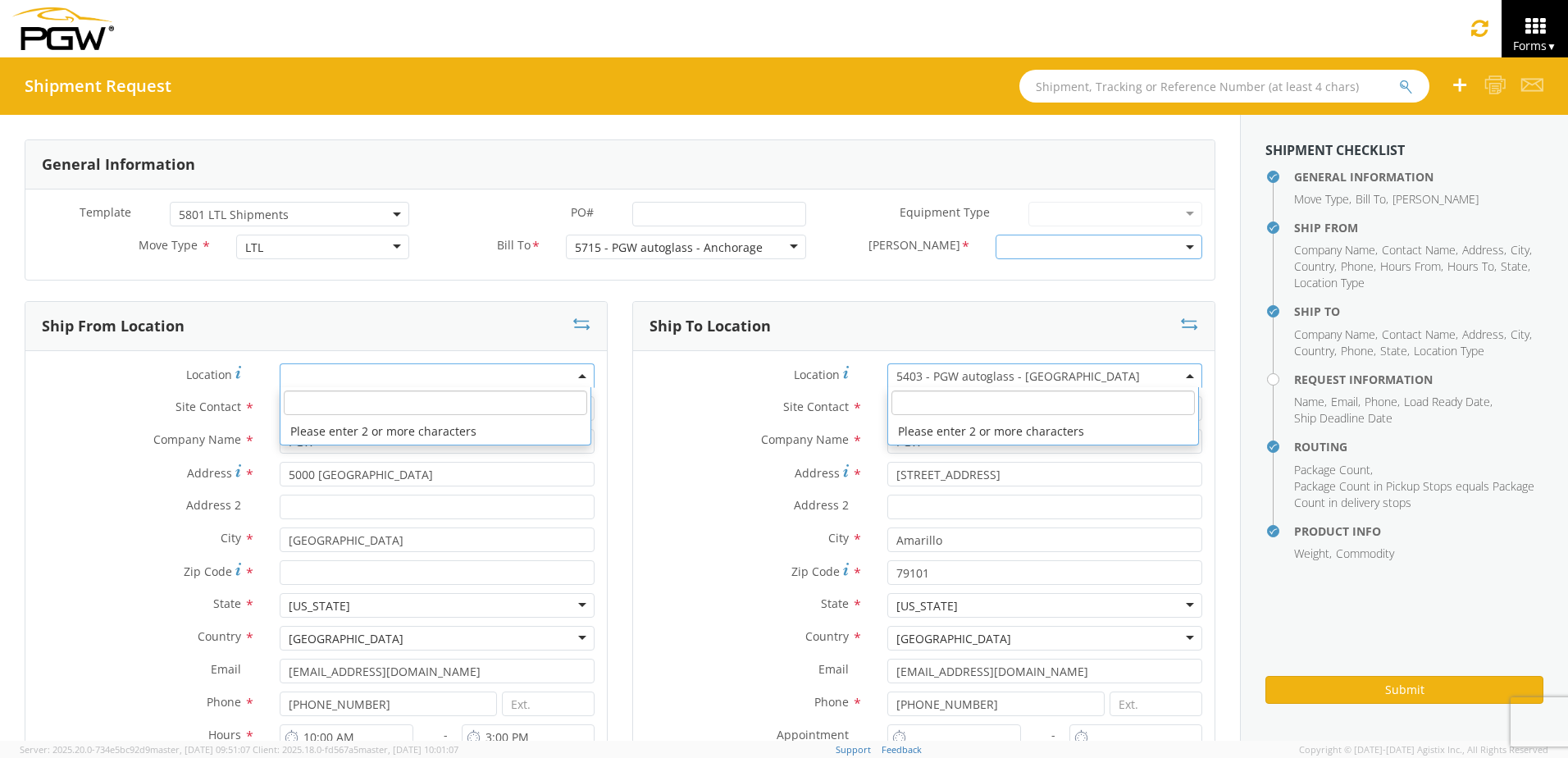
click at [305, 402] on input "search" at bounding box center [435, 402] width 303 height 24
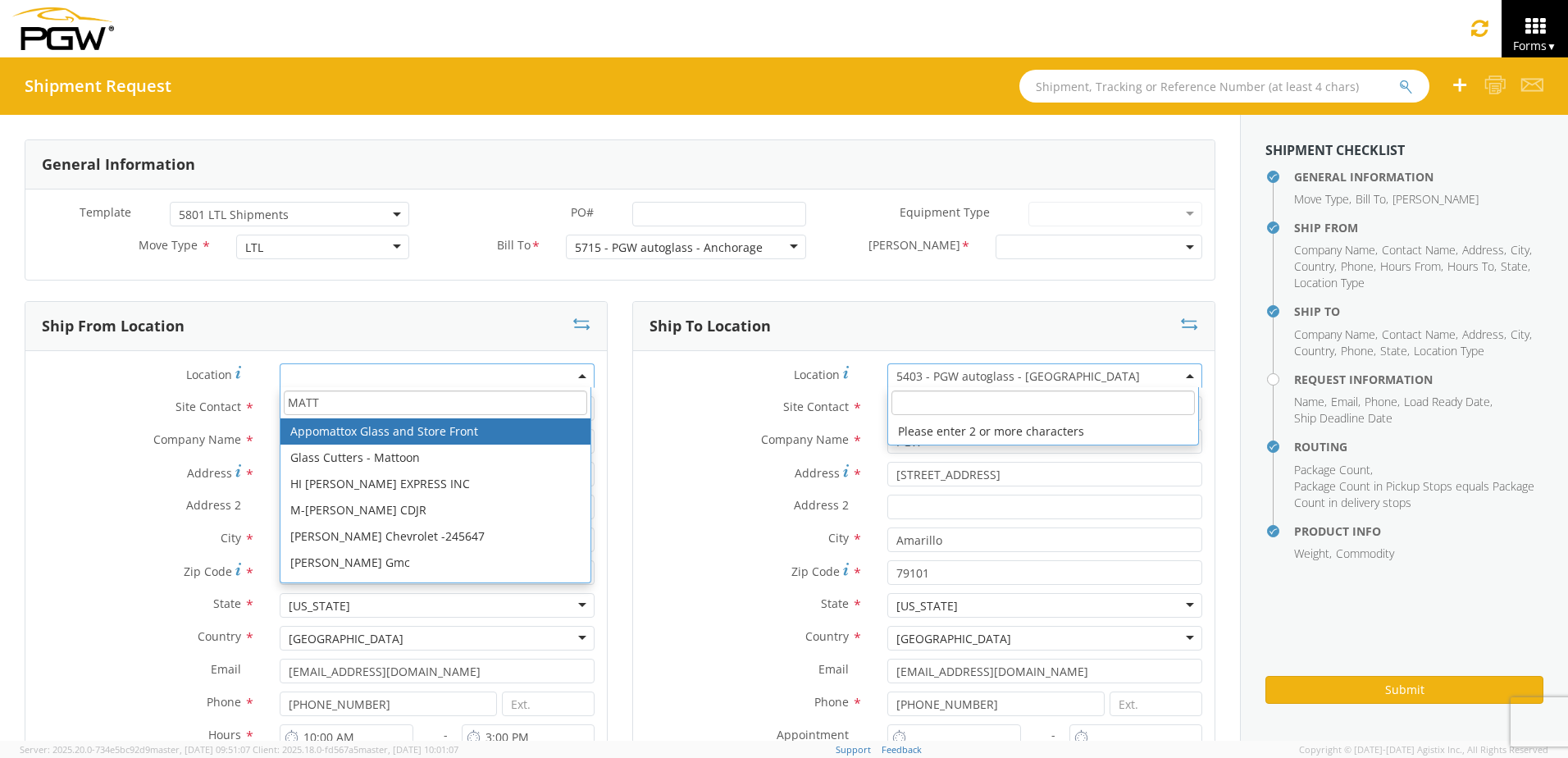
type input "MATT"
click at [926, 406] on input "search" at bounding box center [1043, 402] width 303 height 24
type input "[PERSON_NAME]"
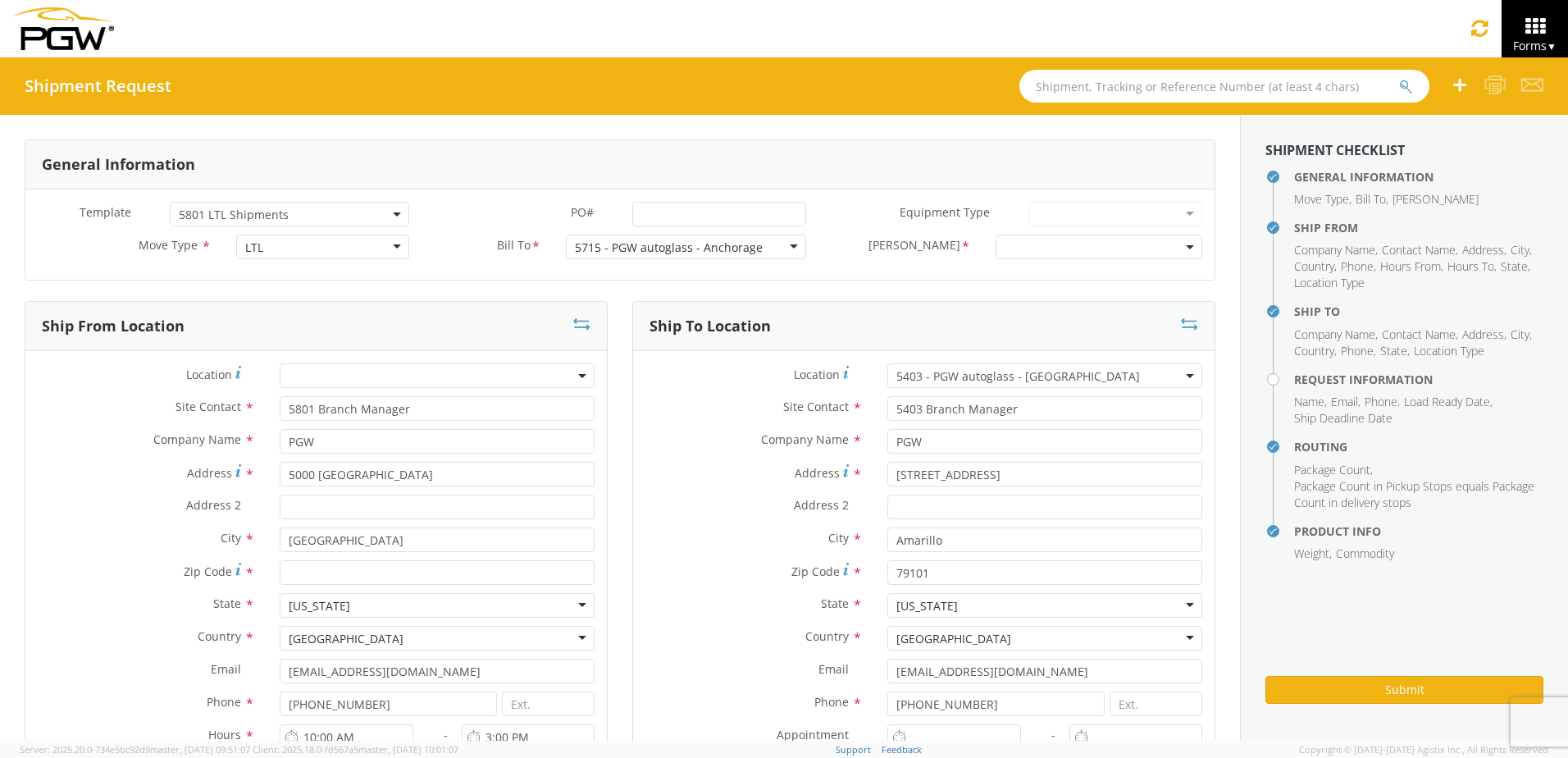
click at [807, 311] on div "Ship To Location" at bounding box center [924, 326] width 581 height 49
click at [388, 215] on span "5801 LTL Shipments" at bounding box center [289, 214] width 221 height 16
click at [293, 239] on input "search" at bounding box center [288, 241] width 229 height 24
click at [294, 215] on span "5801 LTL Shipments" at bounding box center [289, 214] width 221 height 16
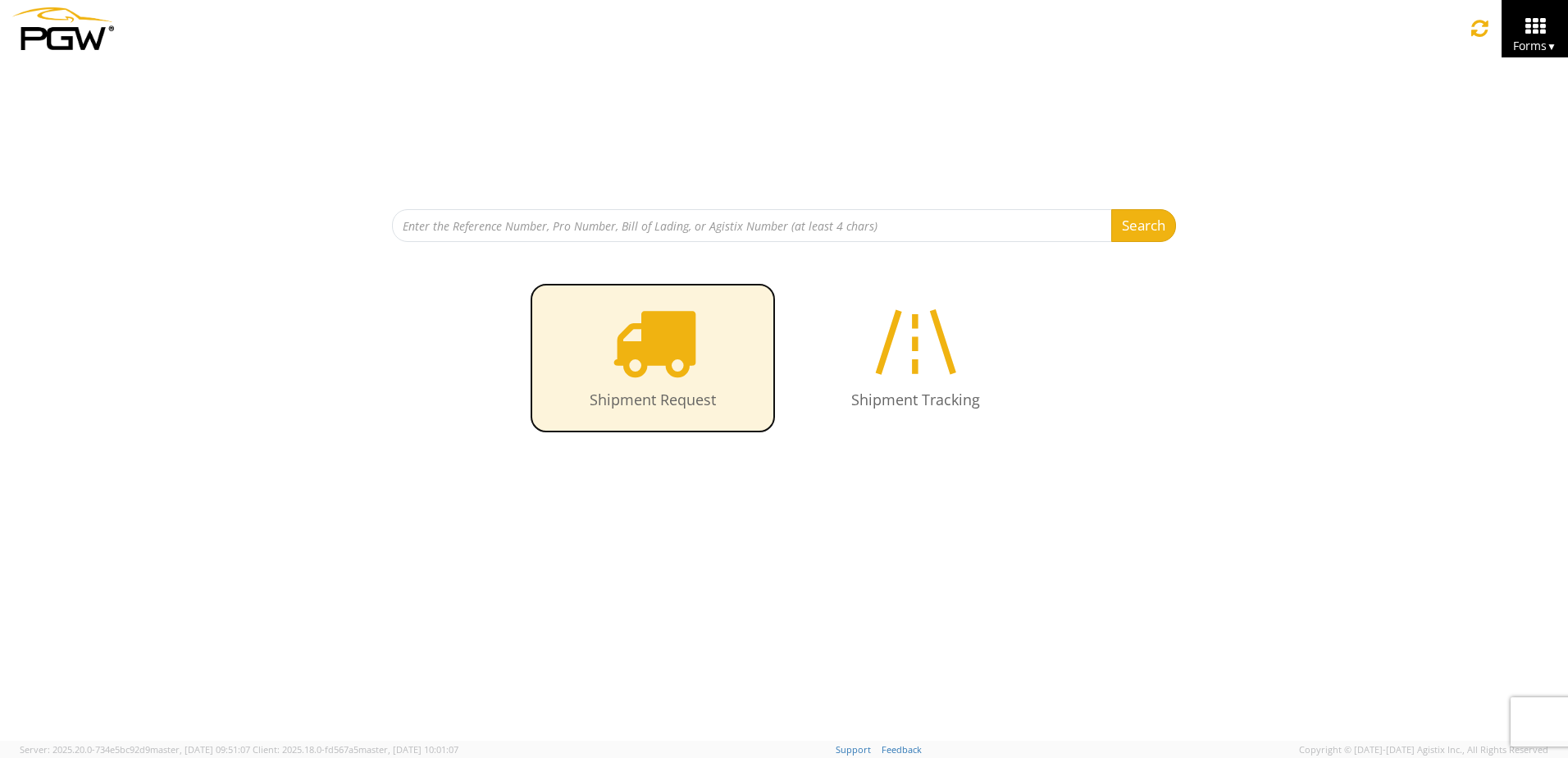
click at [660, 349] on icon at bounding box center [653, 341] width 85 height 85
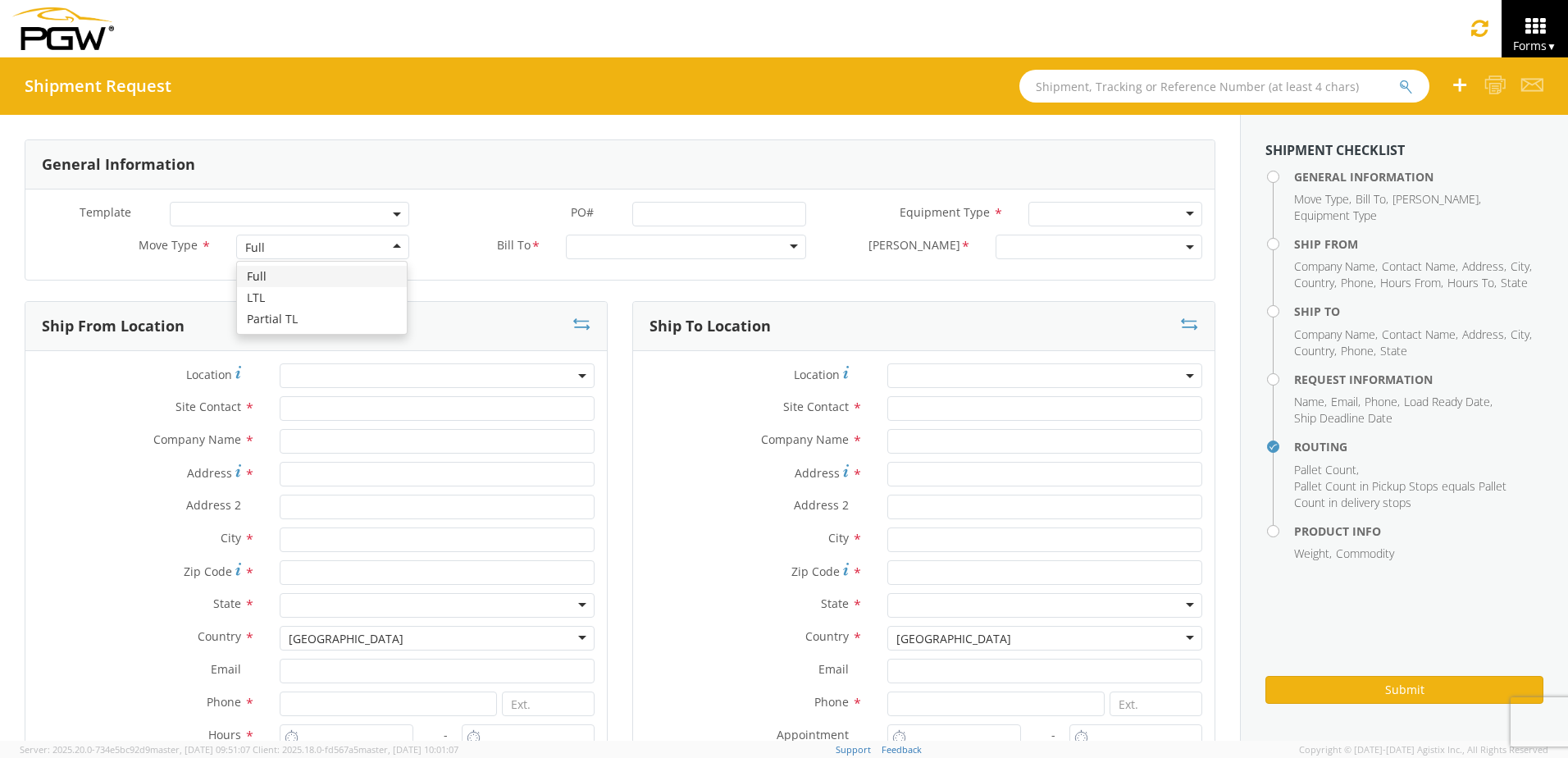
click at [394, 244] on div "Full" at bounding box center [322, 246] width 174 height 24
click at [789, 247] on div at bounding box center [686, 246] width 240 height 24
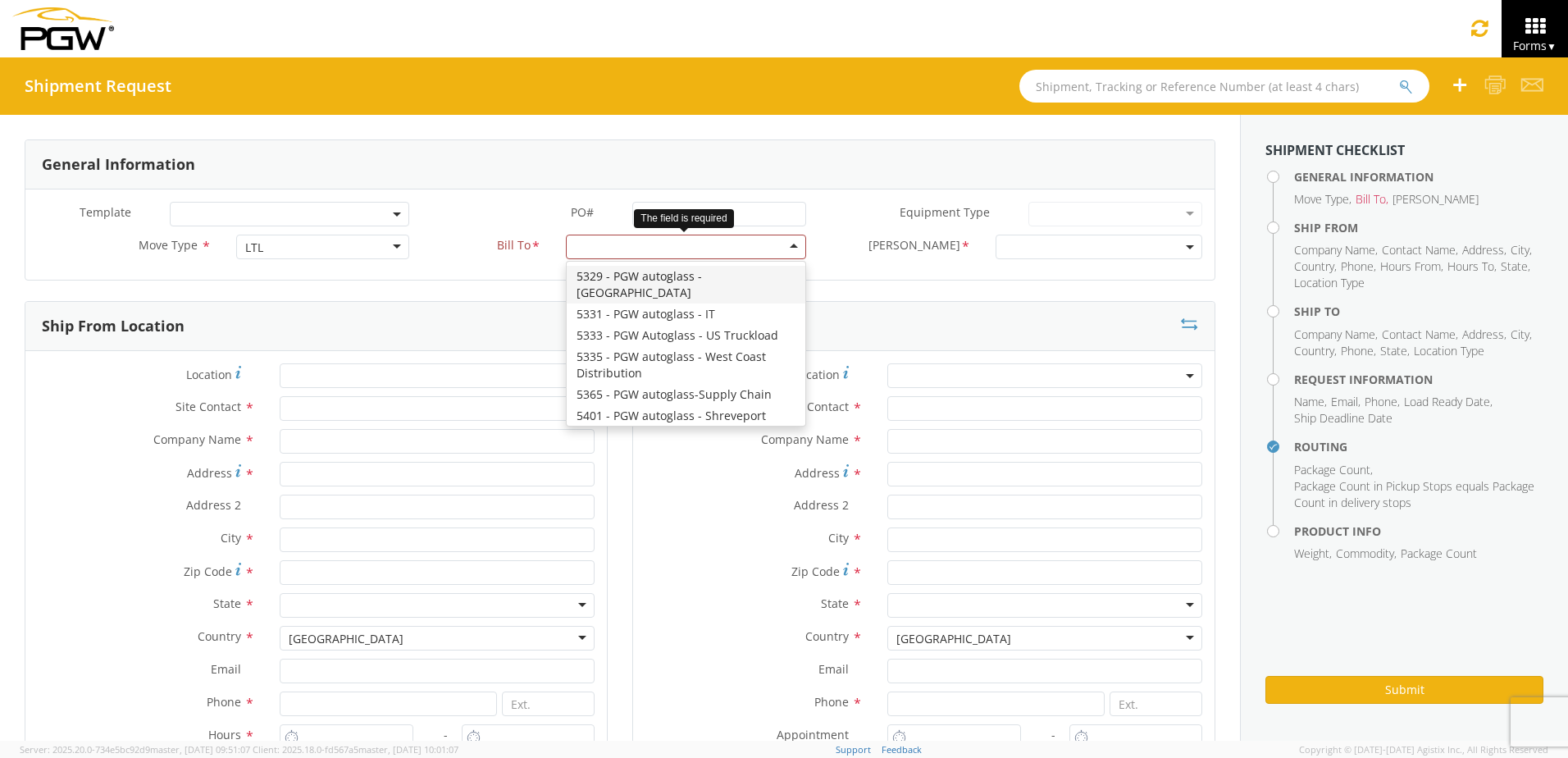
click at [646, 248] on div at bounding box center [686, 246] width 240 height 24
type input "5715"
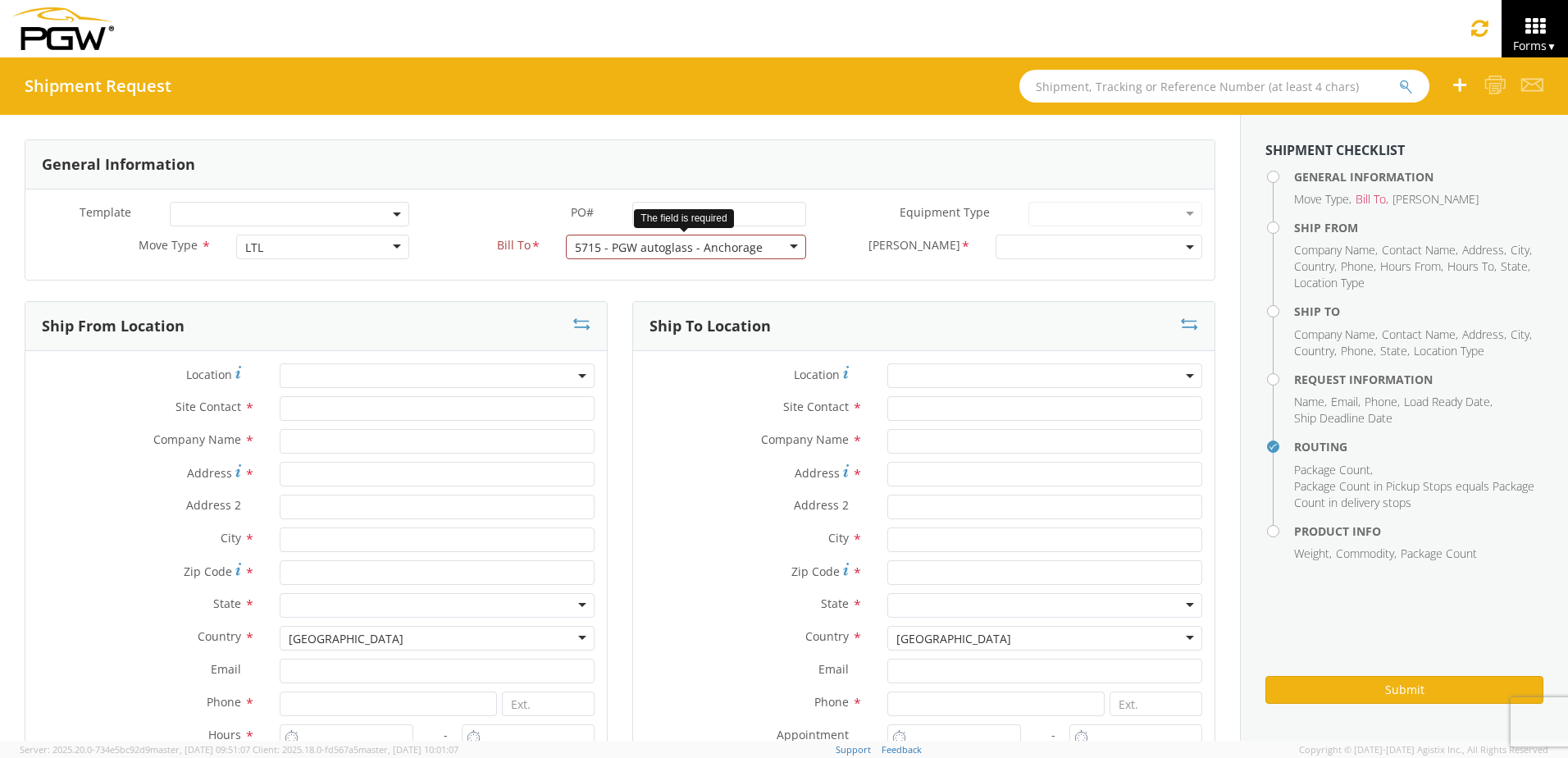
scroll to position [0, 0]
click at [1186, 248] on b at bounding box center [1190, 247] width 8 height 4
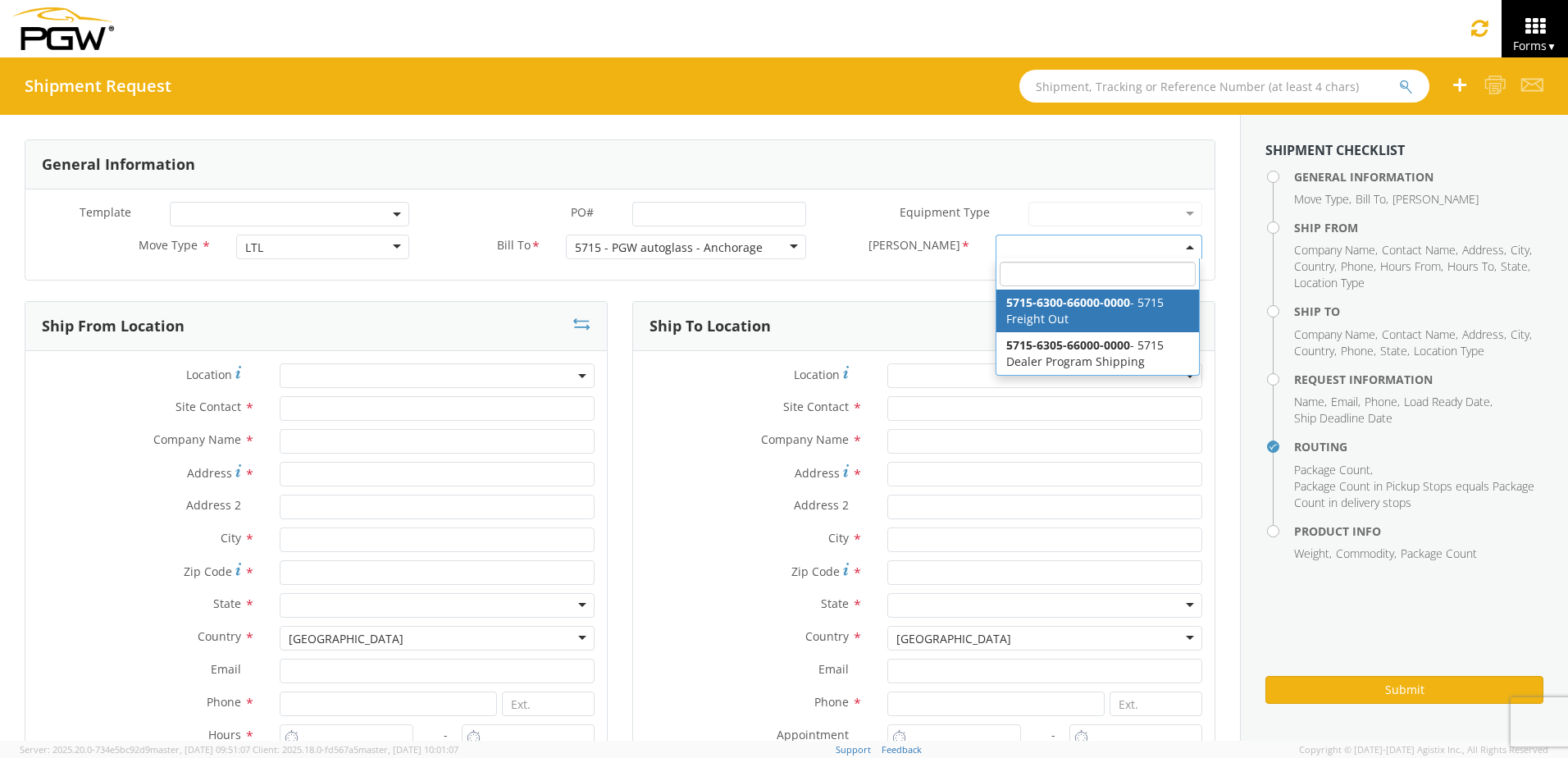
select select "5715-6300-66000-0000"
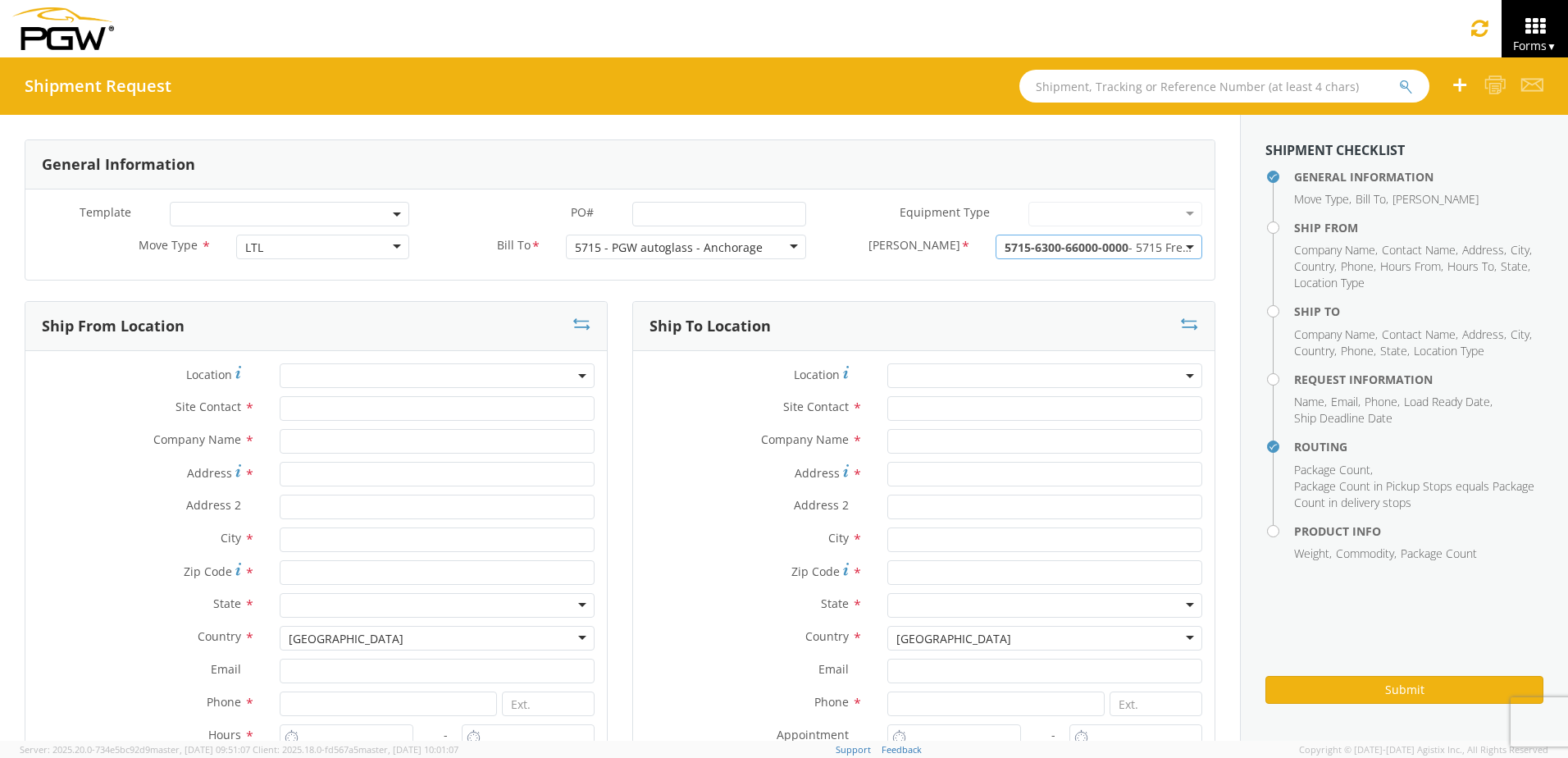
click at [337, 379] on span at bounding box center [437, 375] width 315 height 24
click at [346, 374] on span at bounding box center [437, 375] width 315 height 24
click at [335, 399] on input "search" at bounding box center [435, 402] width 303 height 24
type input "5715"
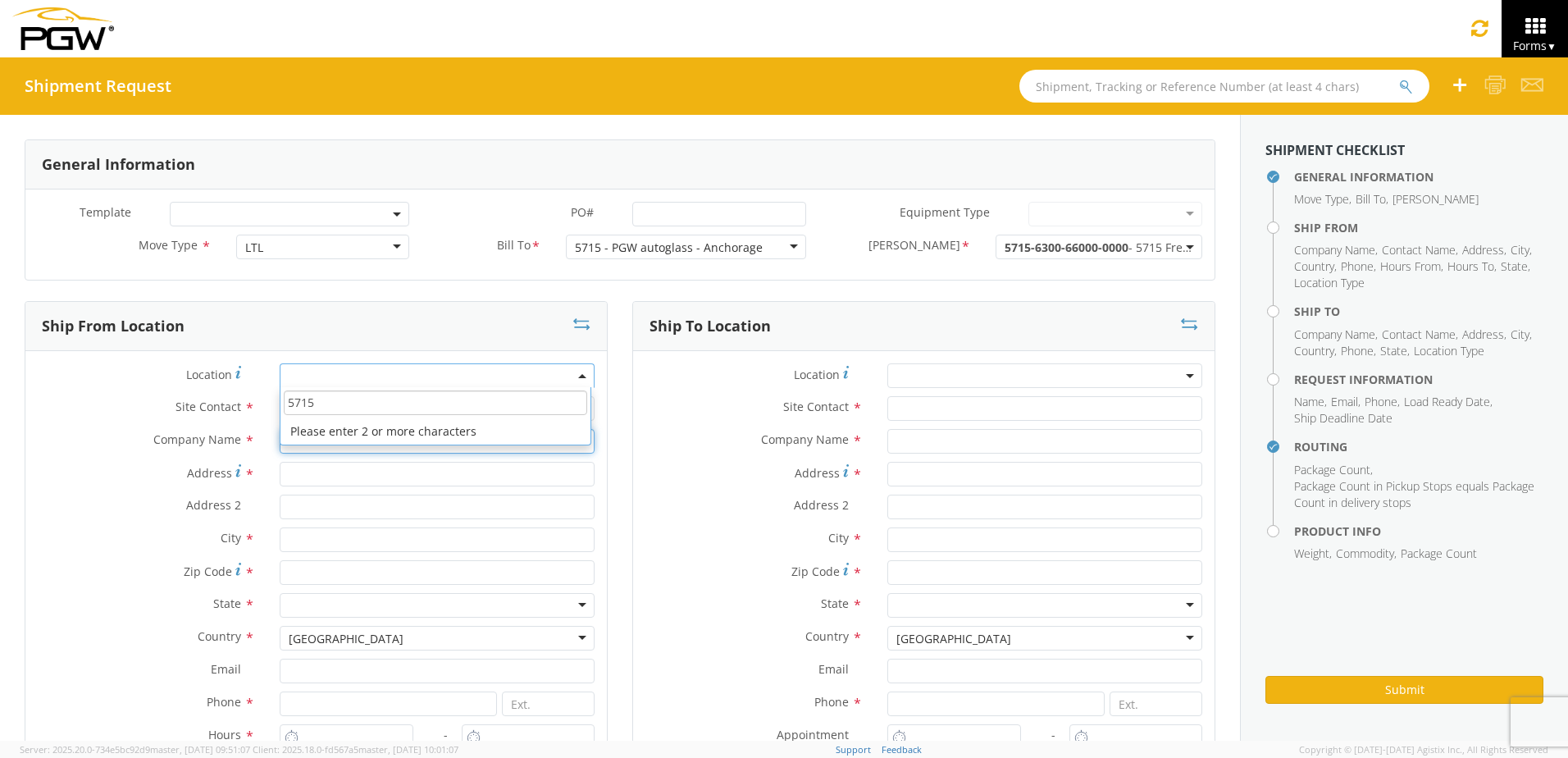
type input "PGW"
type input "5000 [GEOGRAPHIC_DATA]"
type input "[GEOGRAPHIC_DATA]"
type input "[EMAIL_ADDRESS][DOMAIN_NAME]"
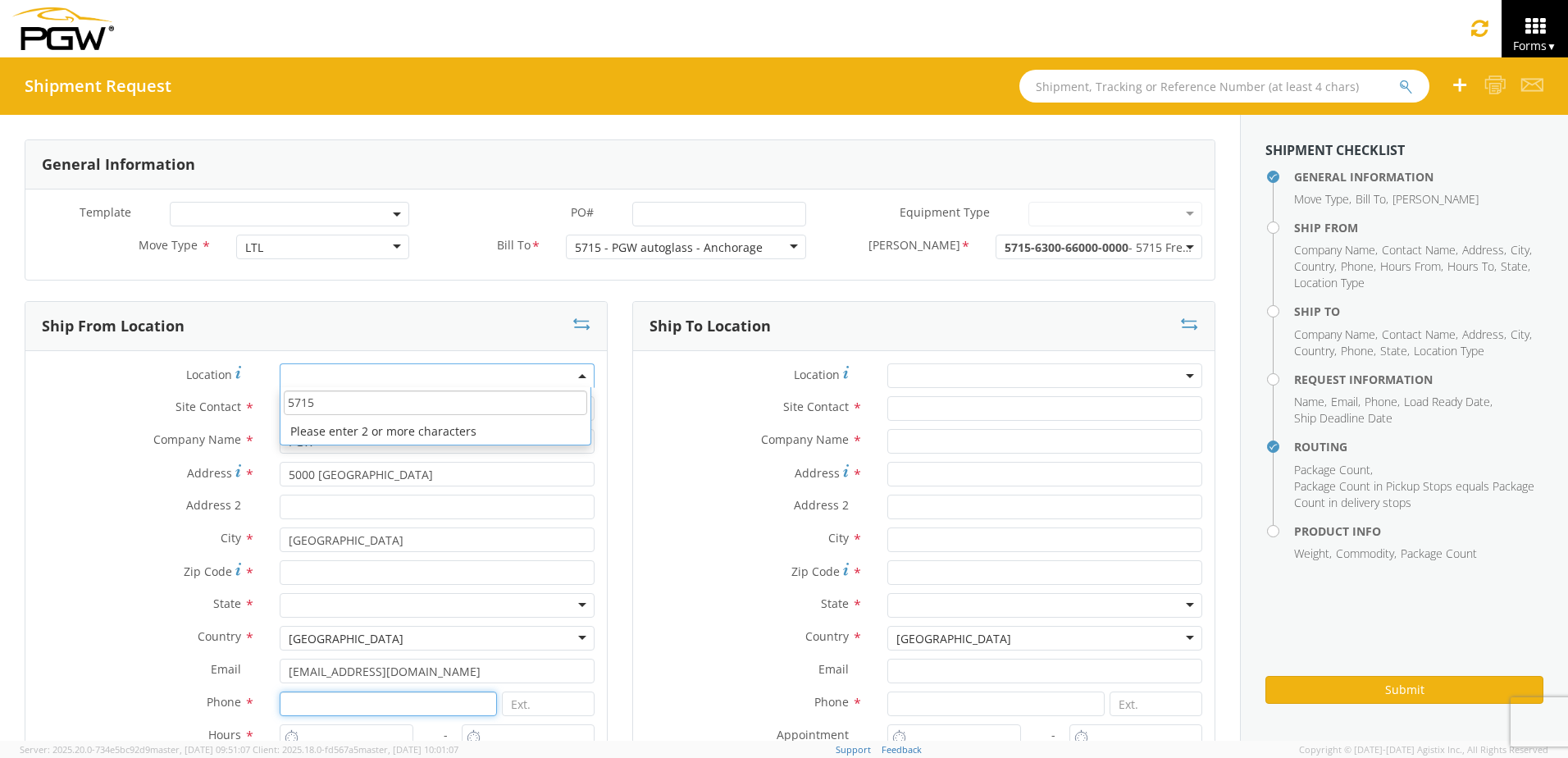
type input "[PHONE_NUMBER]"
type input "PGW"
type input "[STREET_ADDRESS]"
type input "Amarillo"
type input "79101"
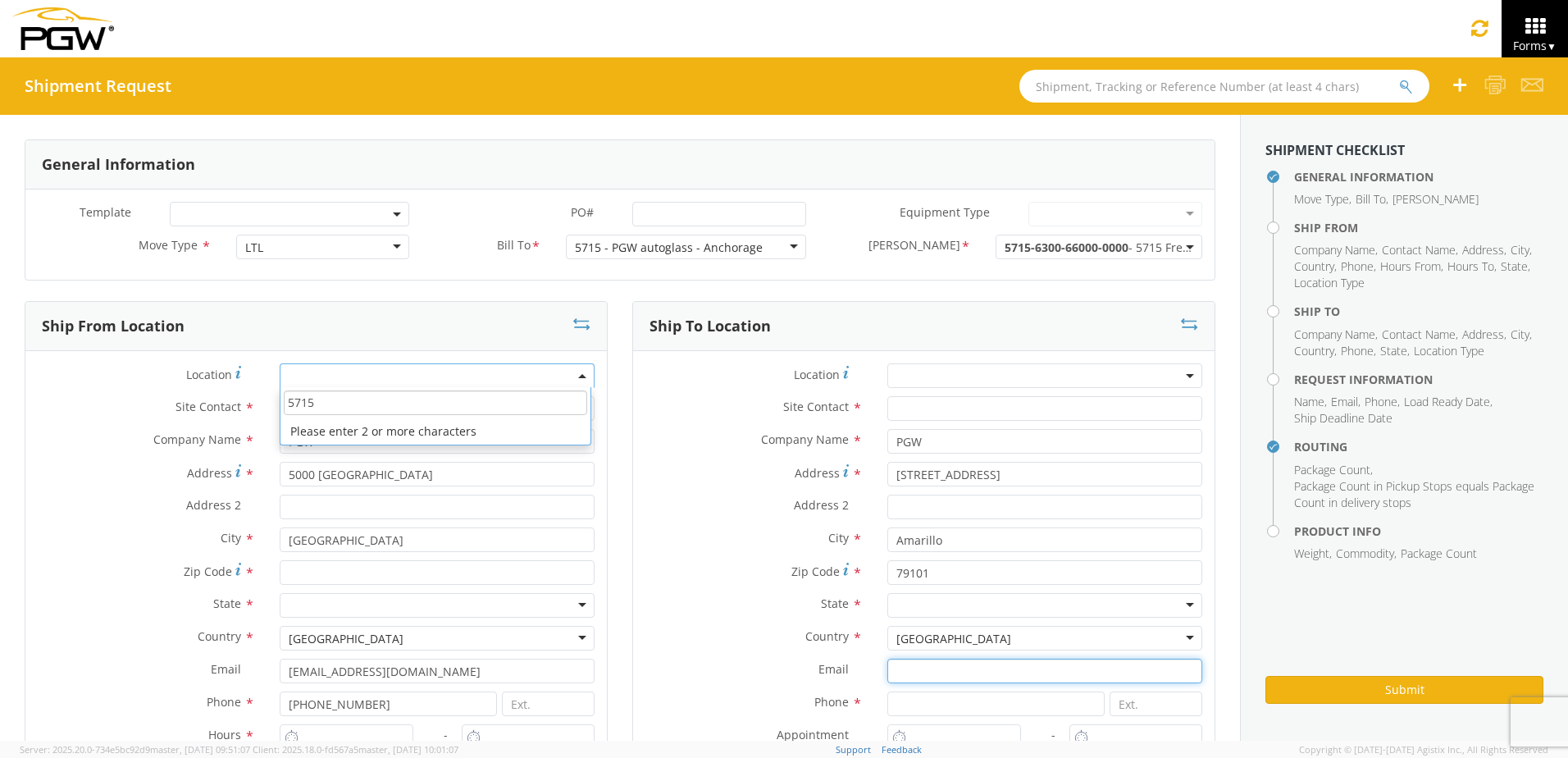
type input "[EMAIL_ADDRESS][DOMAIN_NAME]"
type input "[PHONE_NUMBER]"
type input "[PERSON_NAME]"
type input "[EMAIL_ADDRESS][DOMAIN_NAME]"
type input "9077179862"
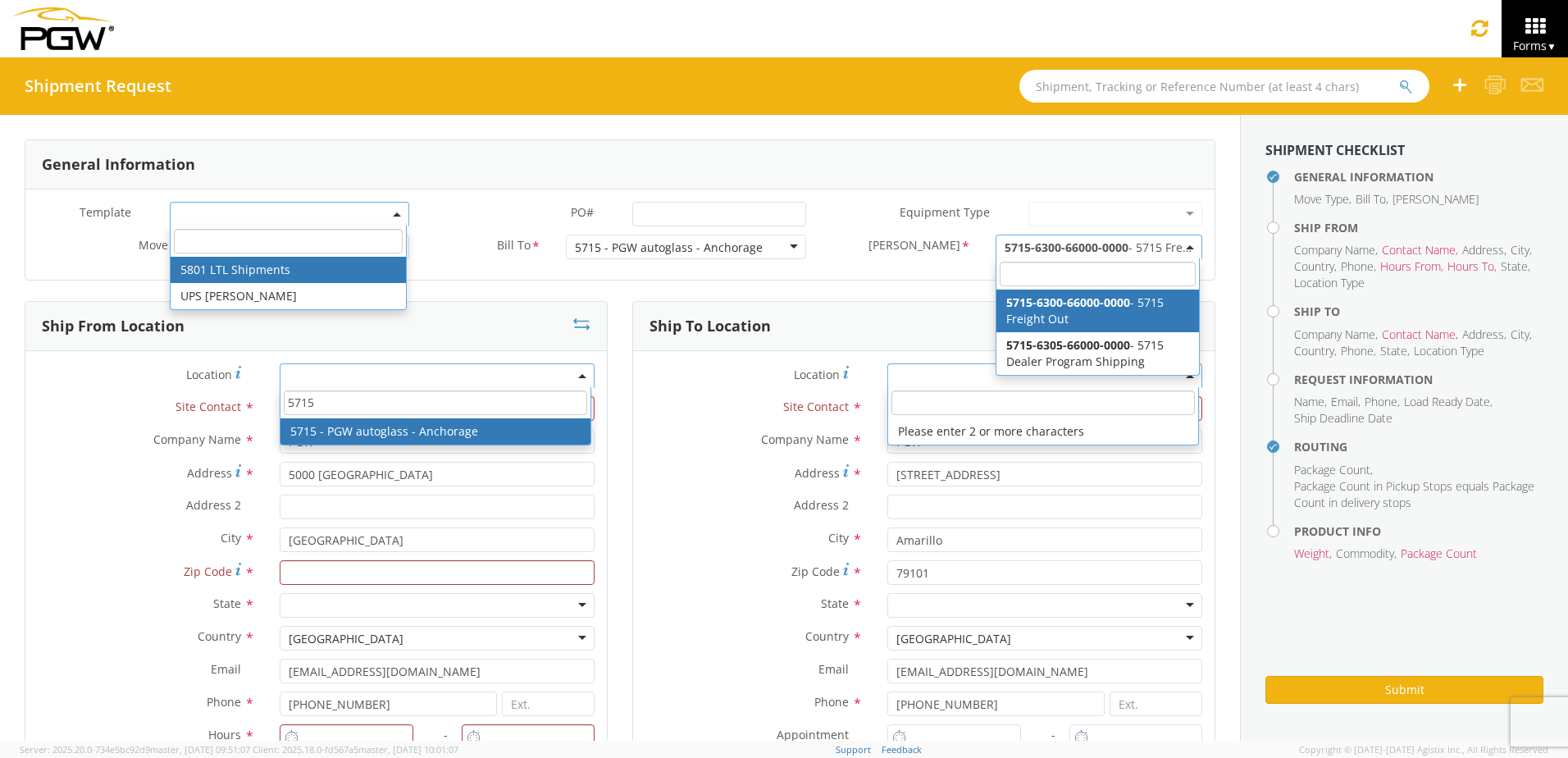
click at [329, 404] on input "5715" at bounding box center [435, 402] width 303 height 24
type input "5715 Branch Manager"
type input "5715 - PGW autoglass - Anchorage"
type input "[STREET_ADDRESS]"
type input "Anchorage"
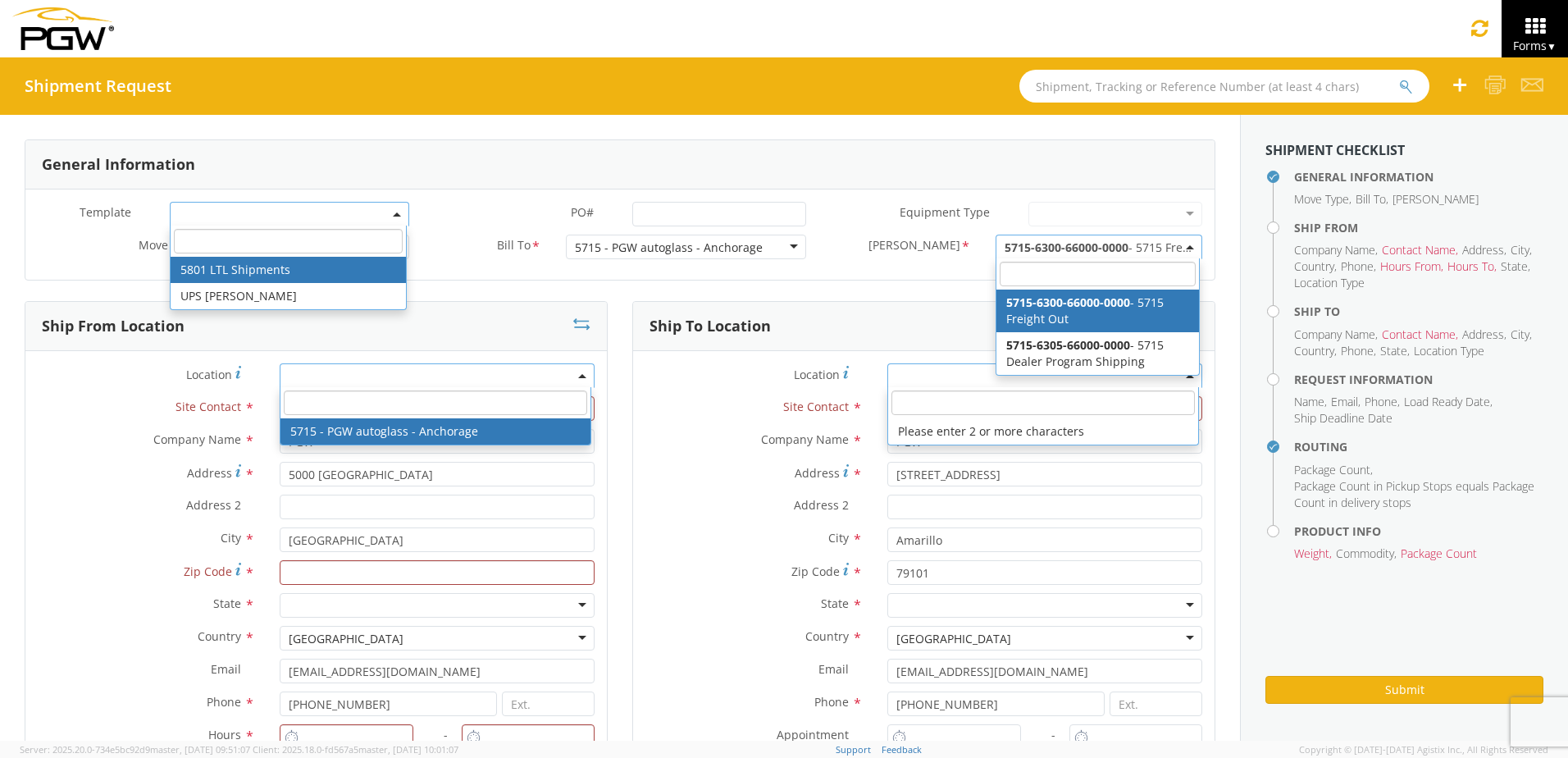
type input "99515"
type input "[EMAIL_ADDRESS][DOMAIN_NAME]"
type input "[PHONE_NUMBER]"
type input "10:00 AM"
type input "3:00 PM"
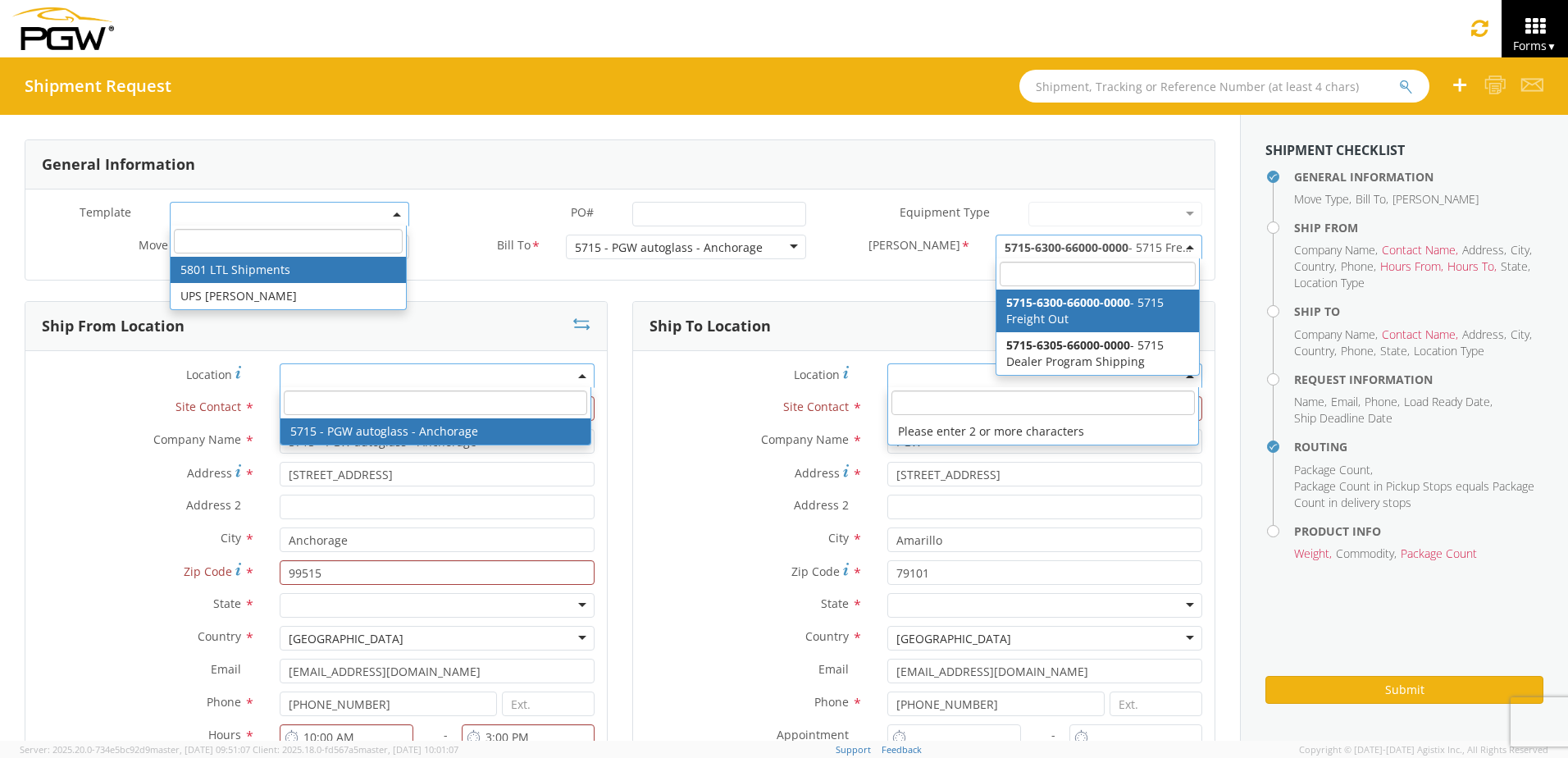
select select "28471"
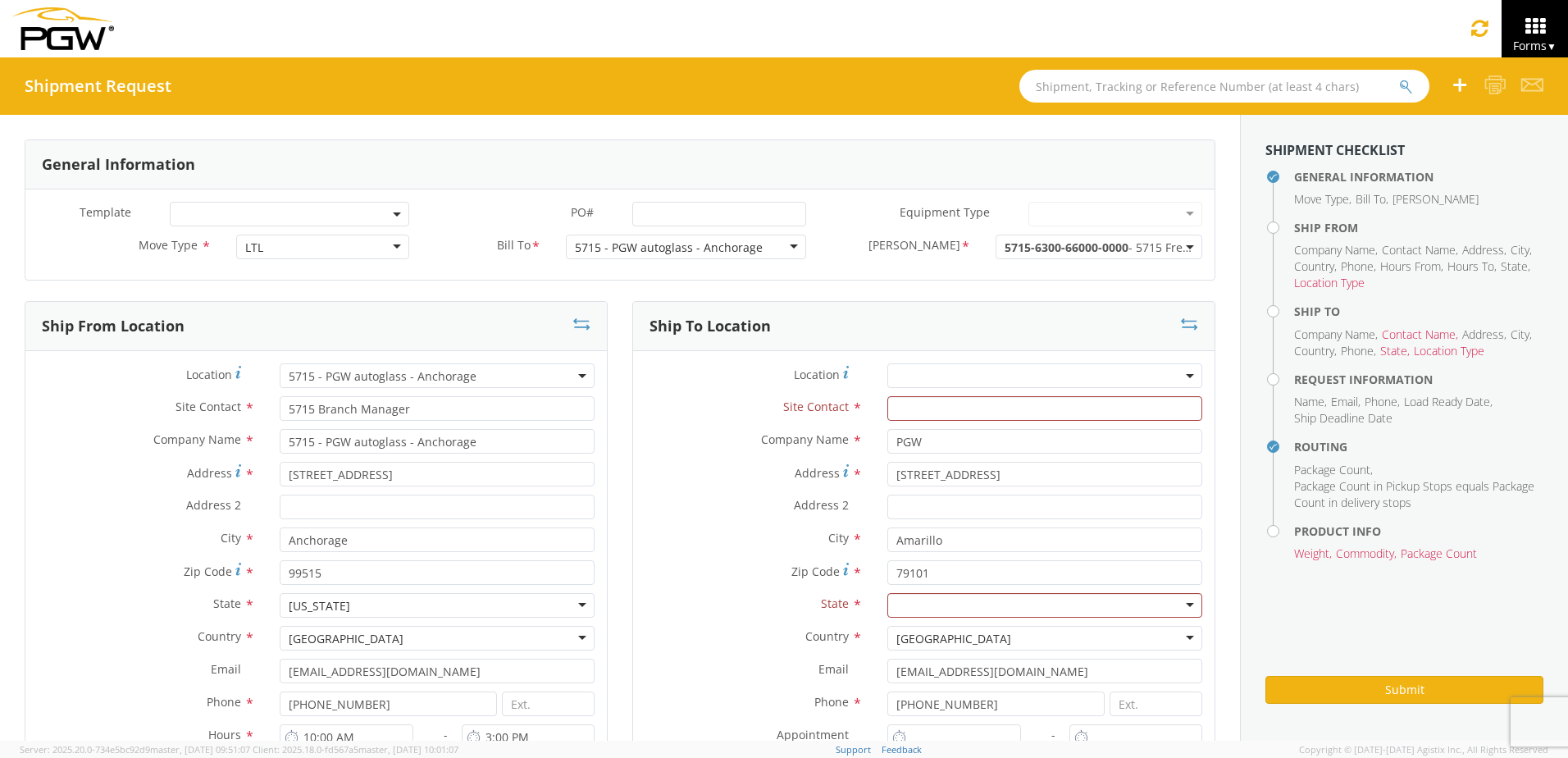
scroll to position [82, 0]
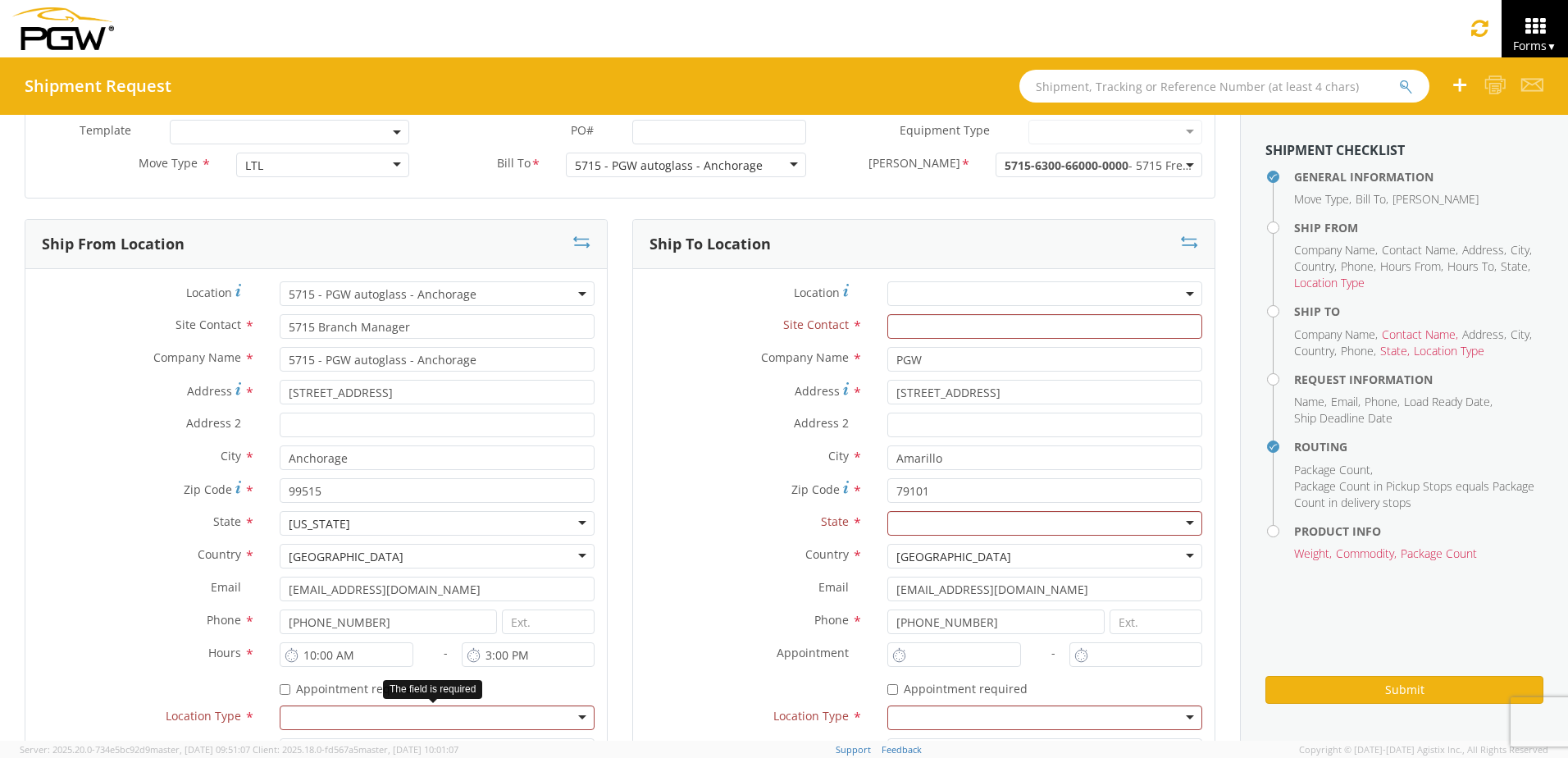
click at [364, 718] on div at bounding box center [437, 717] width 315 height 24
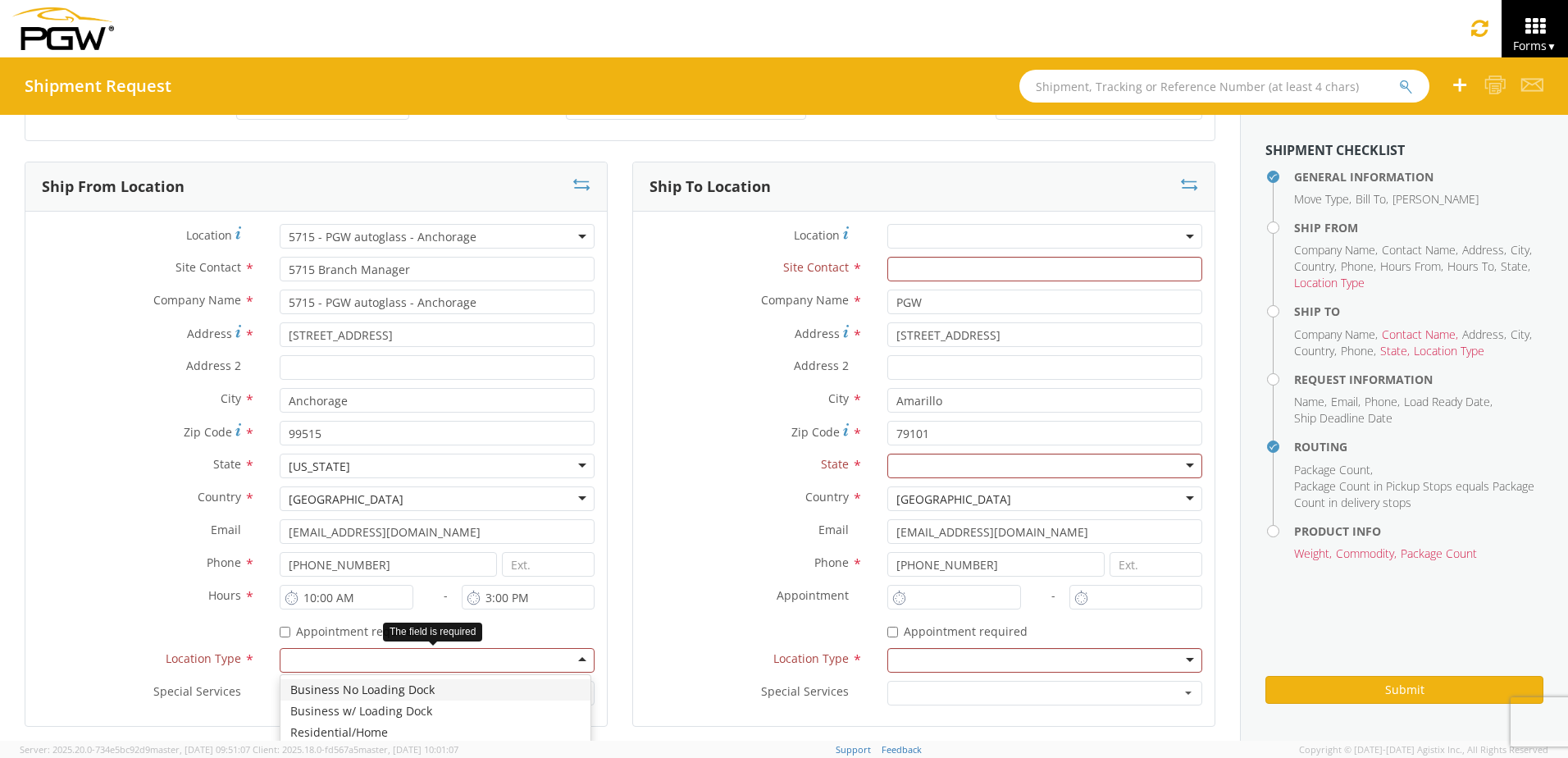
scroll to position [164, 0]
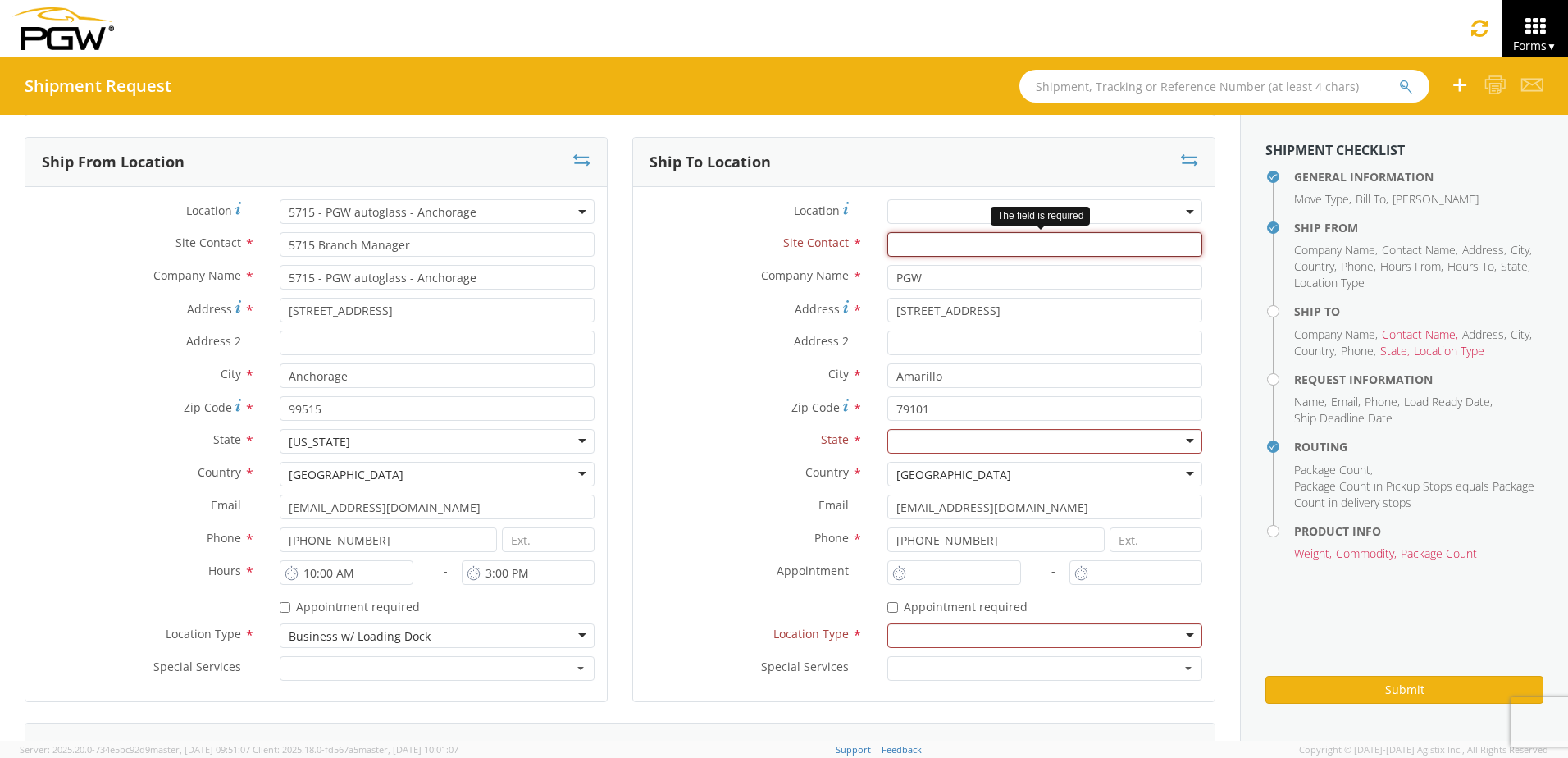
click at [924, 245] on input "text" at bounding box center [1044, 244] width 315 height 24
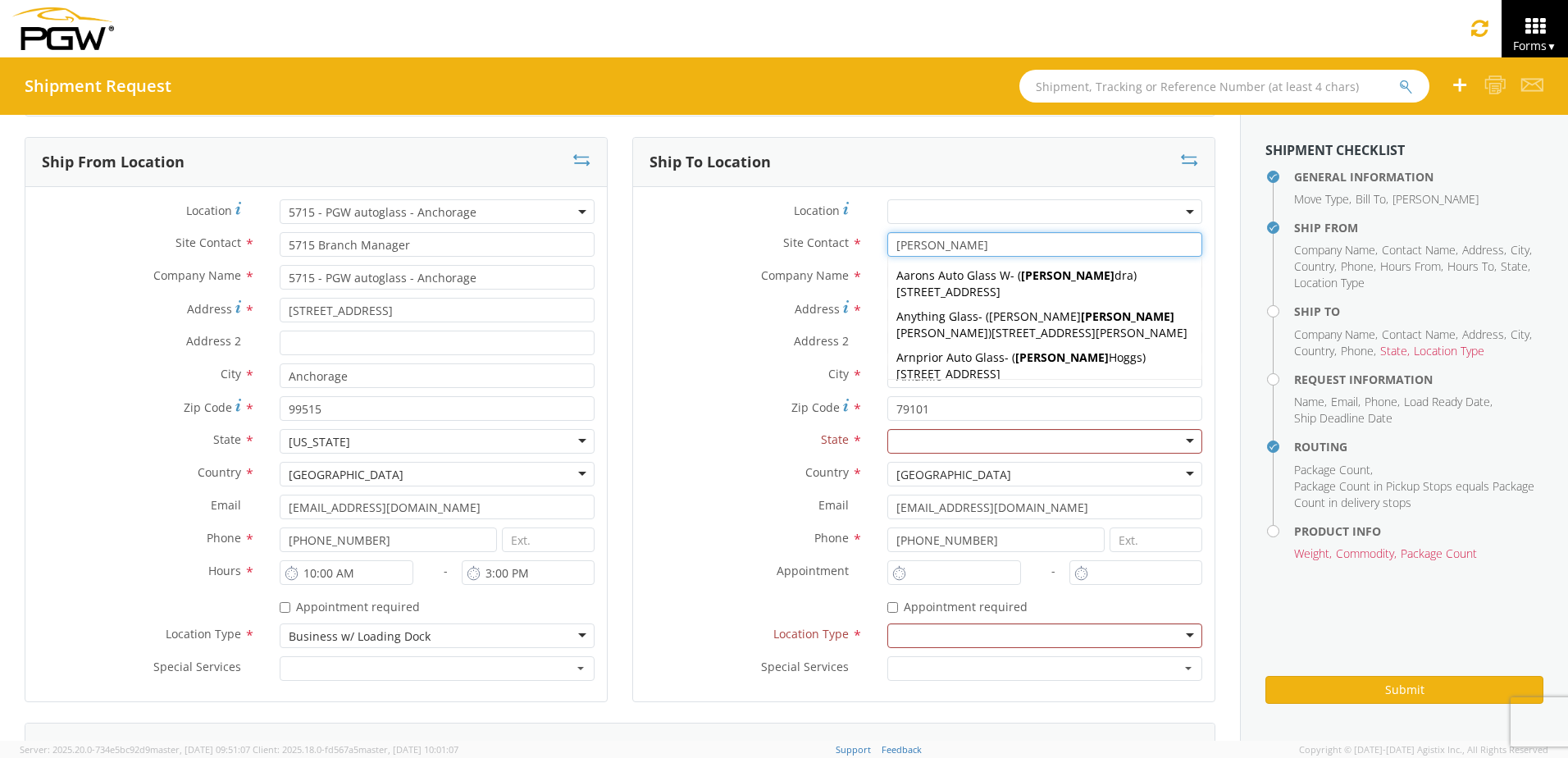
type input "[PERSON_NAME]"
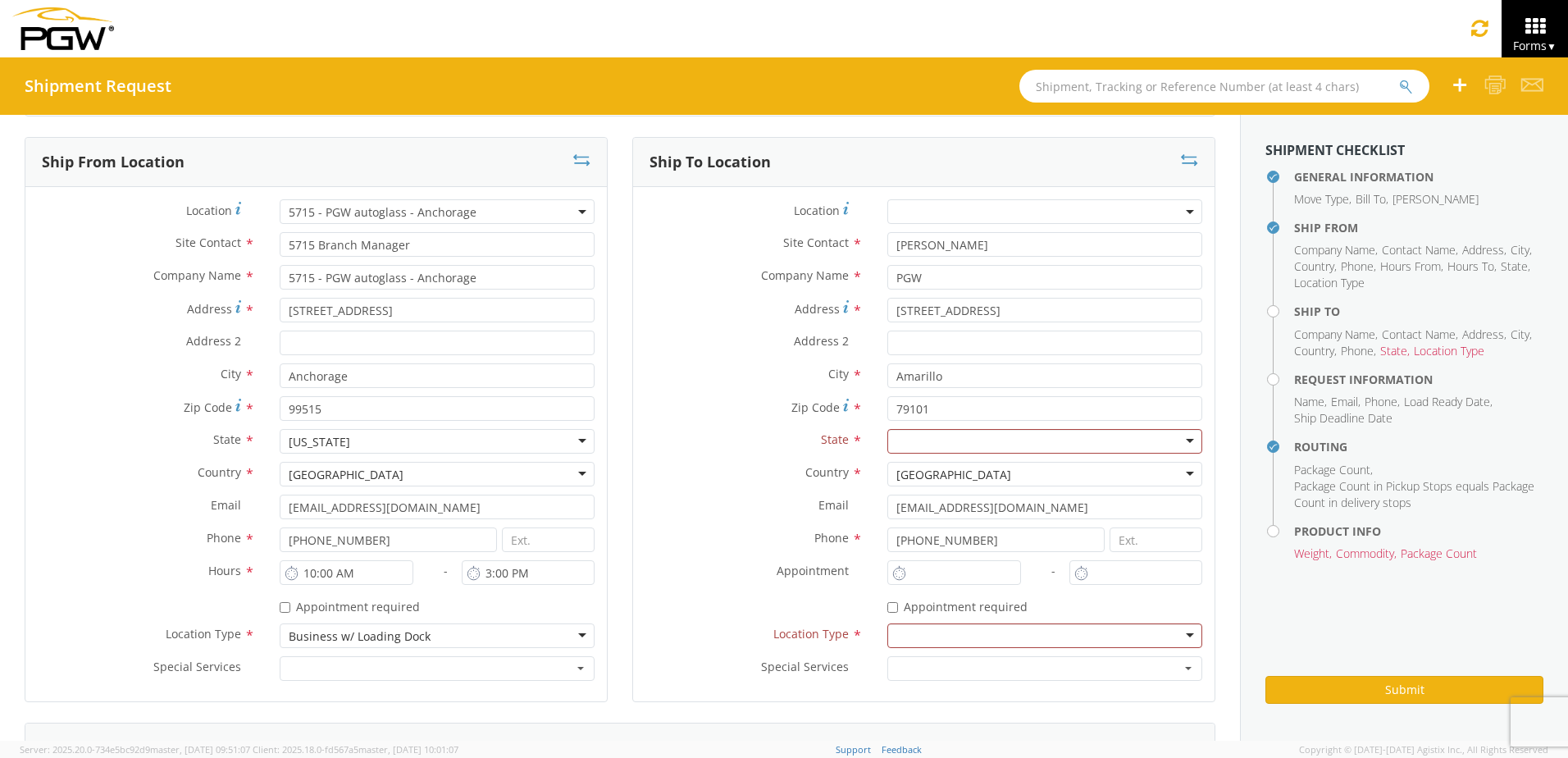
click at [720, 235] on label "Site Contact *" at bounding box center [754, 242] width 242 height 21
drag, startPoint x: 903, startPoint y: 281, endPoint x: 887, endPoint y: 283, distance: 16.1
click at [887, 283] on input "PGW" at bounding box center [1044, 277] width 315 height 24
type input "BADGER GLASS"
click at [667, 219] on label "Location *" at bounding box center [754, 211] width 242 height 22
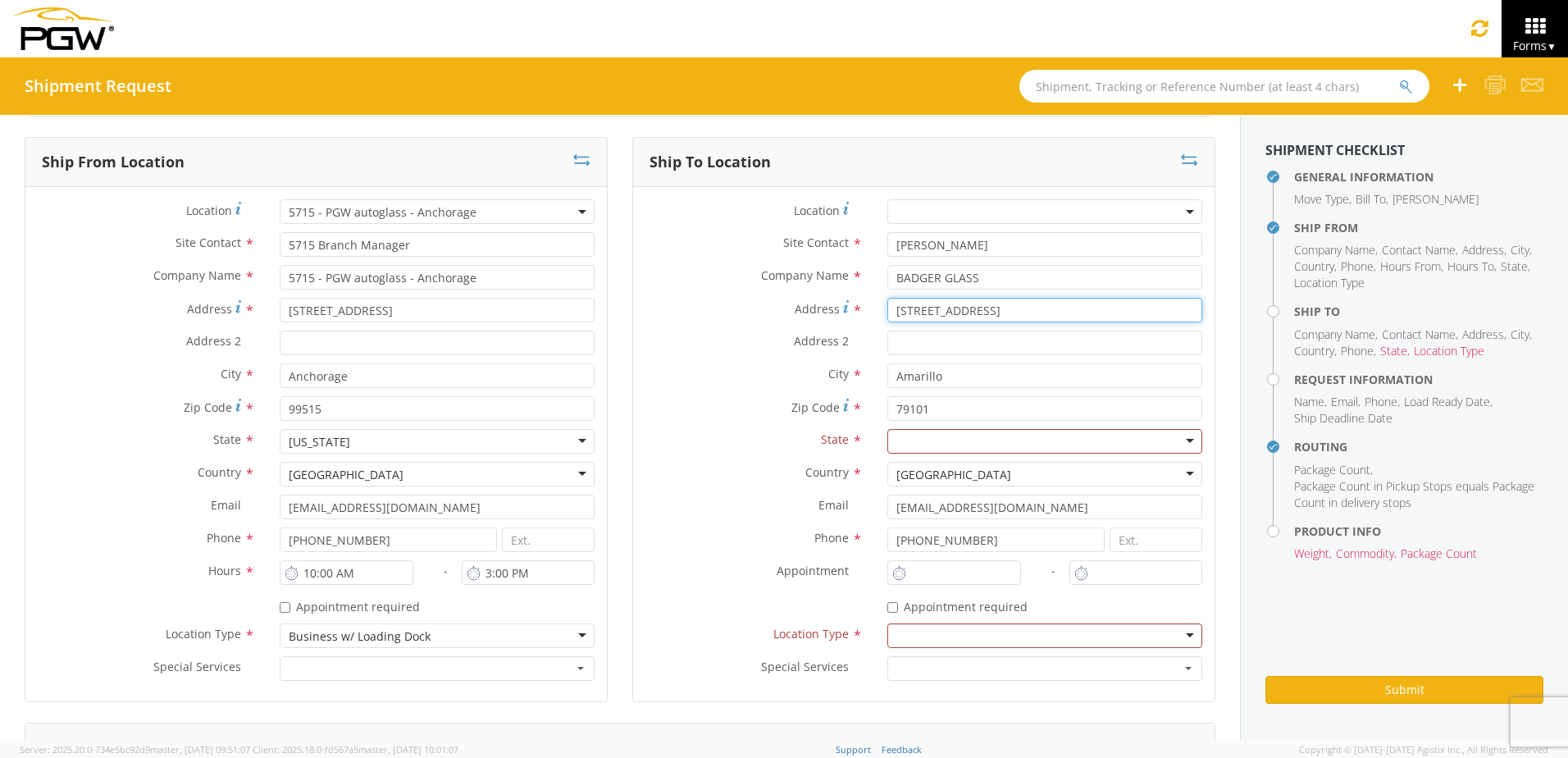
drag, startPoint x: 970, startPoint y: 311, endPoint x: 766, endPoint y: 313, distance: 204.0
click at [766, 313] on div "Address * 801 S Grant St" at bounding box center [924, 309] width 581 height 24
type input "[STREET_ADDRESS]"
drag, startPoint x: 934, startPoint y: 377, endPoint x: 795, endPoint y: 375, distance: 139.0
click at [795, 375] on div "City * Amarillo Amarillo AMC100 AMARILLO - ( Shipper Reciever ) 6100 E INTERSTA…" at bounding box center [924, 375] width 581 height 24
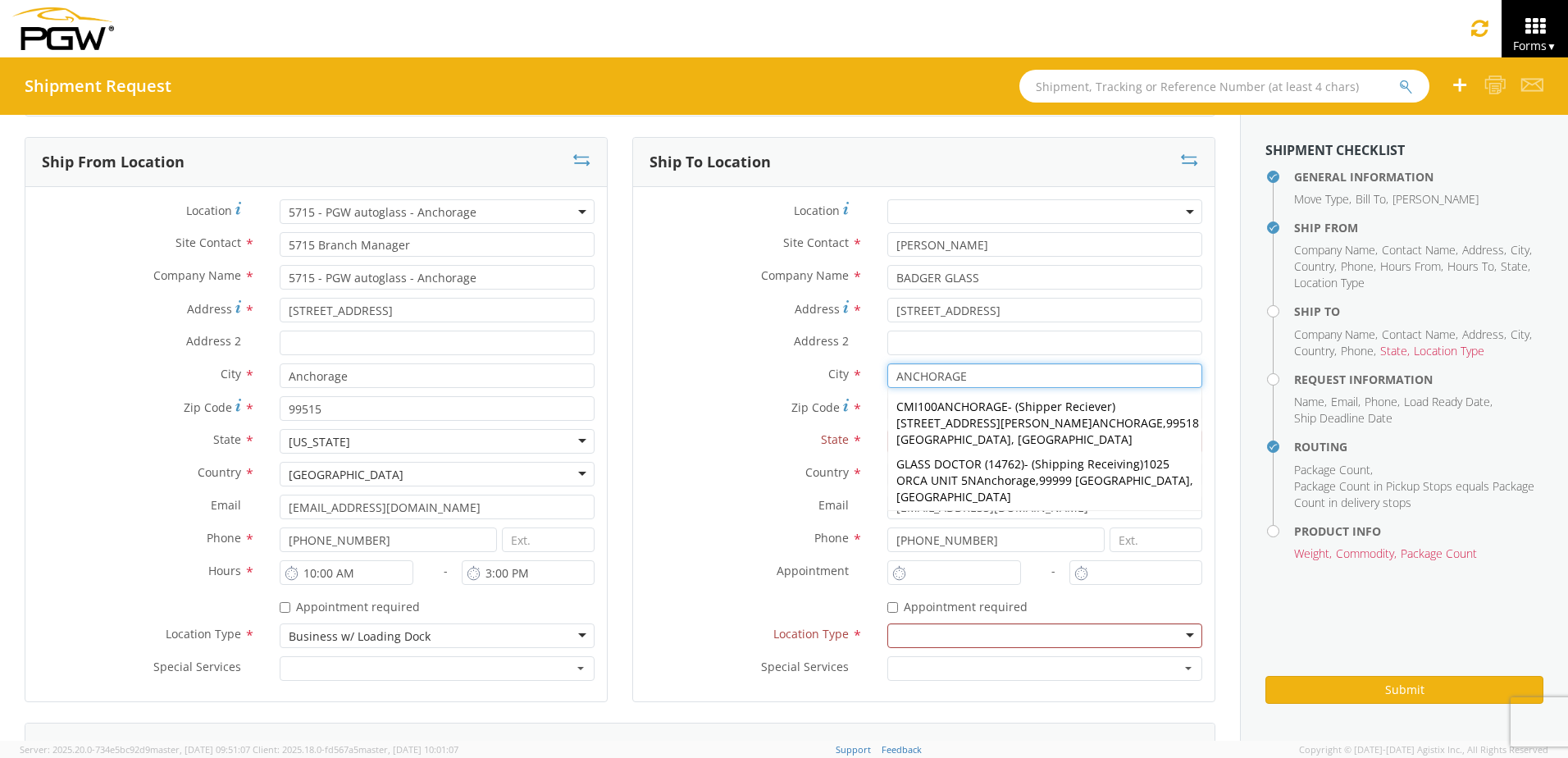
type input "ANCHORAGE"
click at [731, 369] on label "City *" at bounding box center [754, 373] width 242 height 21
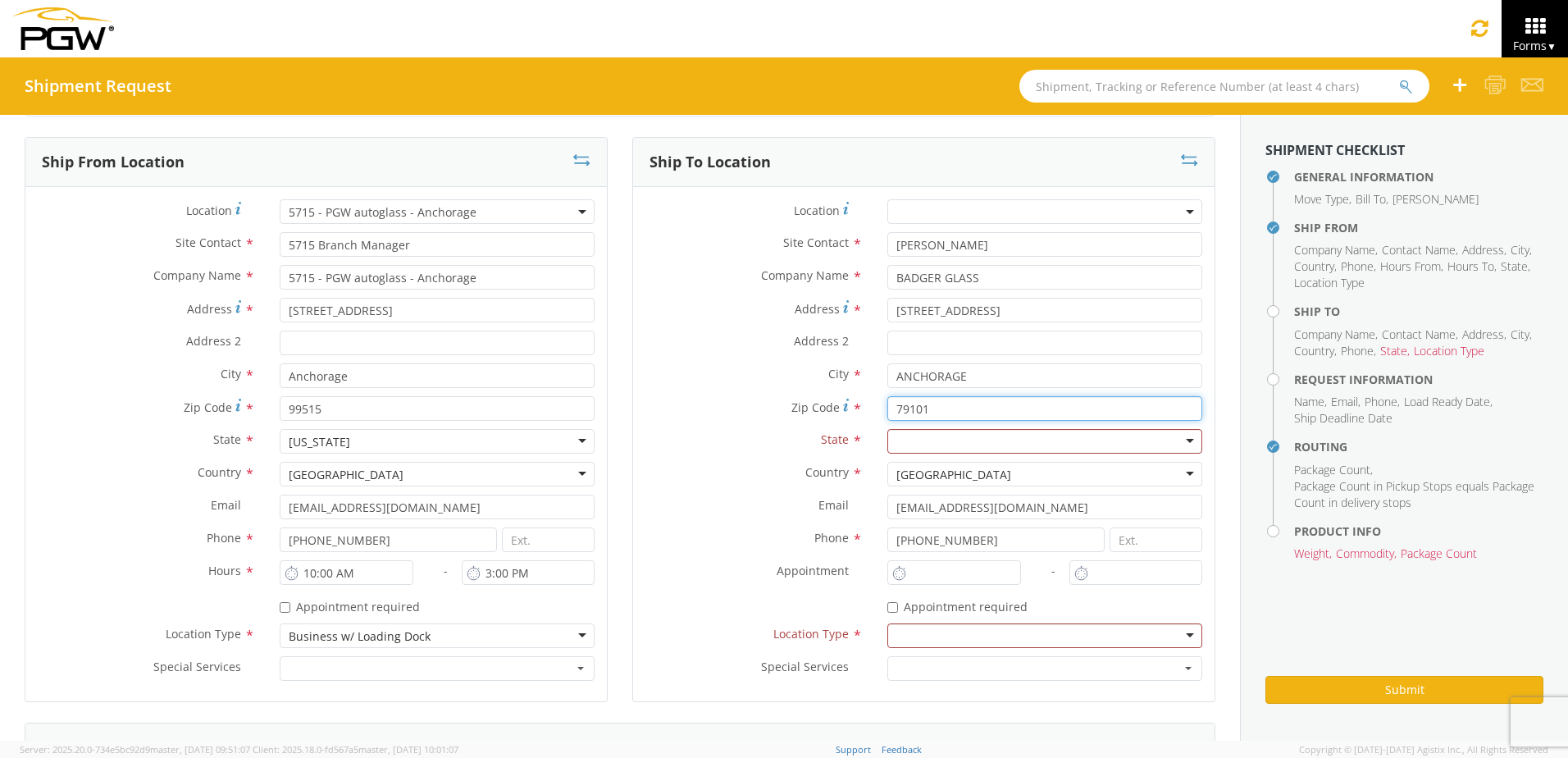
drag, startPoint x: 892, startPoint y: 409, endPoint x: 861, endPoint y: 408, distance: 31.0
click at [861, 408] on div "Zip Code * 79101" at bounding box center [924, 408] width 581 height 24
type input "99518"
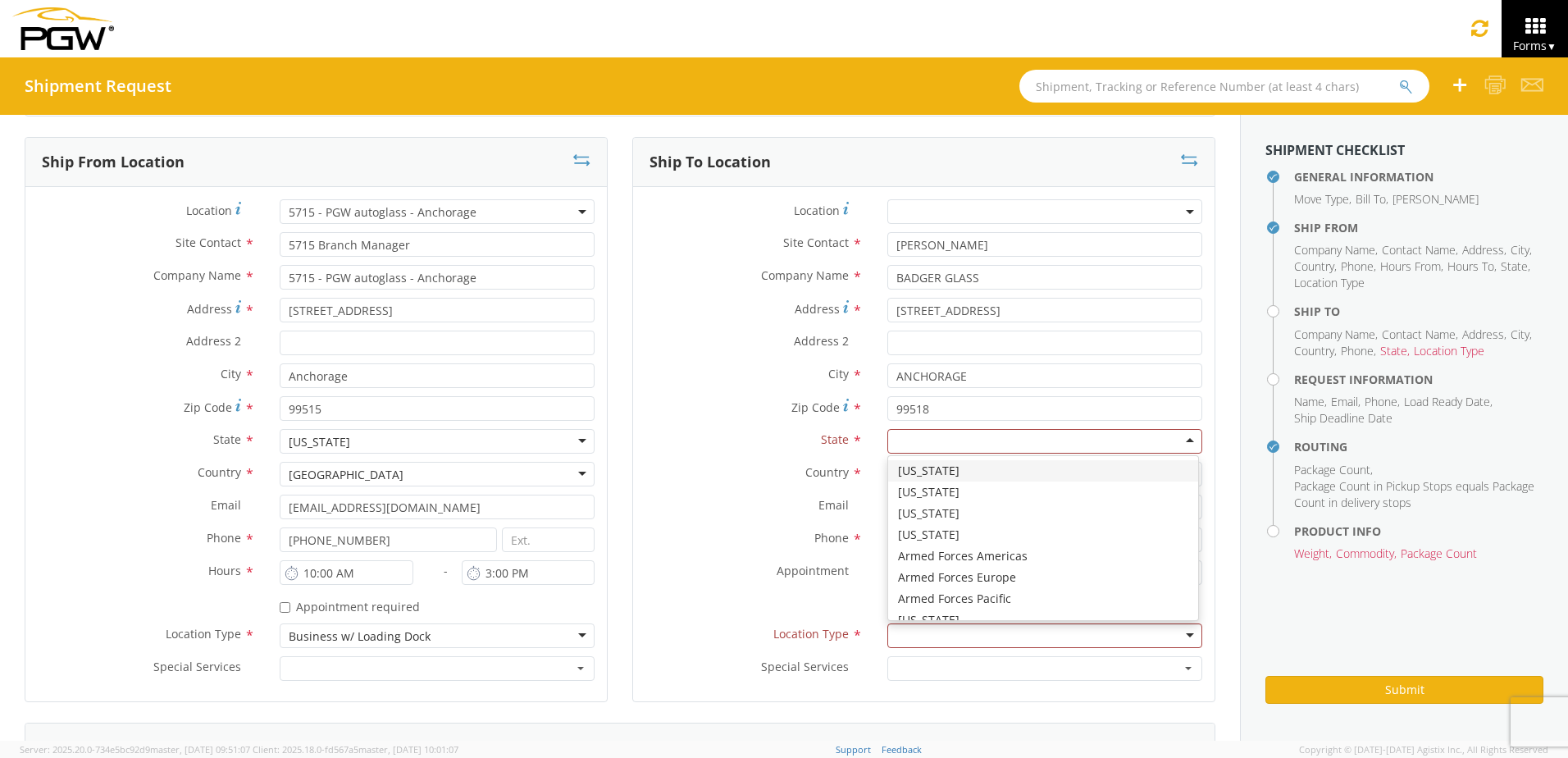
click at [923, 438] on div at bounding box center [1044, 441] width 315 height 24
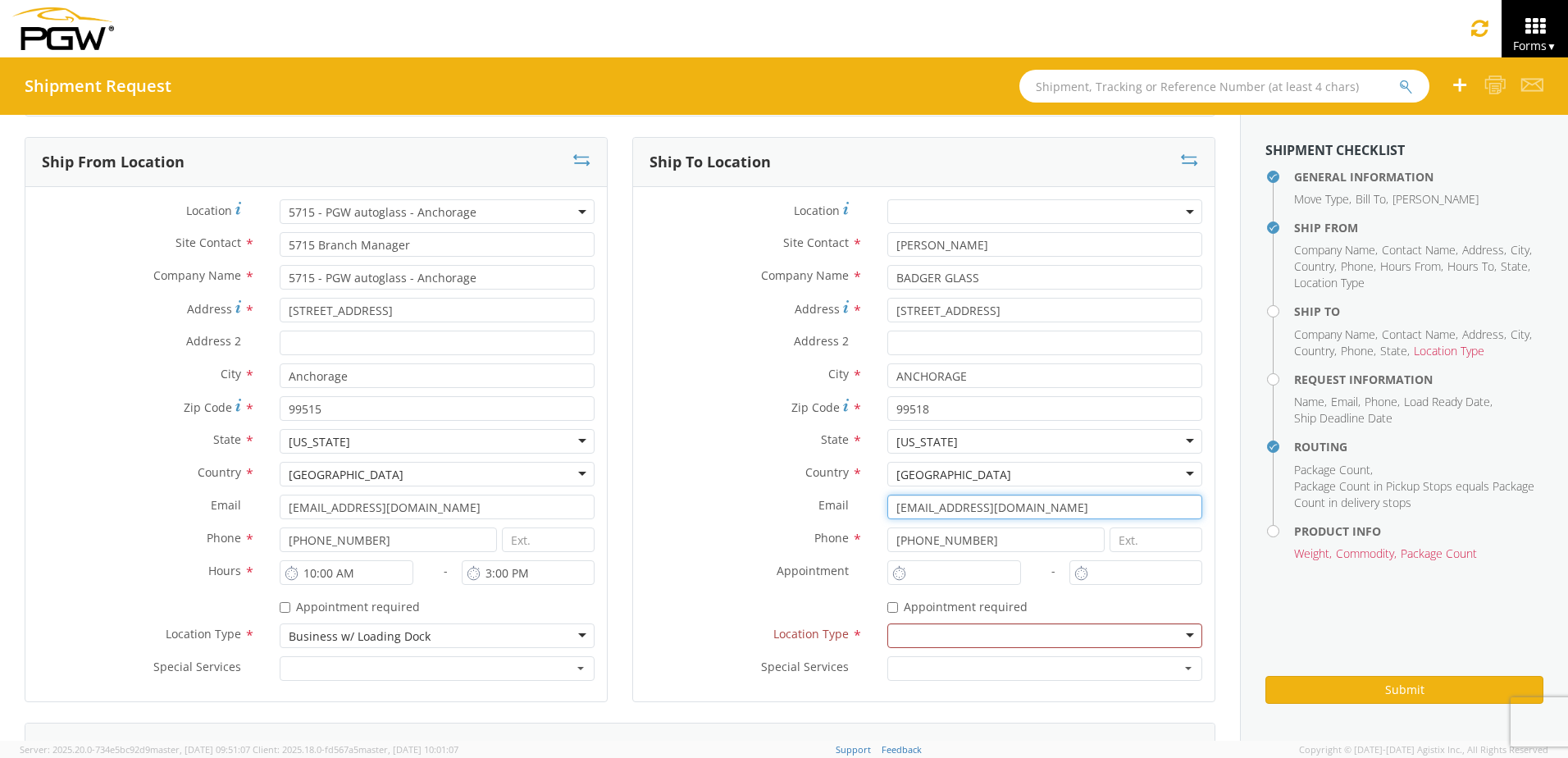
drag, startPoint x: 1059, startPoint y: 505, endPoint x: 857, endPoint y: 508, distance: 202.0
click at [857, 508] on div "Email * lkqsp_o_pm_5403@pgwag.com" at bounding box center [924, 506] width 581 height 24
drag, startPoint x: 974, startPoint y: 545, endPoint x: 718, endPoint y: 562, distance: 256.6
click at [718, 562] on div "Location * Site Contact * KEN KEN Aarons Auto Glass W - ( Ken dra ) 7734 County…" at bounding box center [924, 444] width 581 height 490
type input "9075223927"
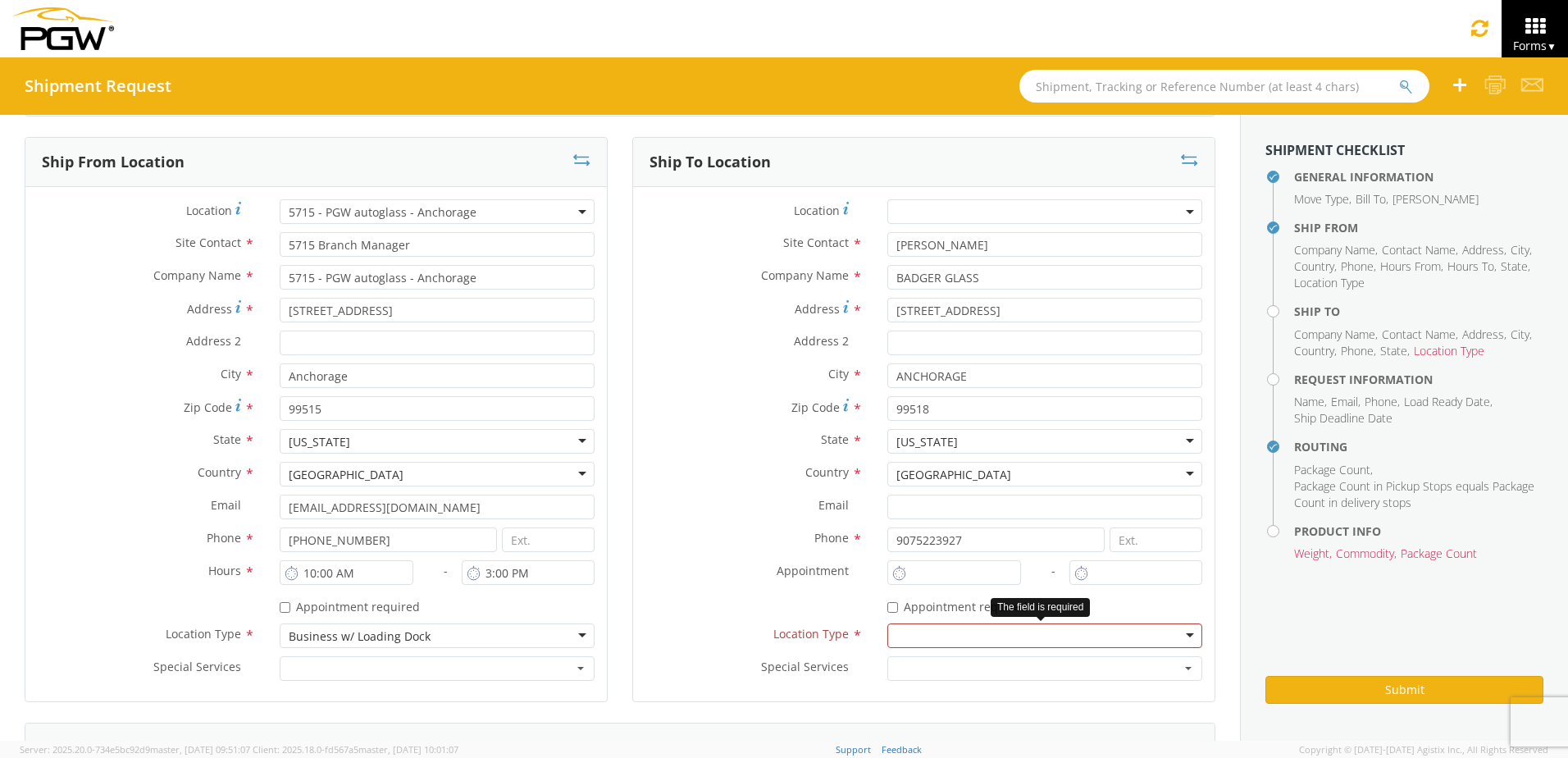
click at [911, 634] on div at bounding box center [1044, 635] width 315 height 24
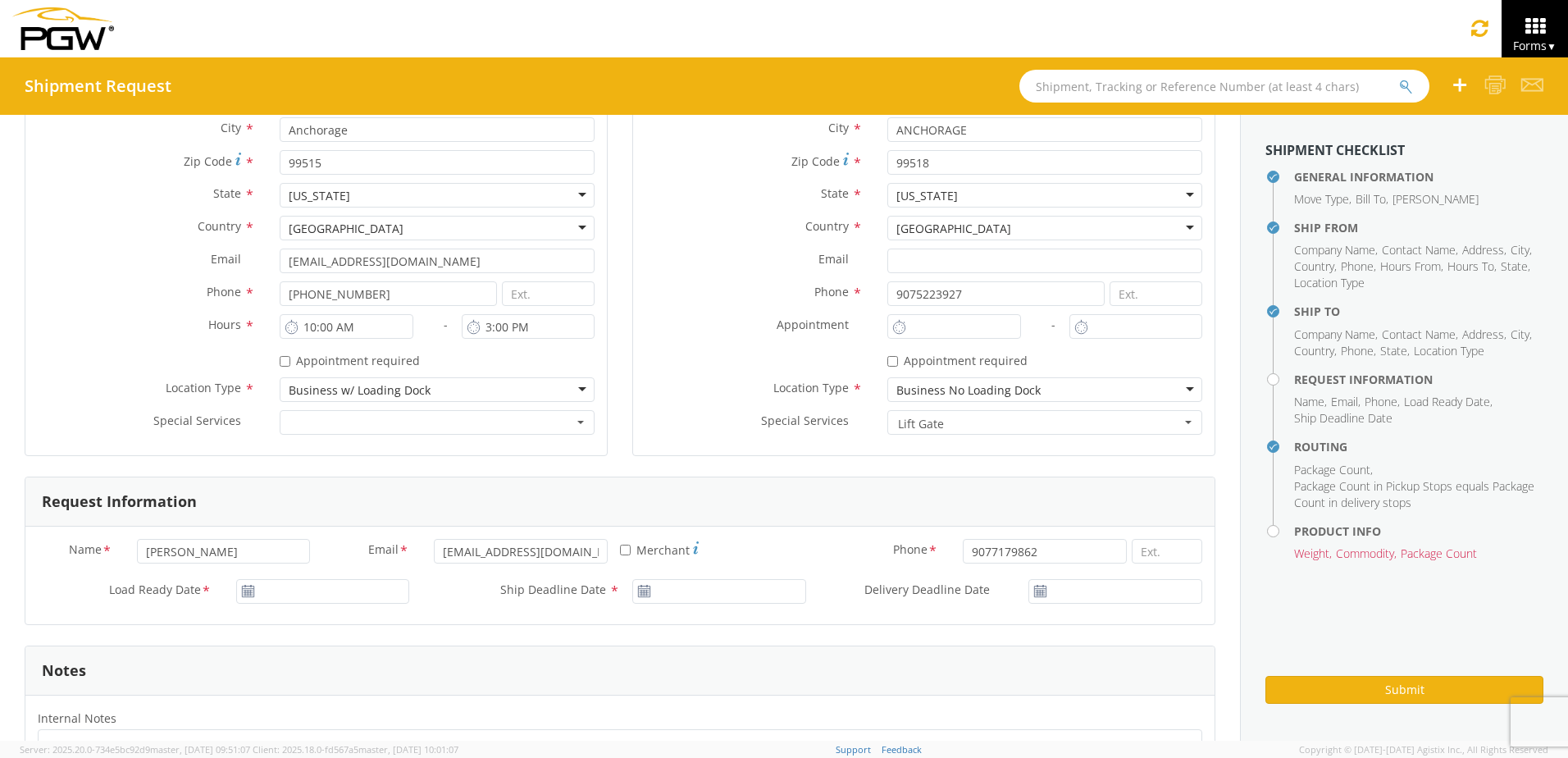
scroll to position [492, 0]
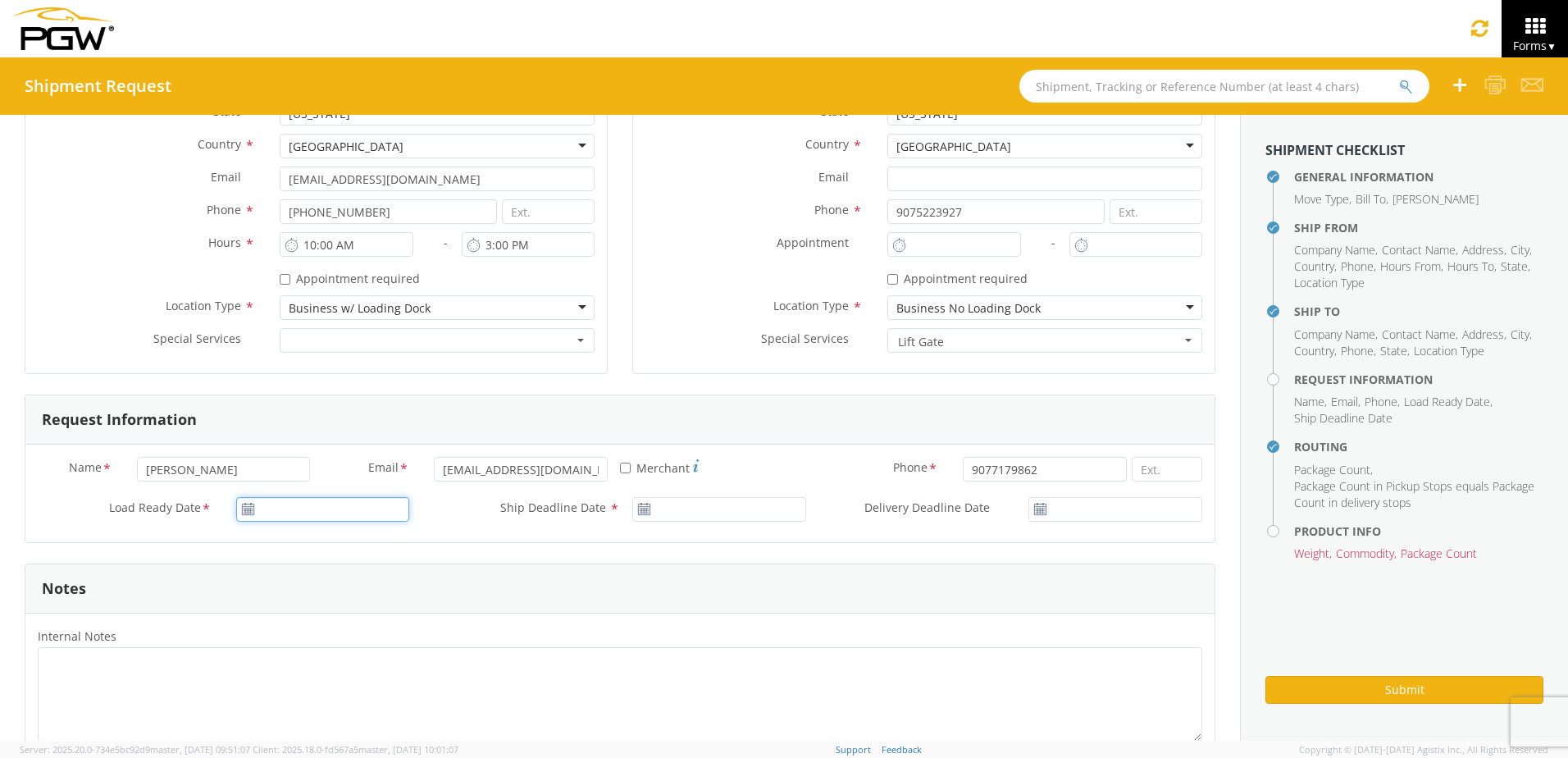
type input "[DATE]"
click at [266, 513] on input "[DATE]" at bounding box center [322, 509] width 174 height 24
click at [403, 382] on td "10" at bounding box center [409, 380] width 28 height 24
type input "[DATE]"
click at [708, 516] on input "[DATE]" at bounding box center [719, 509] width 174 height 24
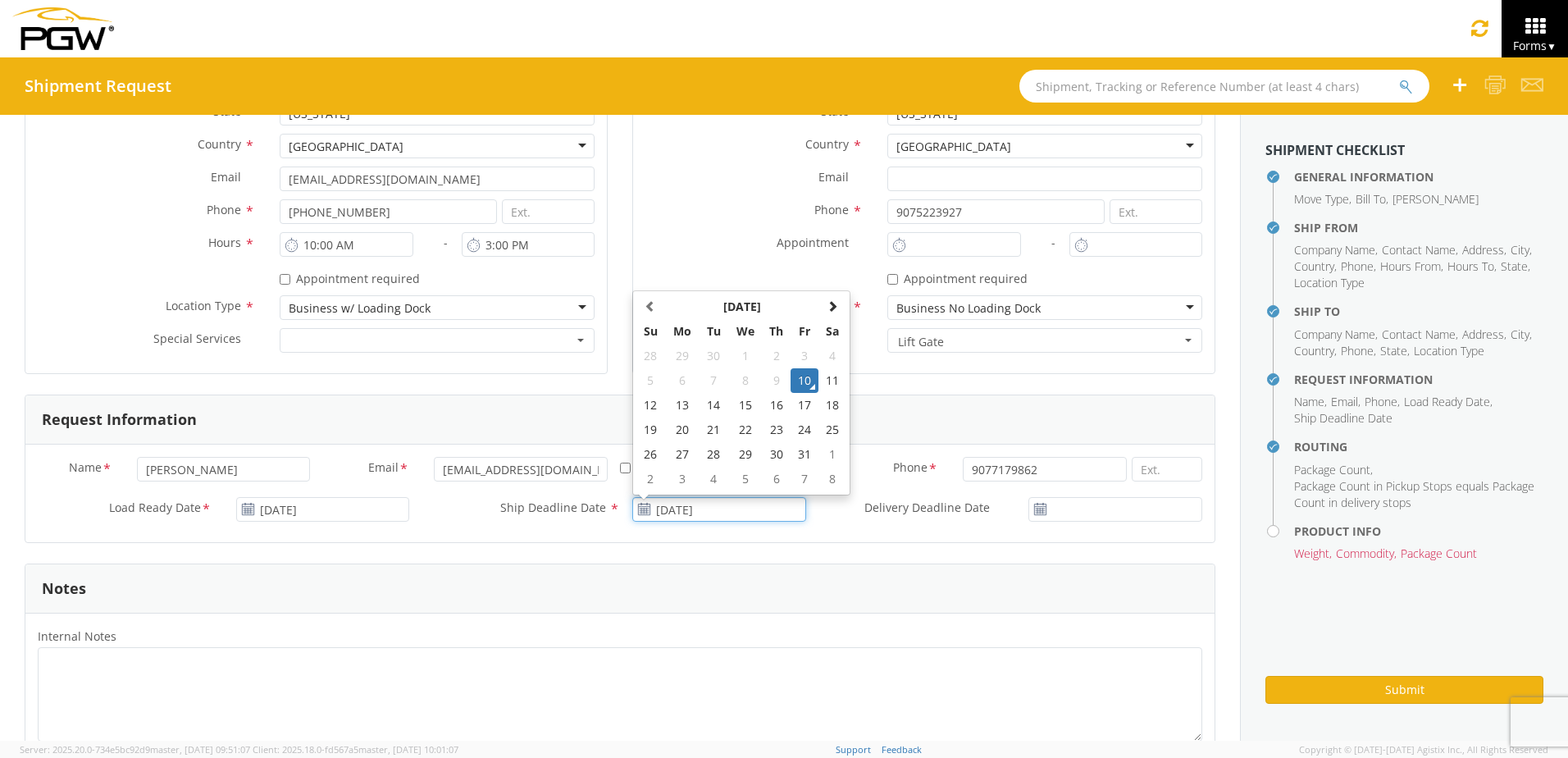
click at [799, 372] on td "10" at bounding box center [804, 380] width 28 height 24
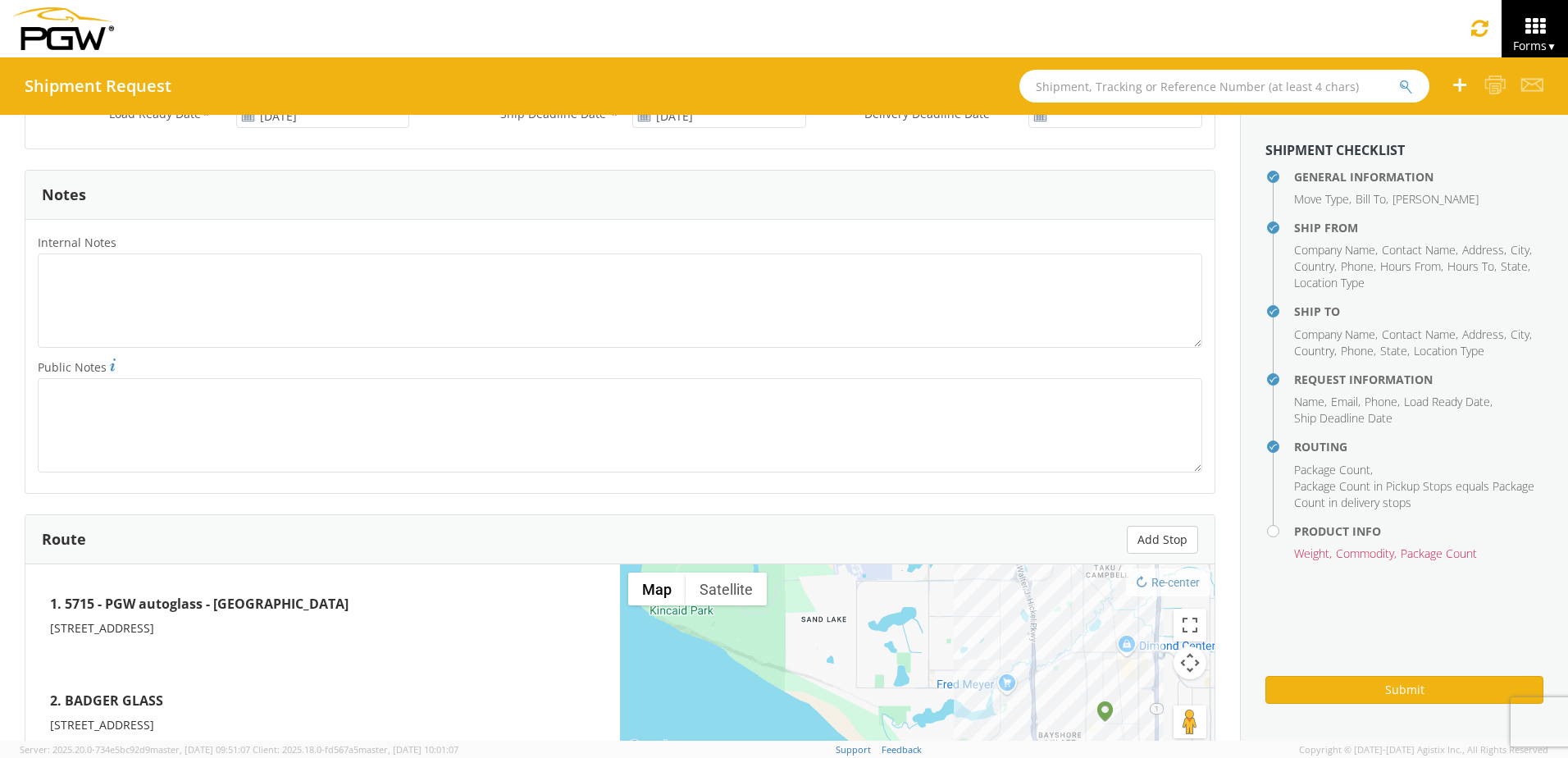
scroll to position [656, 0]
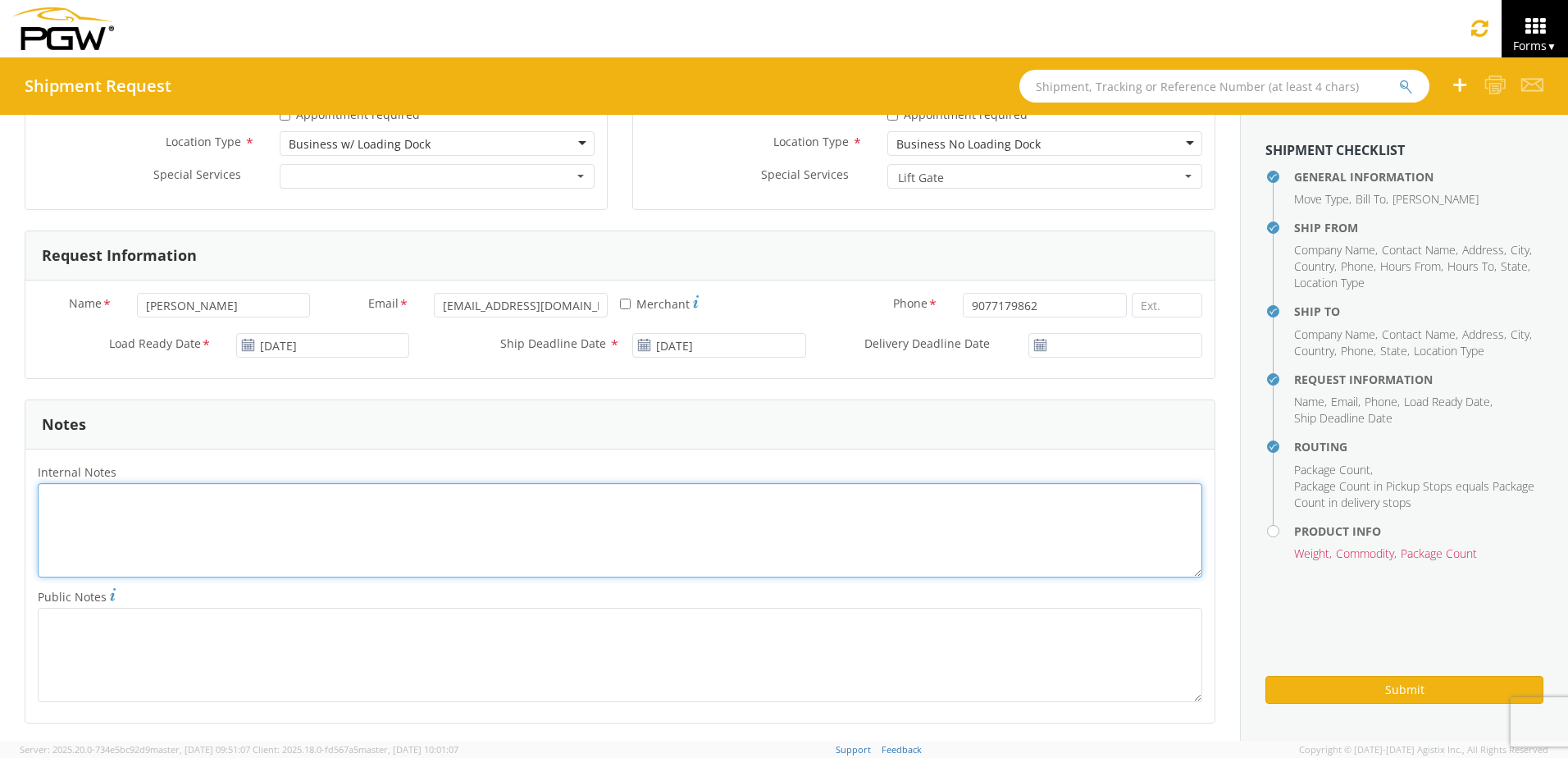
click at [95, 508] on textarea "Internal Notes *" at bounding box center [621, 530] width 1165 height 95
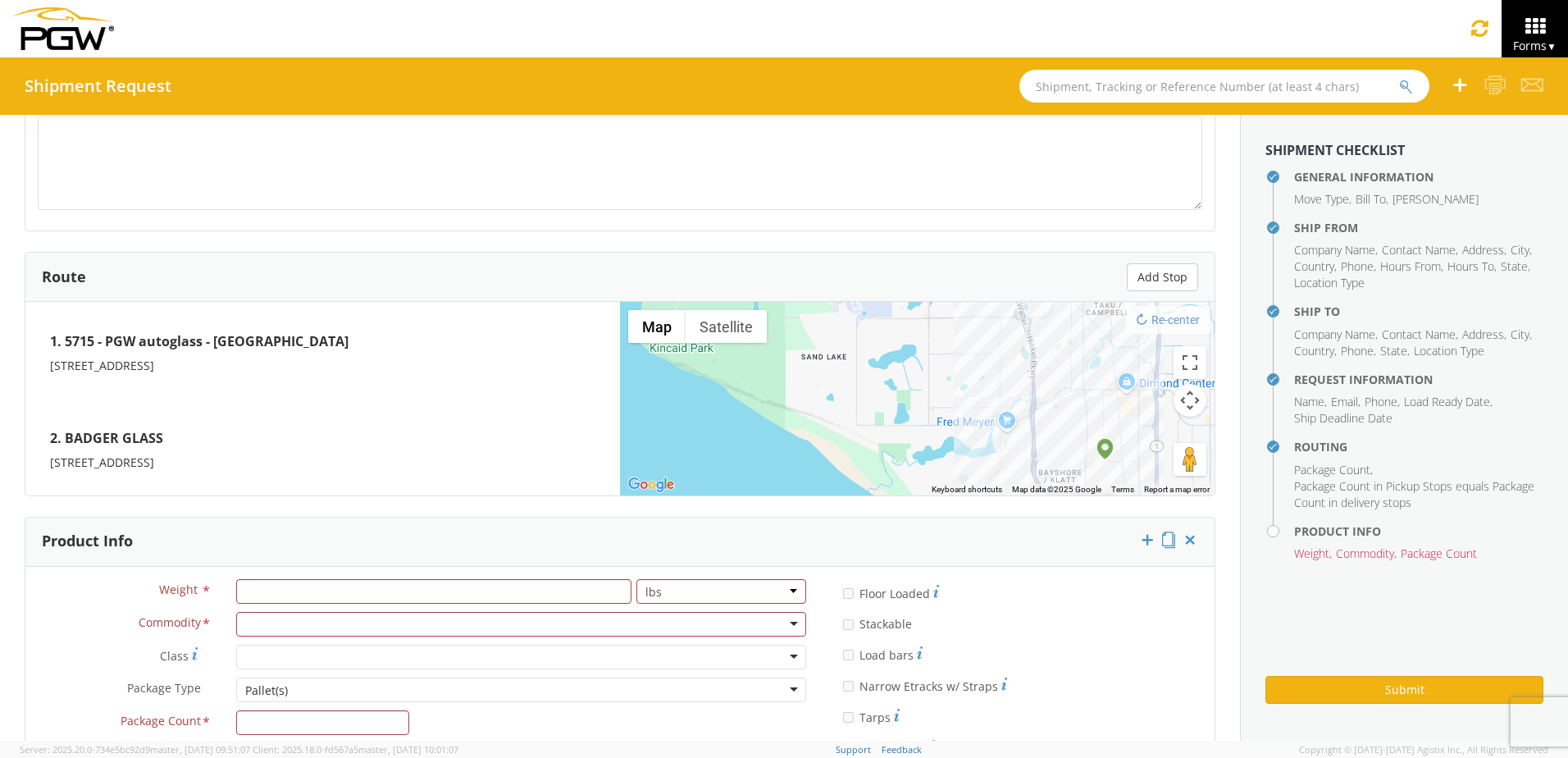
scroll to position [1300, 0]
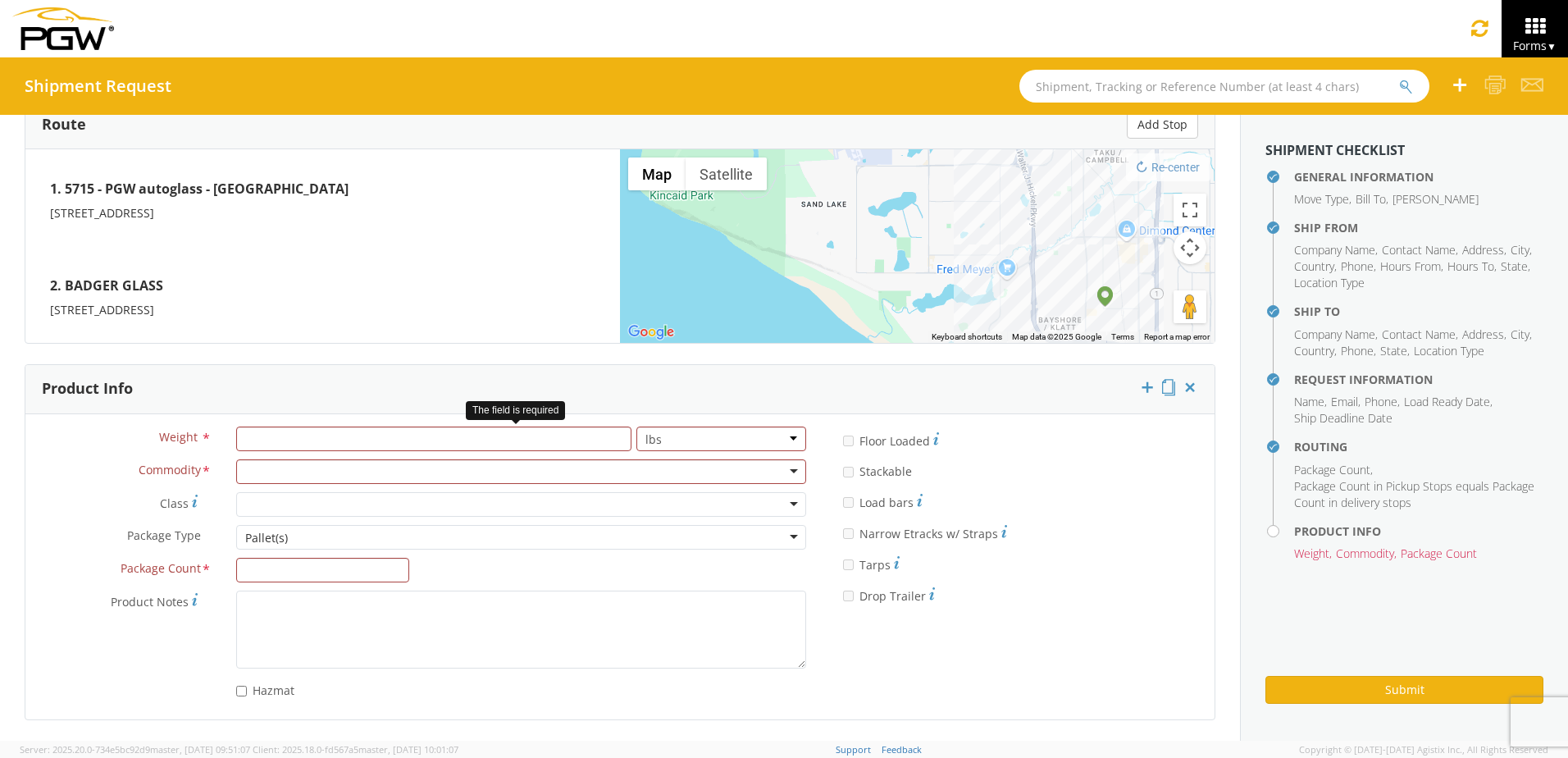
type textarea "BOL 1227796 WINDSHIELD BOXES"
click at [262, 445] on input "number" at bounding box center [434, 438] width 396 height 24
type input "400"
click at [298, 465] on div at bounding box center [521, 471] width 570 height 24
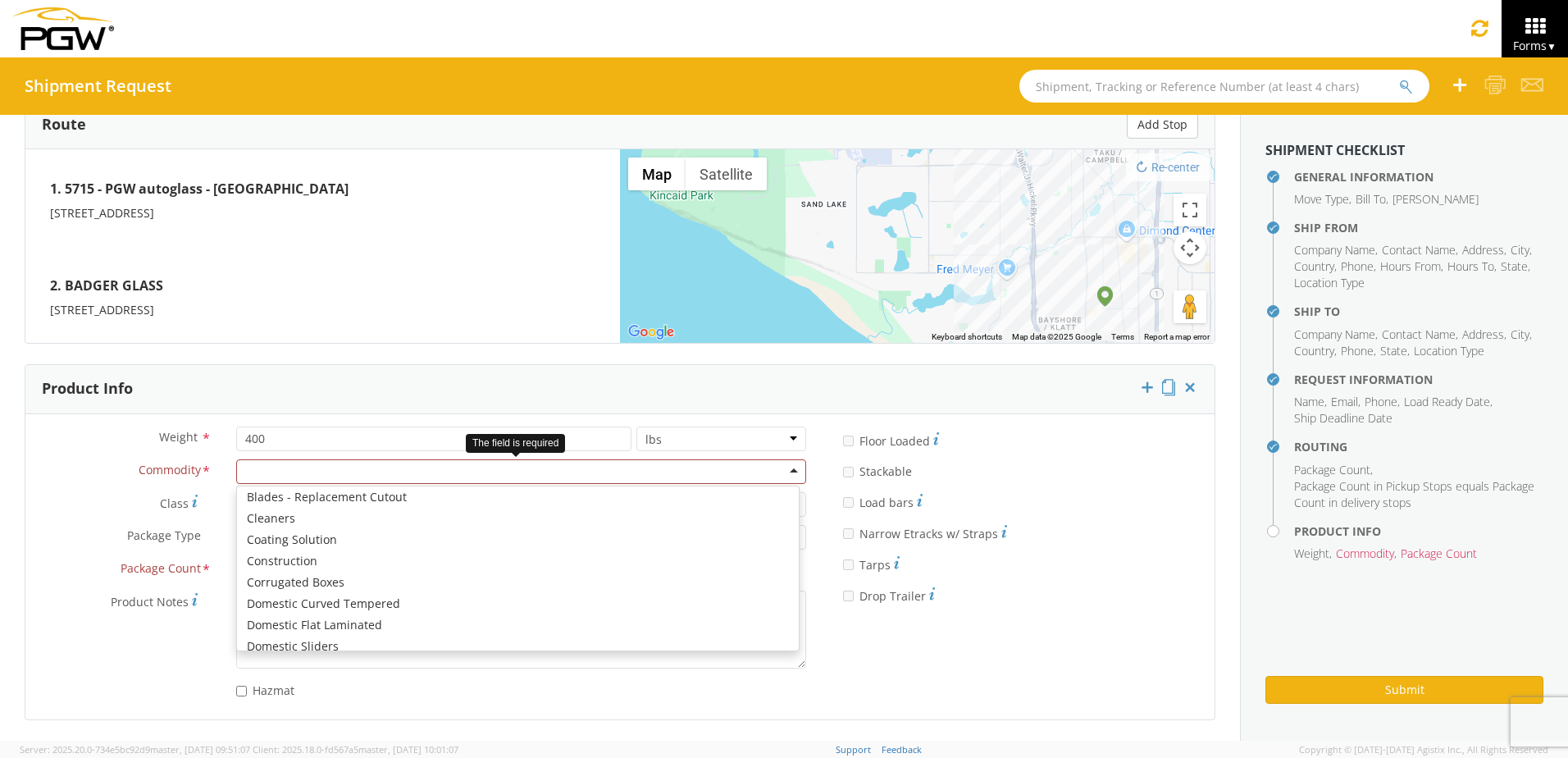
scroll to position [246, 0]
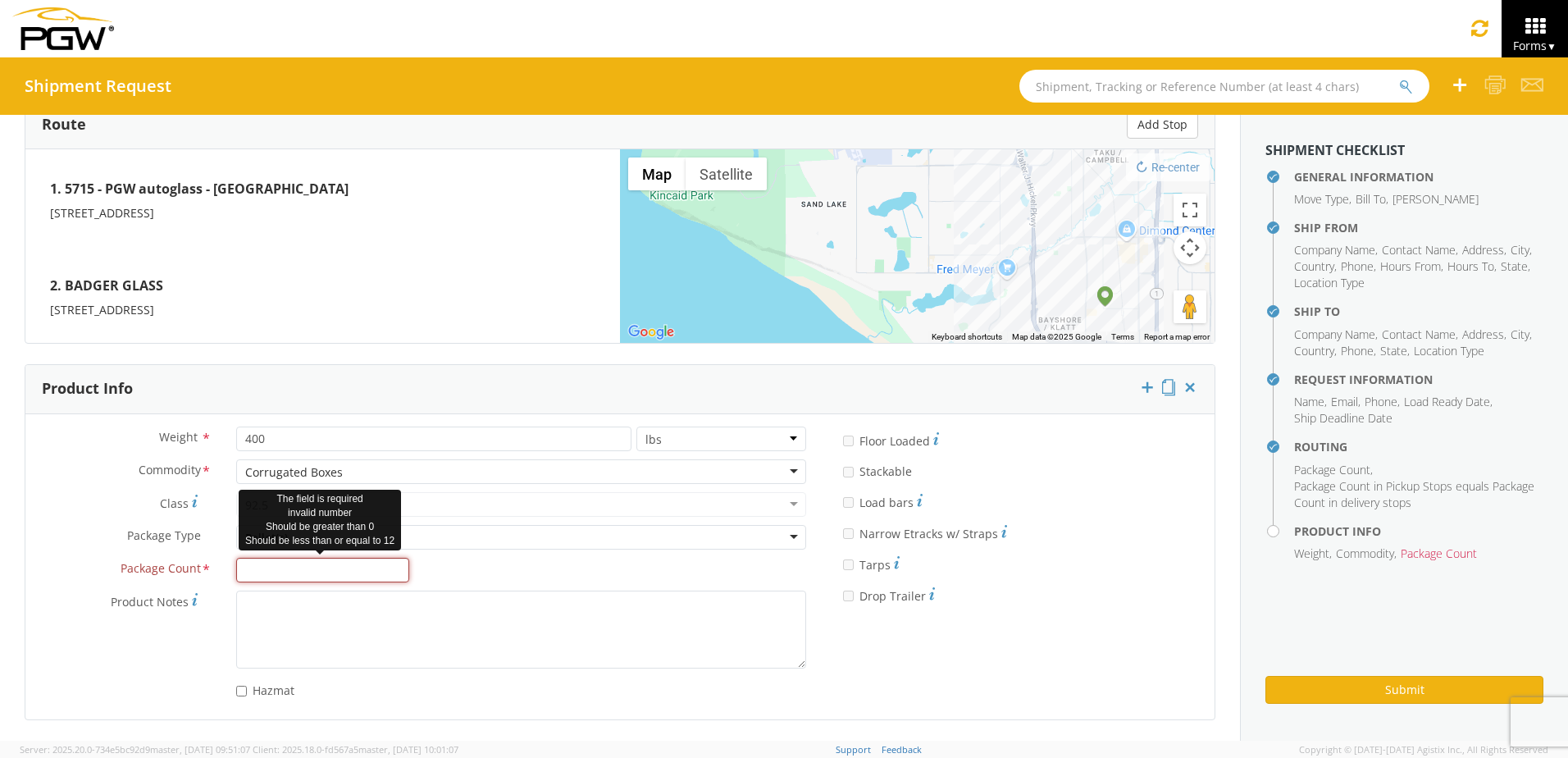
click at [305, 560] on input "Package Count *" at bounding box center [322, 569] width 174 height 24
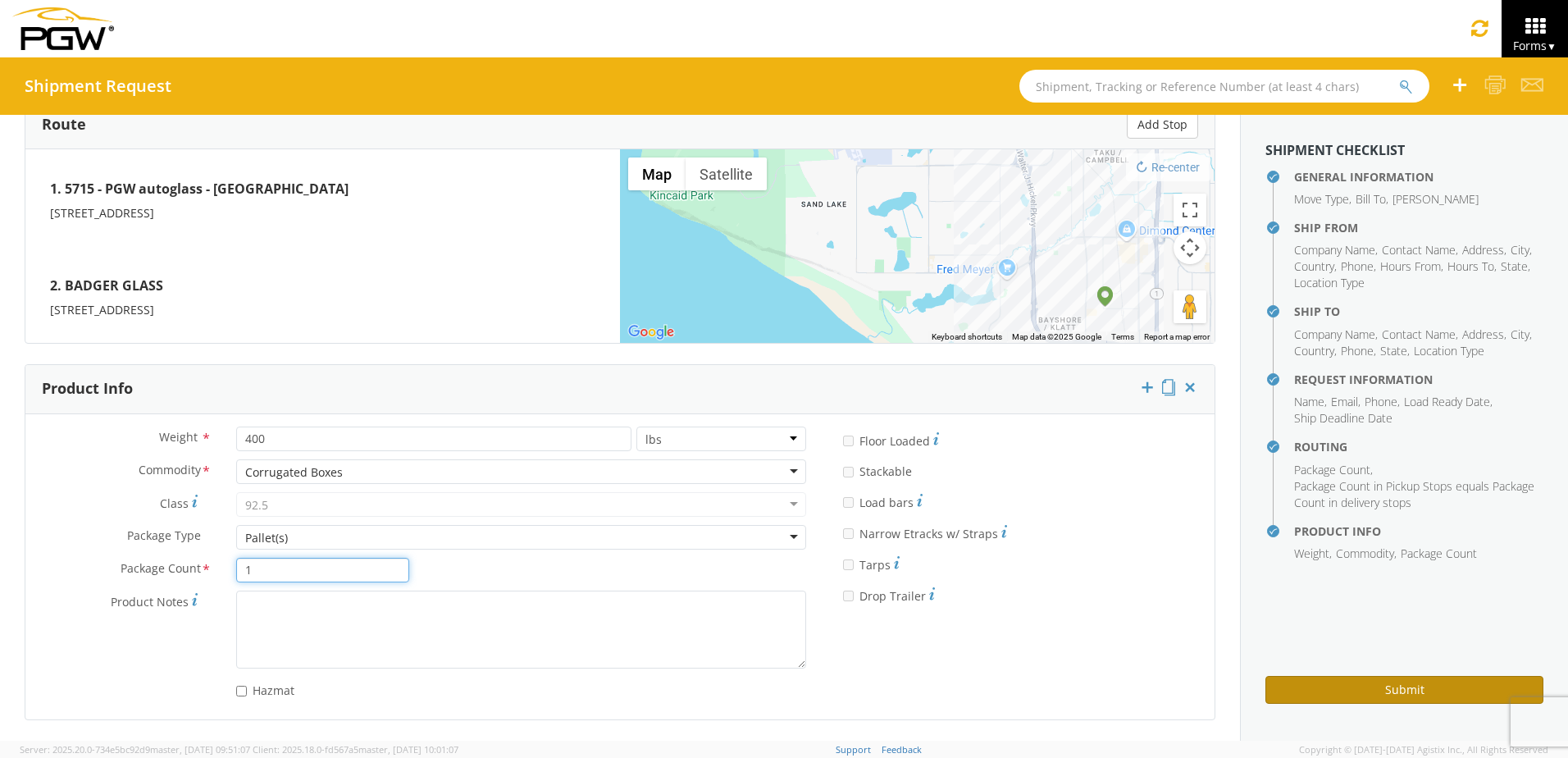
type input "1"
click at [1313, 686] on button "Submit" at bounding box center [1404, 689] width 278 height 28
